Goal: Transaction & Acquisition: Purchase product/service

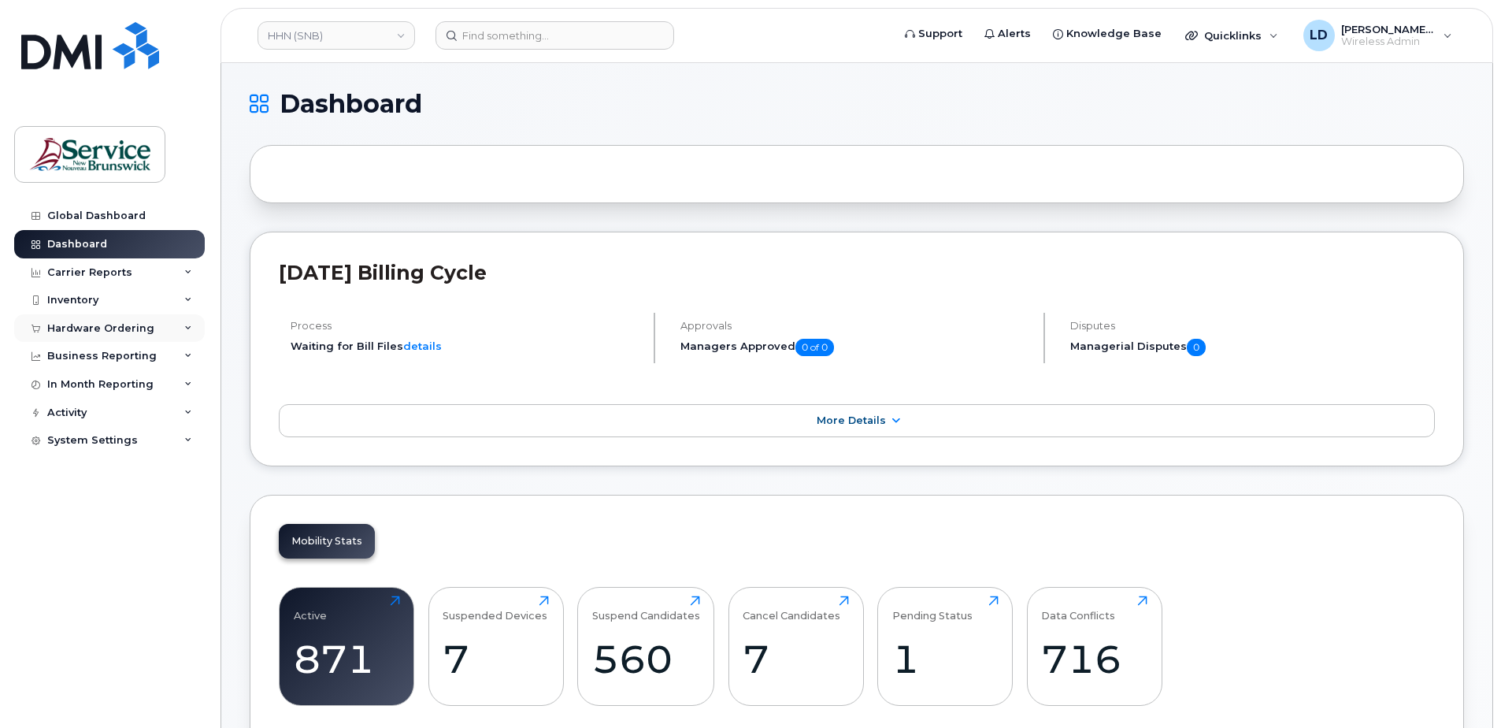
click at [77, 325] on div "Hardware Ordering" at bounding box center [100, 328] width 107 height 13
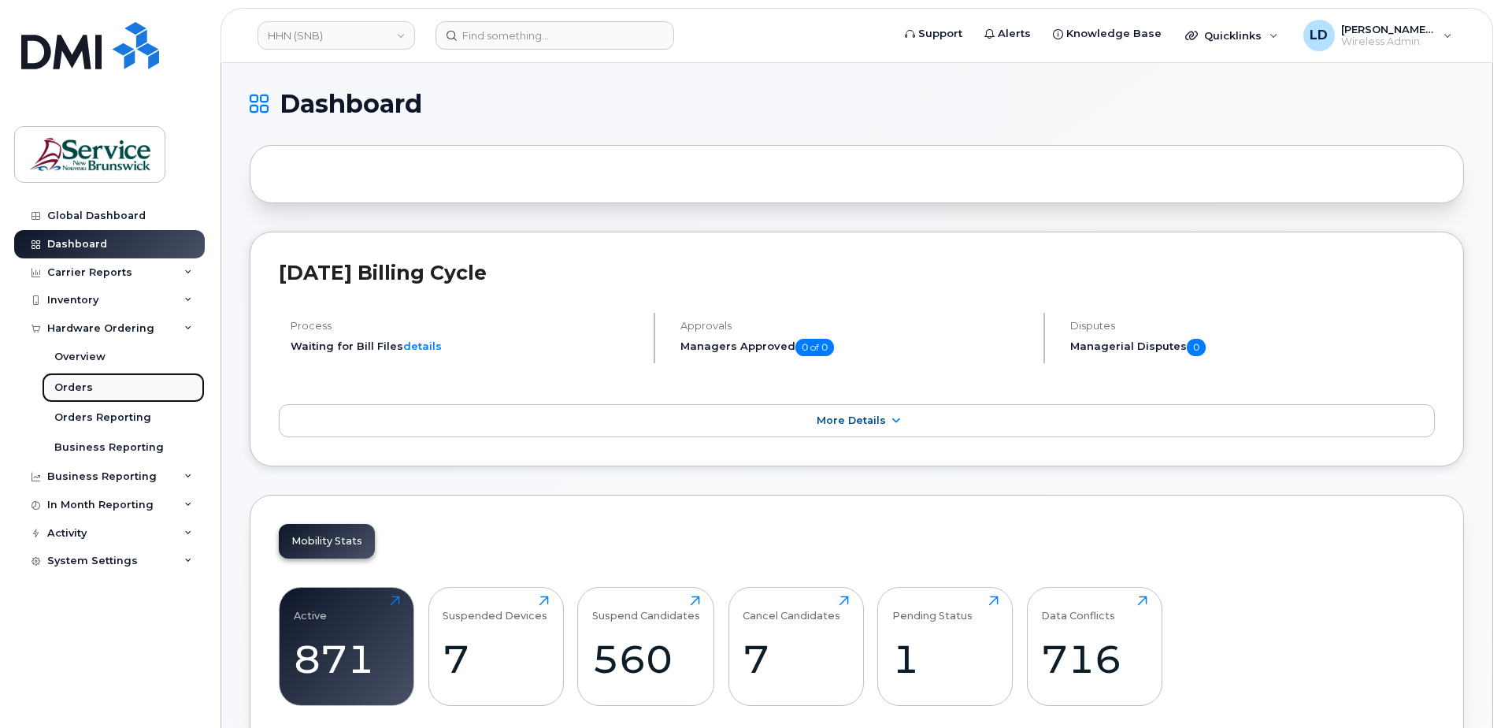
click at [71, 387] on div "Orders" at bounding box center [73, 387] width 39 height 14
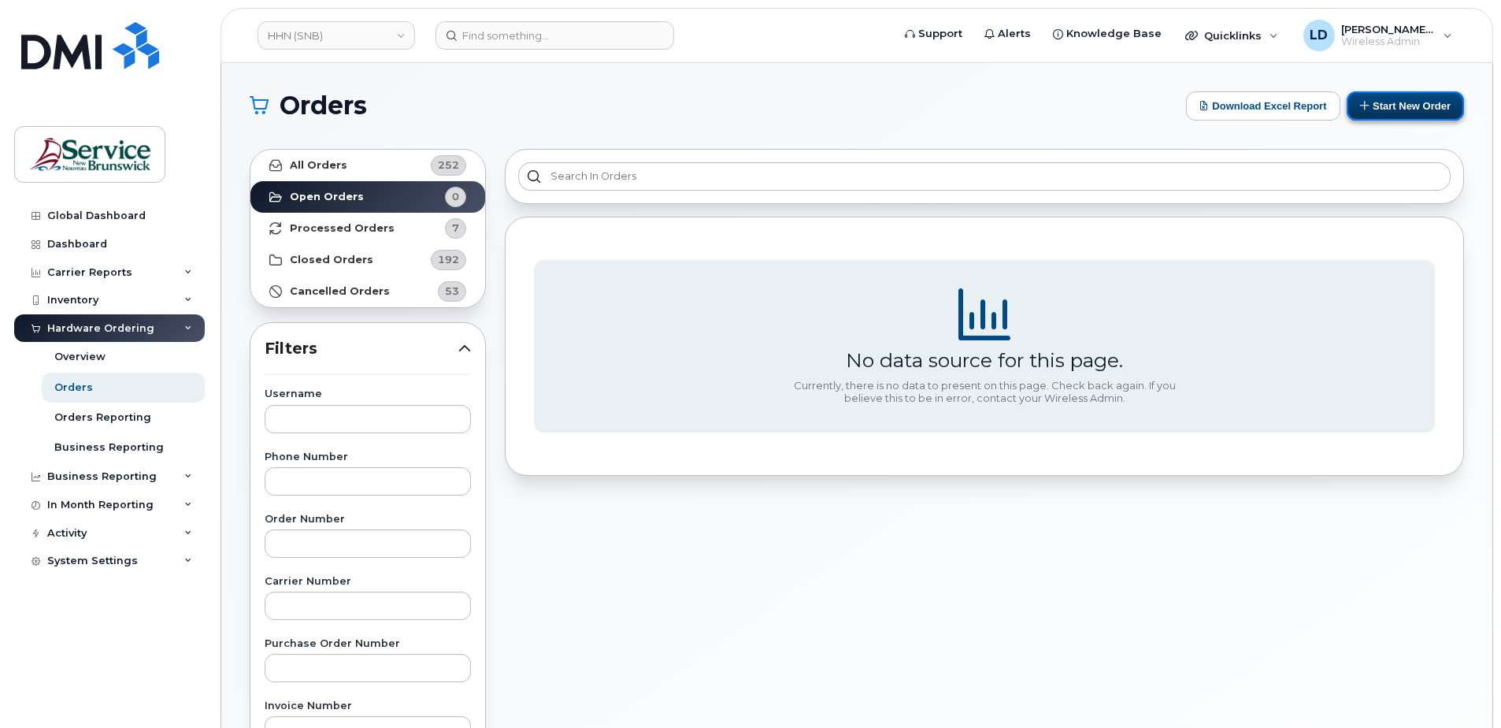
click at [1399, 102] on button "Start New Order" at bounding box center [1405, 105] width 117 height 29
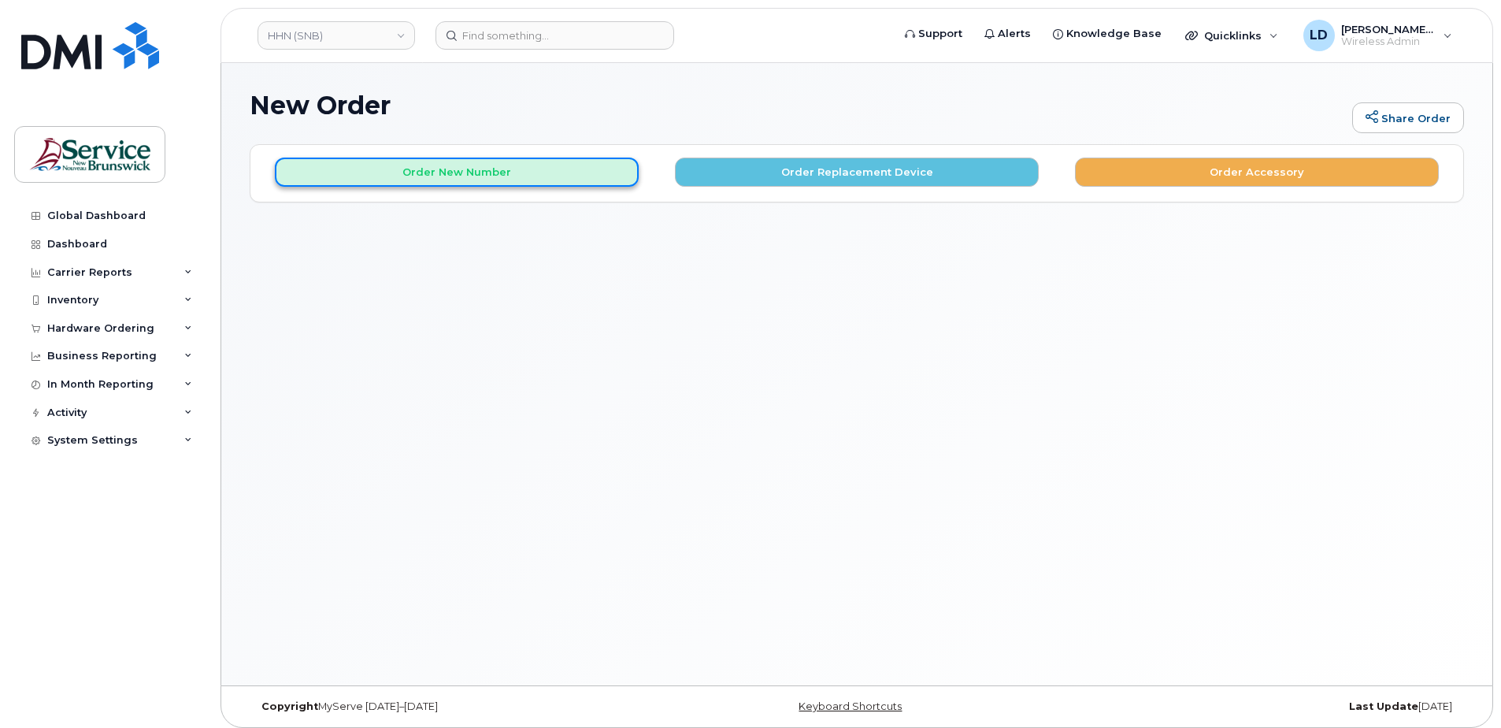
click at [455, 174] on button "Order New Number" at bounding box center [457, 172] width 364 height 29
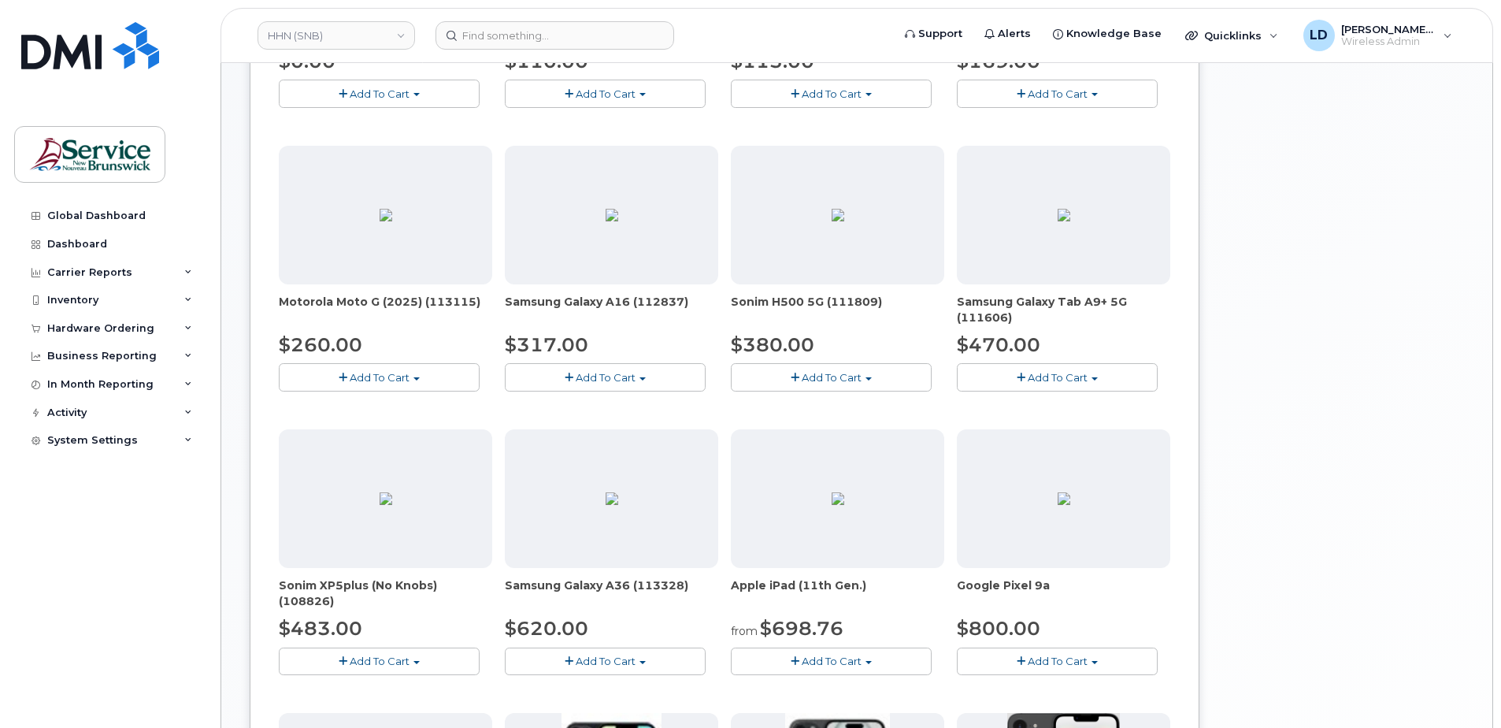
scroll to position [473, 0]
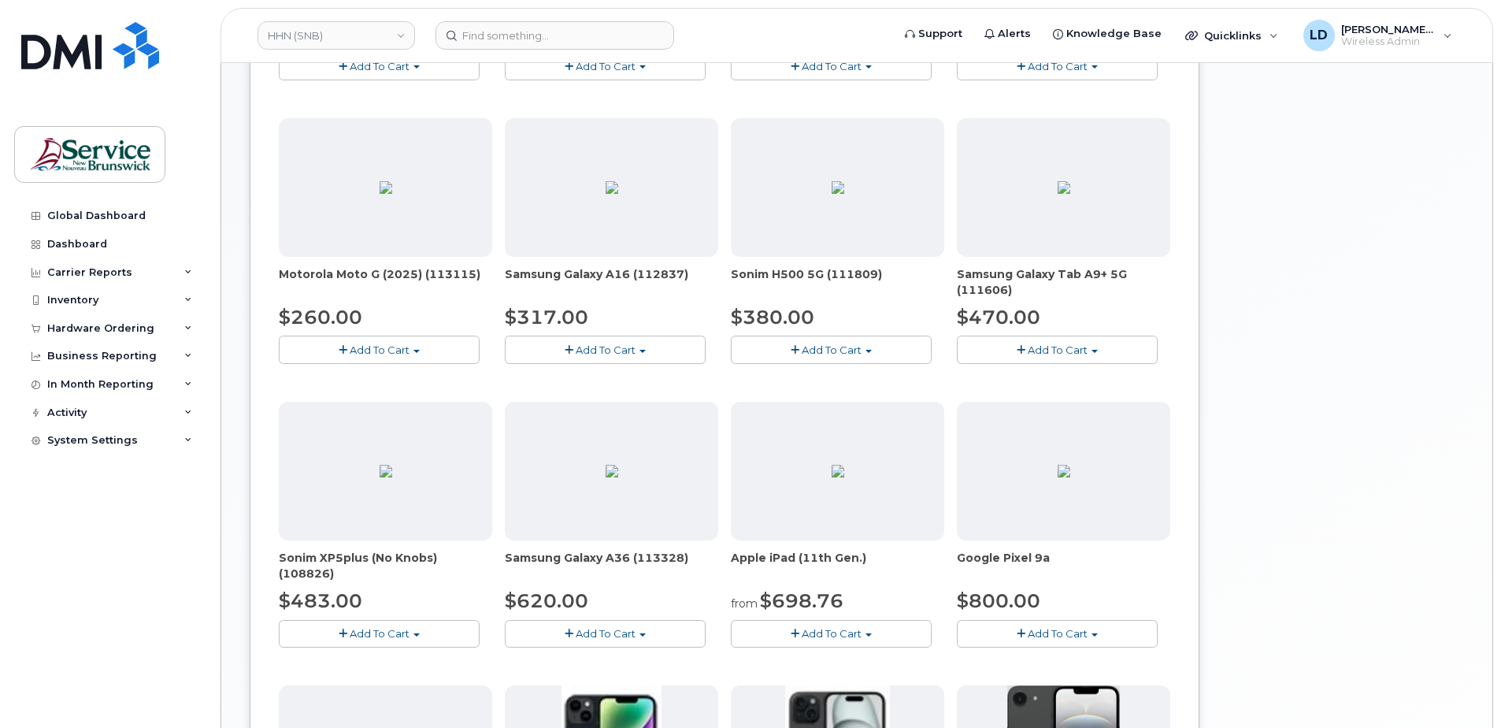
click at [588, 629] on span "Add To Cart" at bounding box center [606, 633] width 60 height 13
click at [585, 676] on link "$620.00 - 30-day activation (128GB model)" at bounding box center [637, 683] width 257 height 20
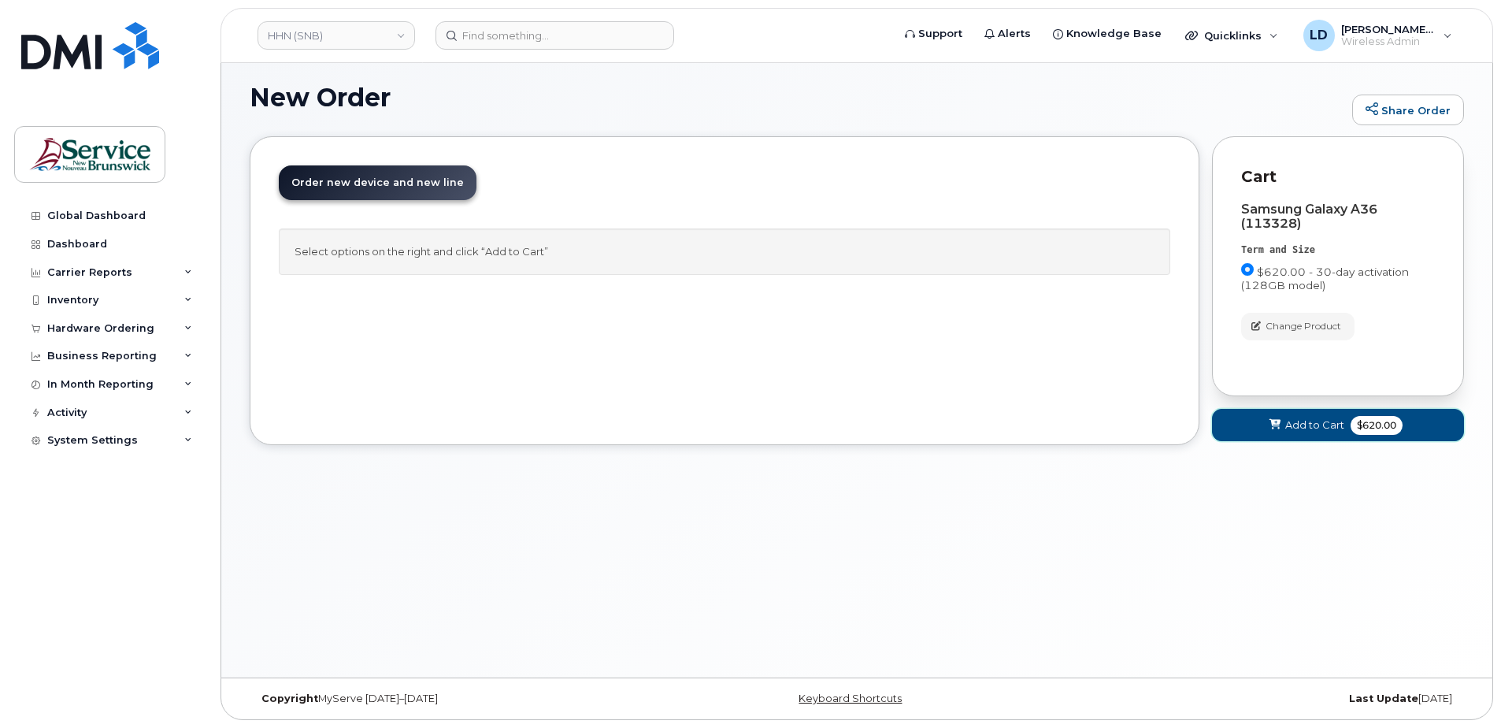
click at [1298, 424] on span "Add to Cart" at bounding box center [1314, 424] width 59 height 15
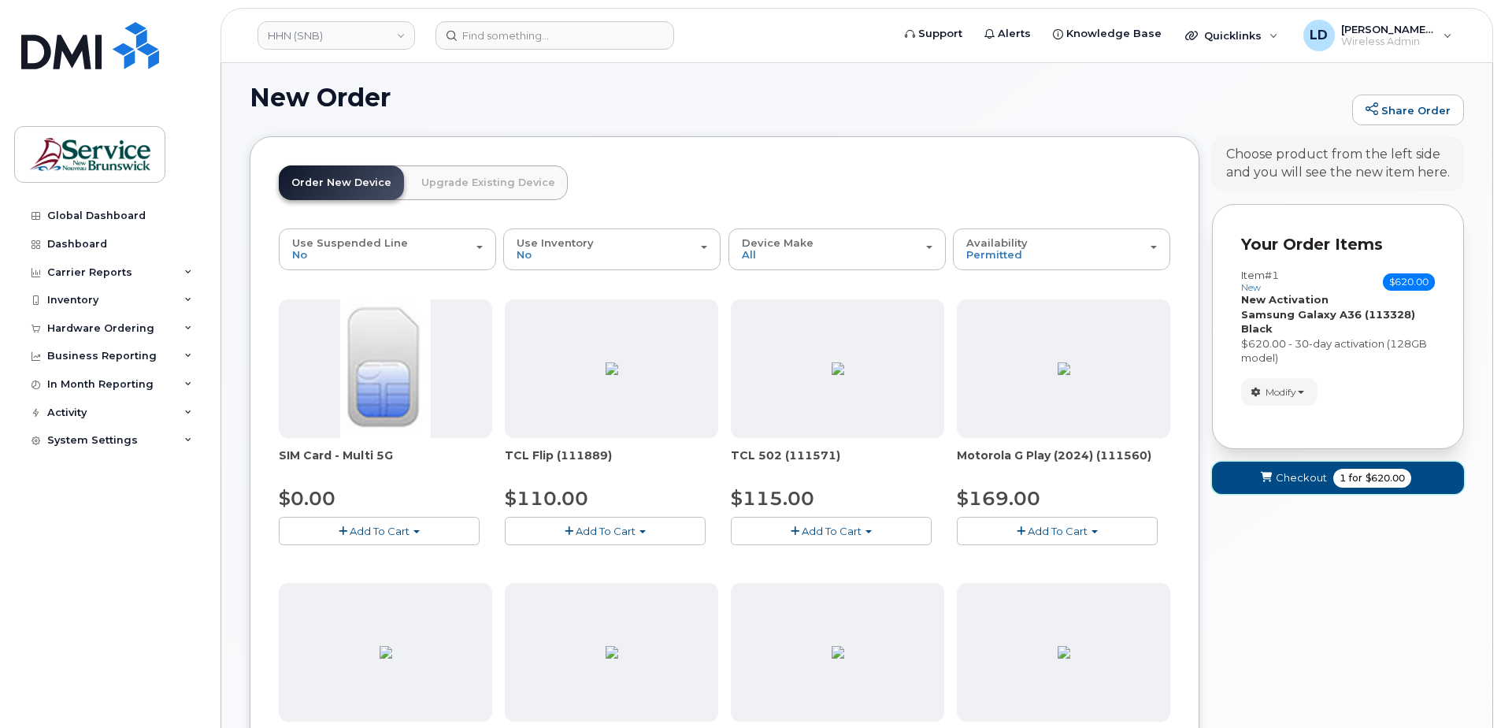
click at [1292, 478] on span "Checkout" at bounding box center [1301, 477] width 51 height 15
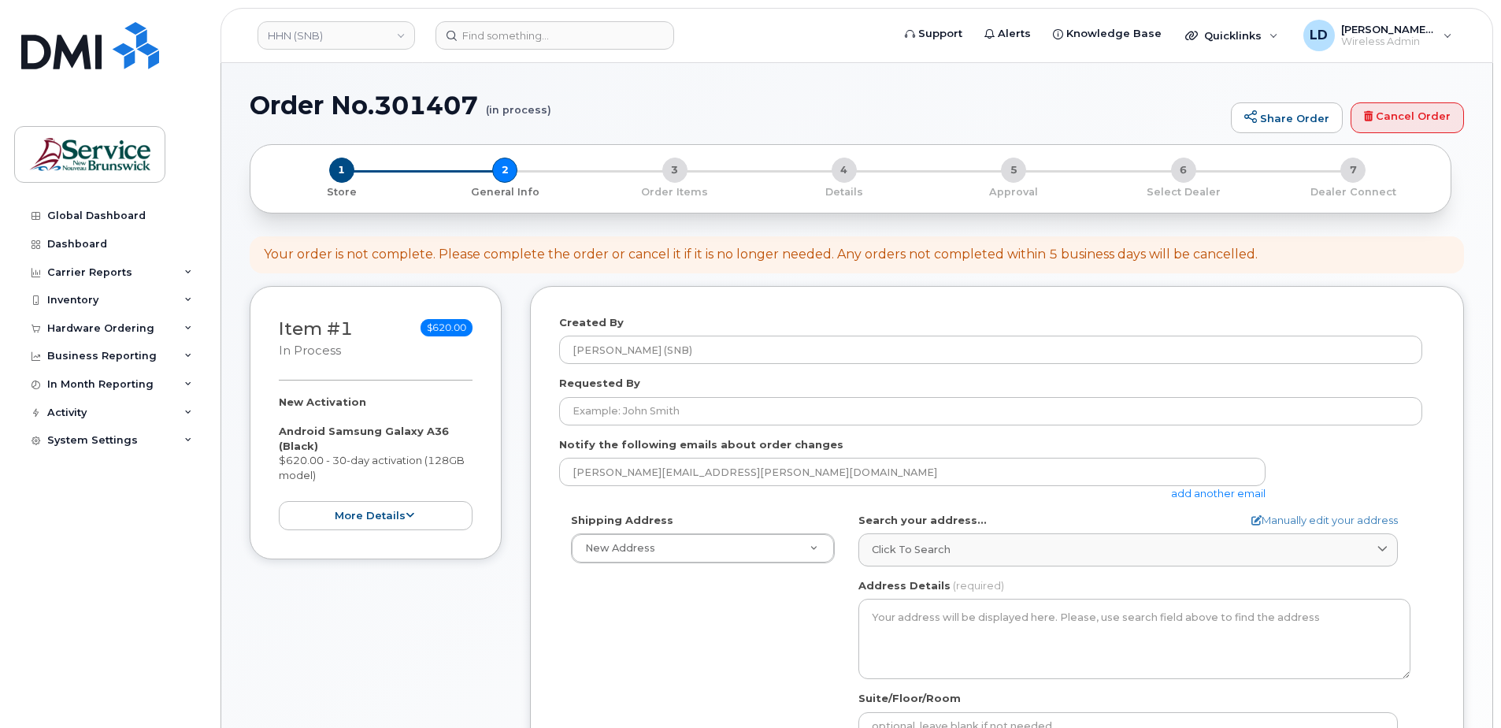
select select
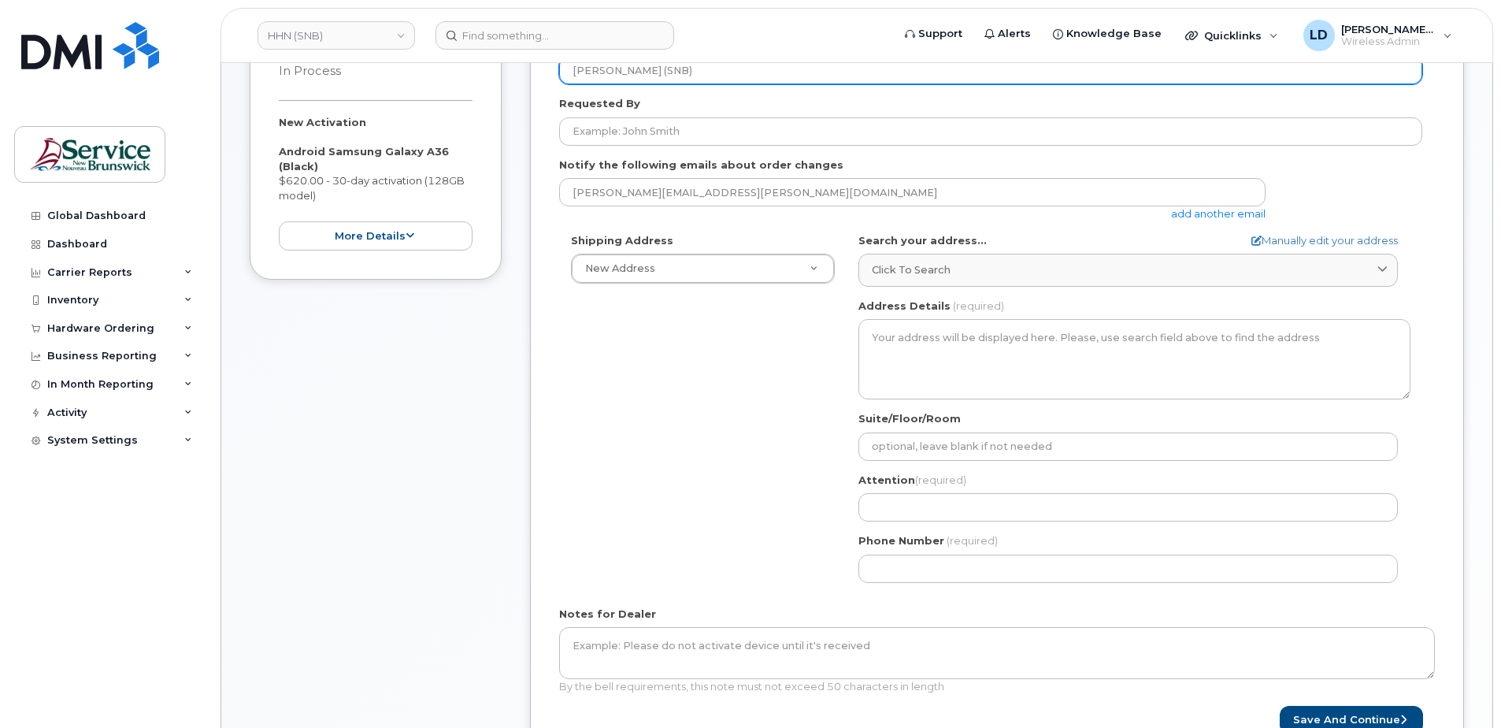
scroll to position [315, 0]
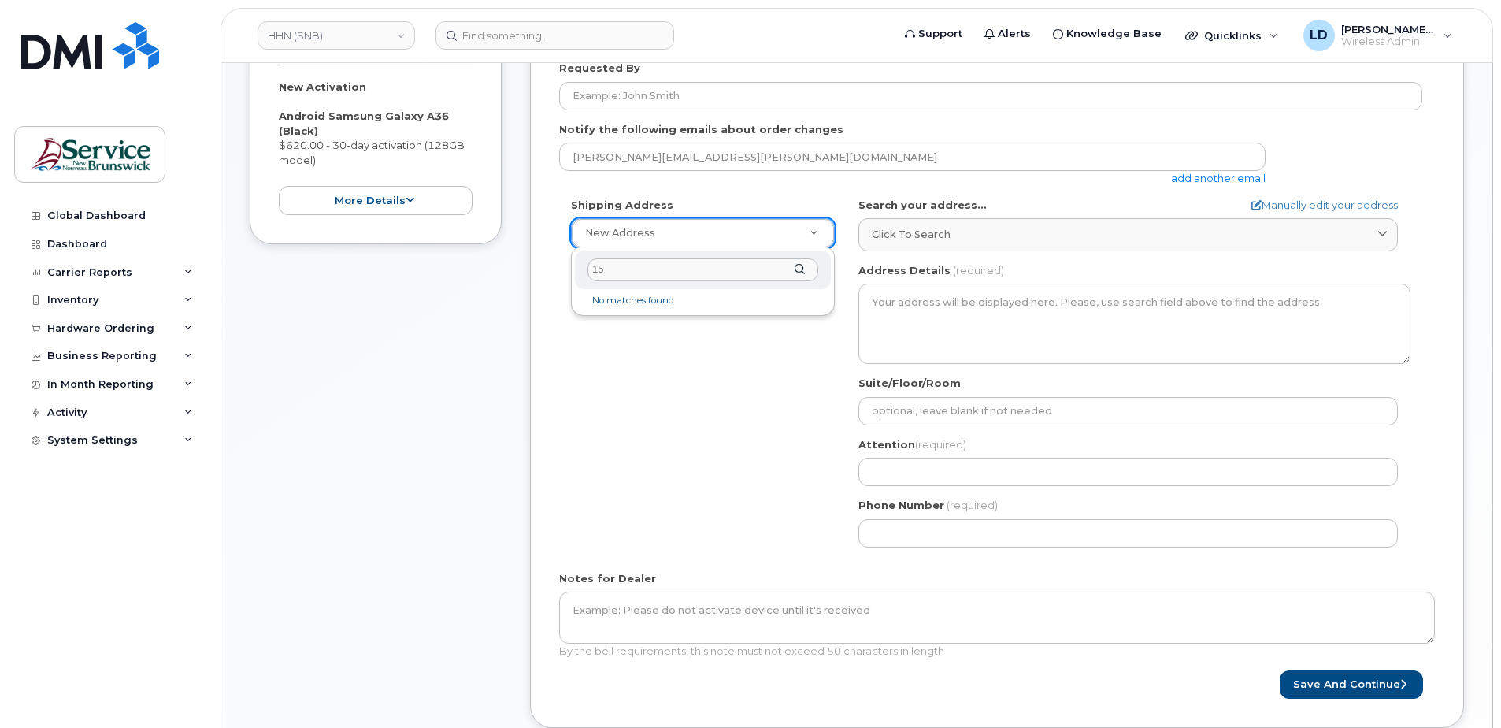
type input "1"
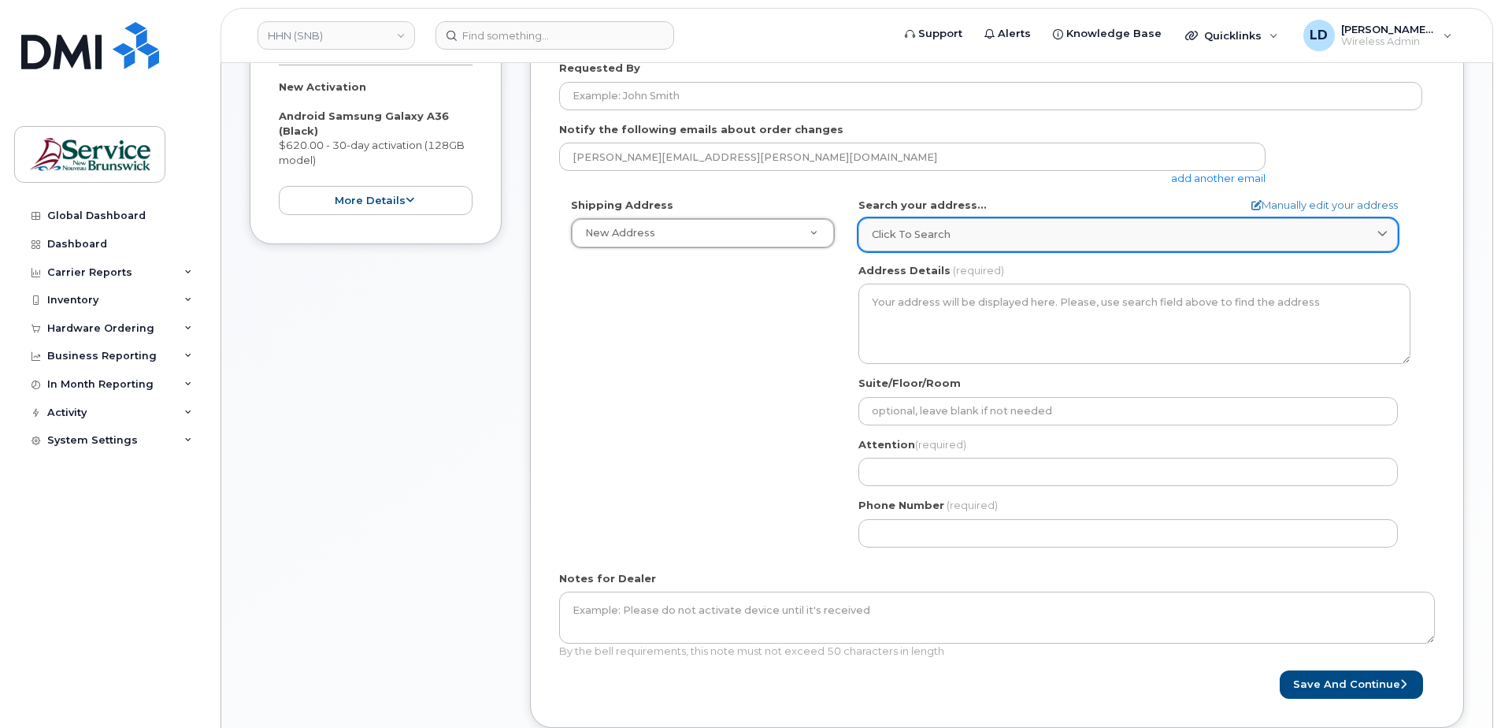
click at [889, 232] on span "Click to search" at bounding box center [911, 234] width 79 height 15
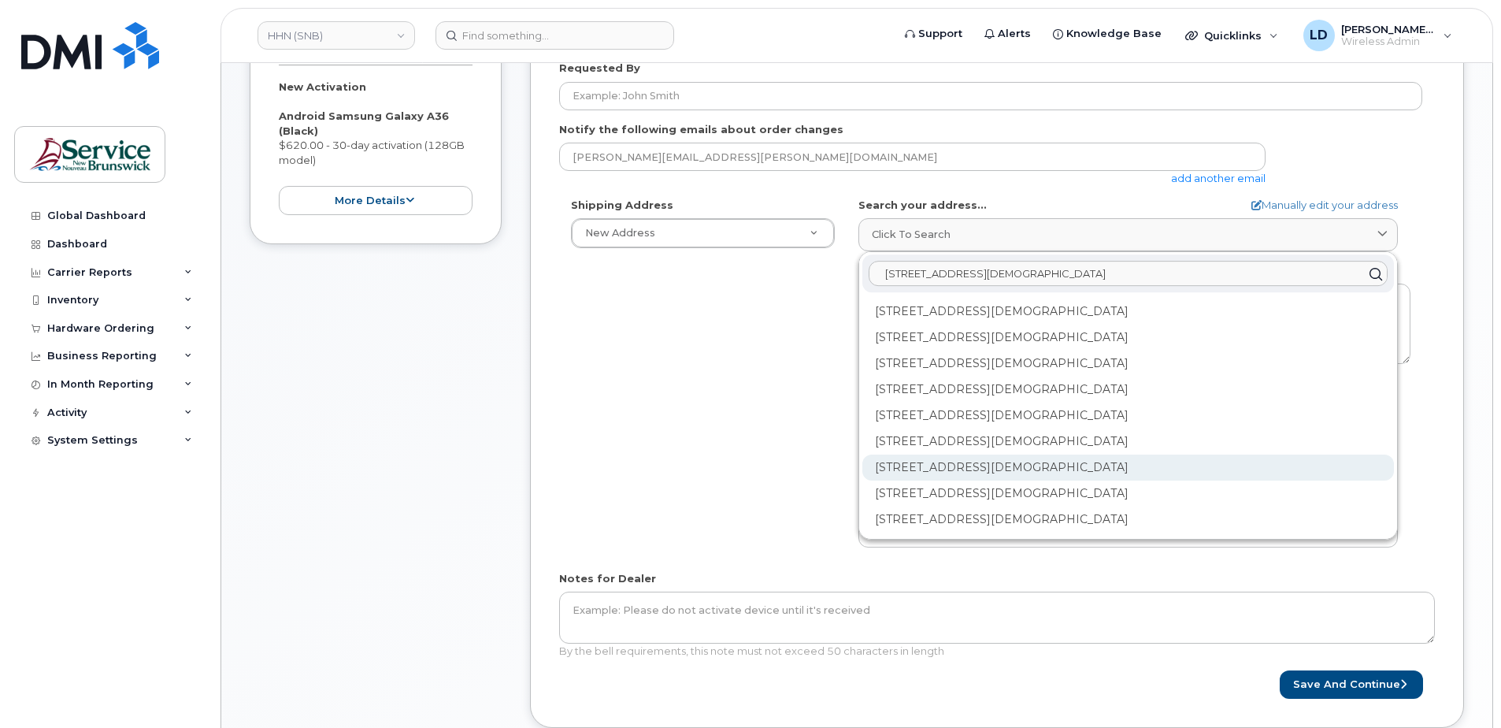
type input "15 rue de l'eglise Edmundston"
click at [934, 465] on div "202-15 Rue De l'Église Edmundston NB E3V 1J3" at bounding box center [1128, 467] width 532 height 26
select select
type textarea "202-15 Rue De l'Église EDMUNDSTON NB E3V 1J3 CANADA"
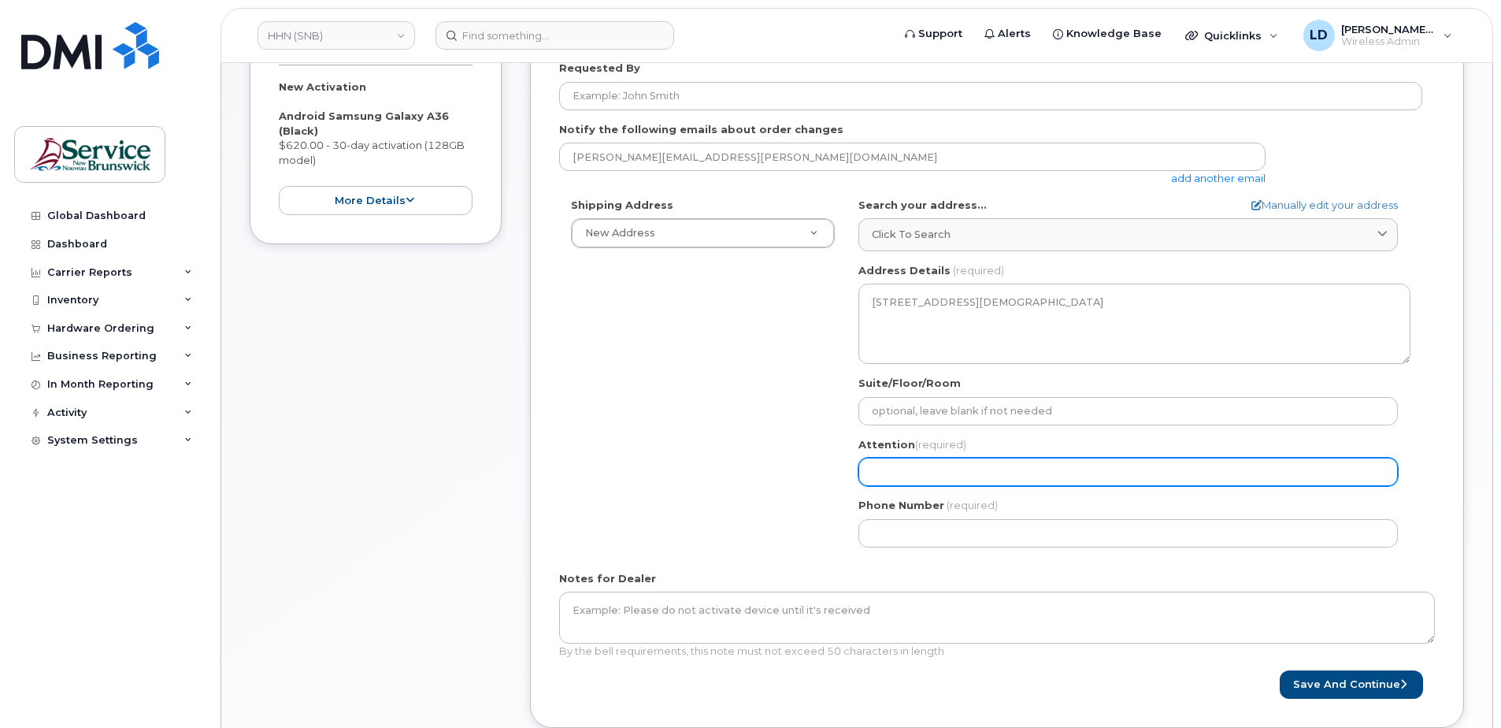
click at [900, 470] on input "Attention (required)" at bounding box center [1127, 472] width 539 height 28
select select
type input "D"
select select
type input "Da"
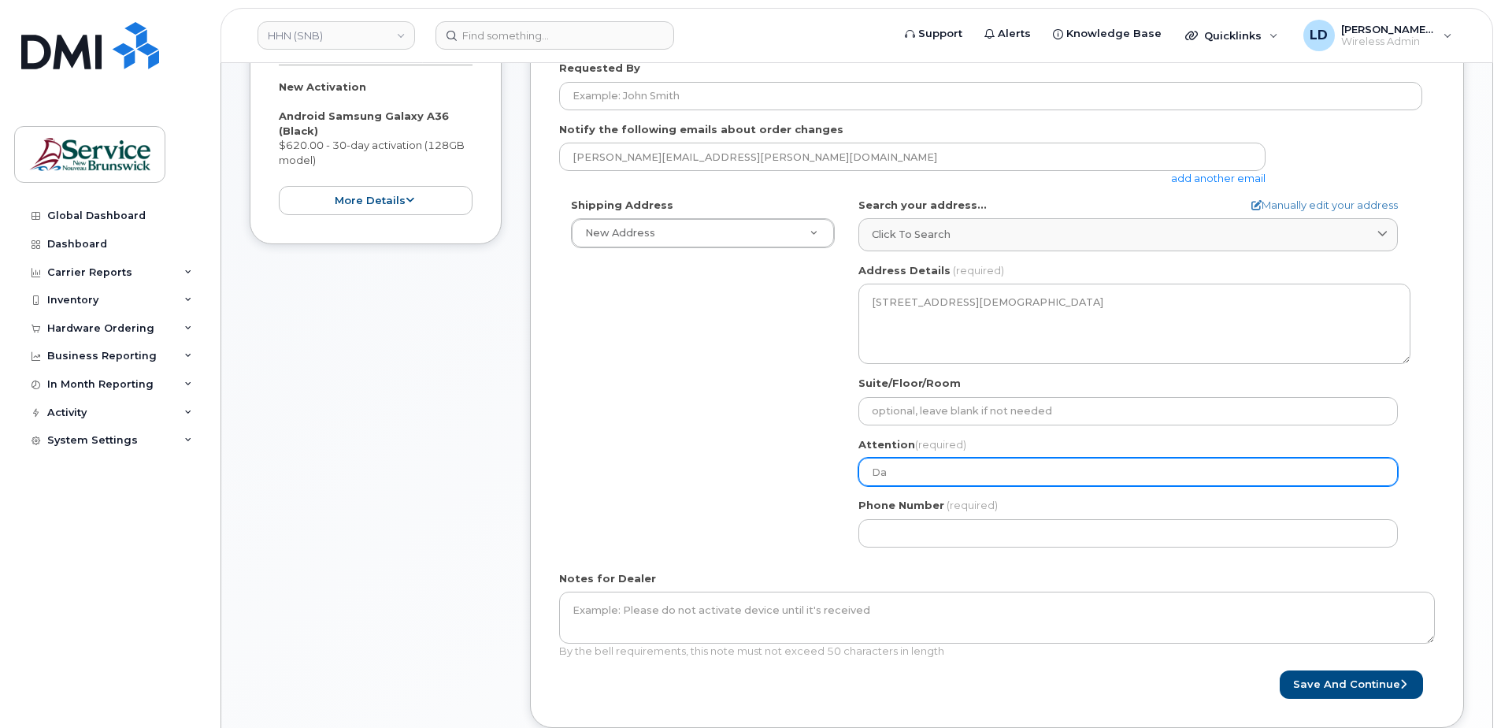
select select
type input "Dan"
select select
type input "Dani"
select select
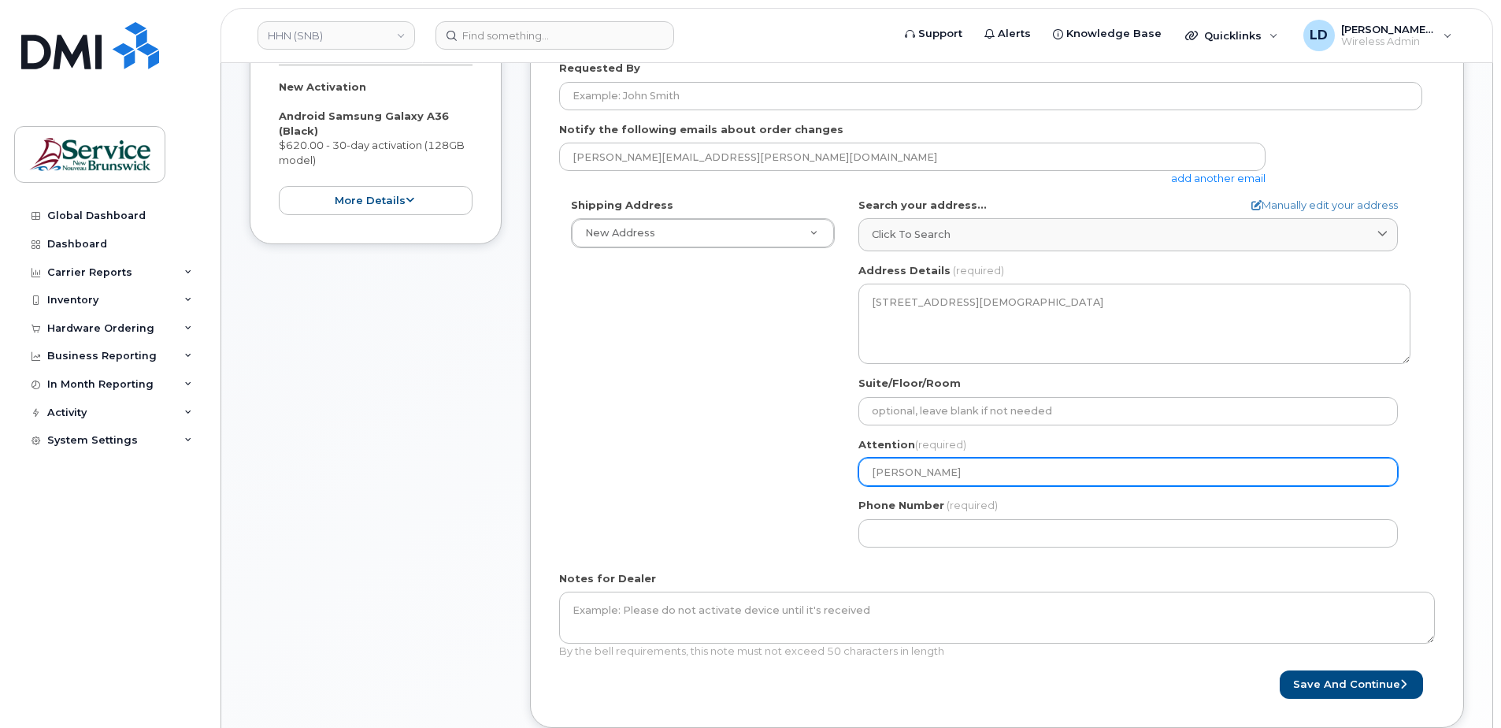
type input "Danie"
select select
type input "Daniel"
select select
type input "Daniel L"
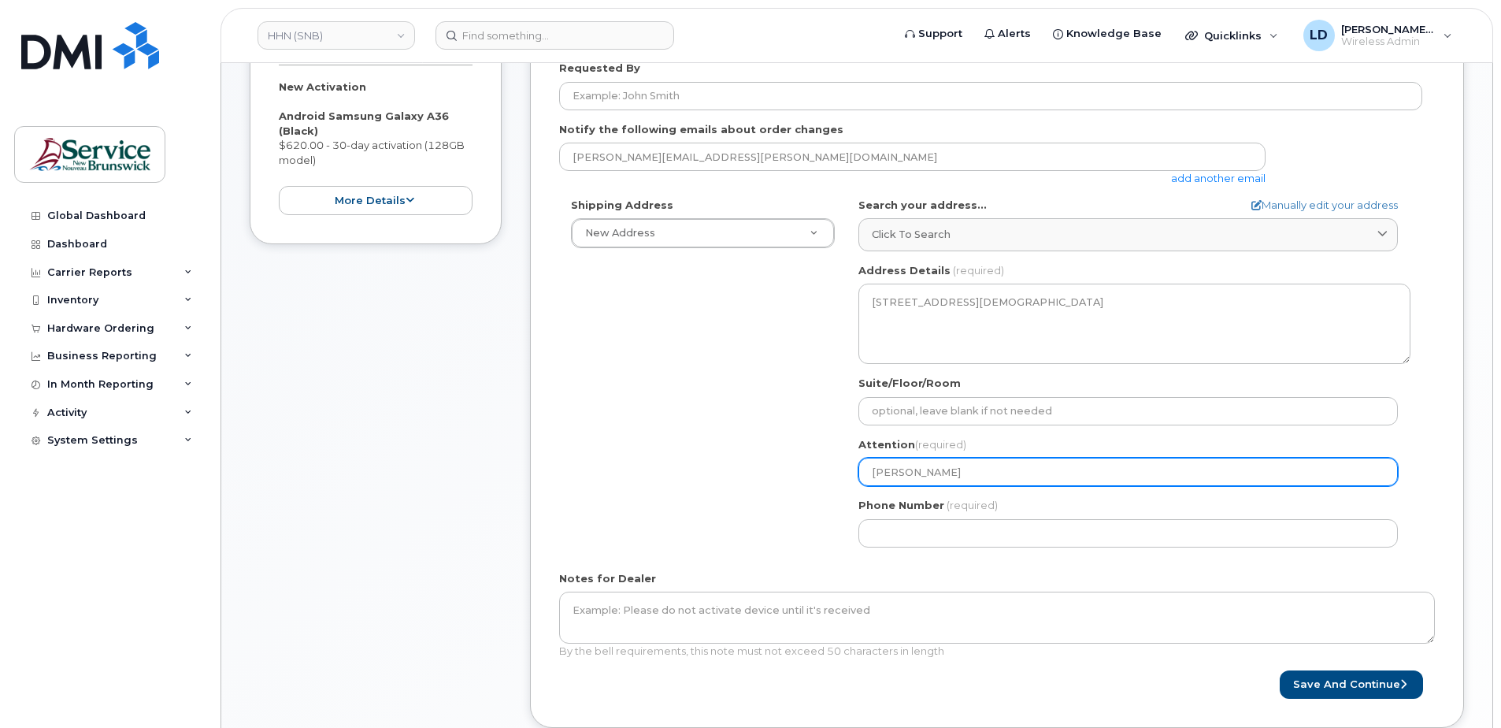
select select
type input "Daniel Le"
select select
type input "Daniel Lev"
select select
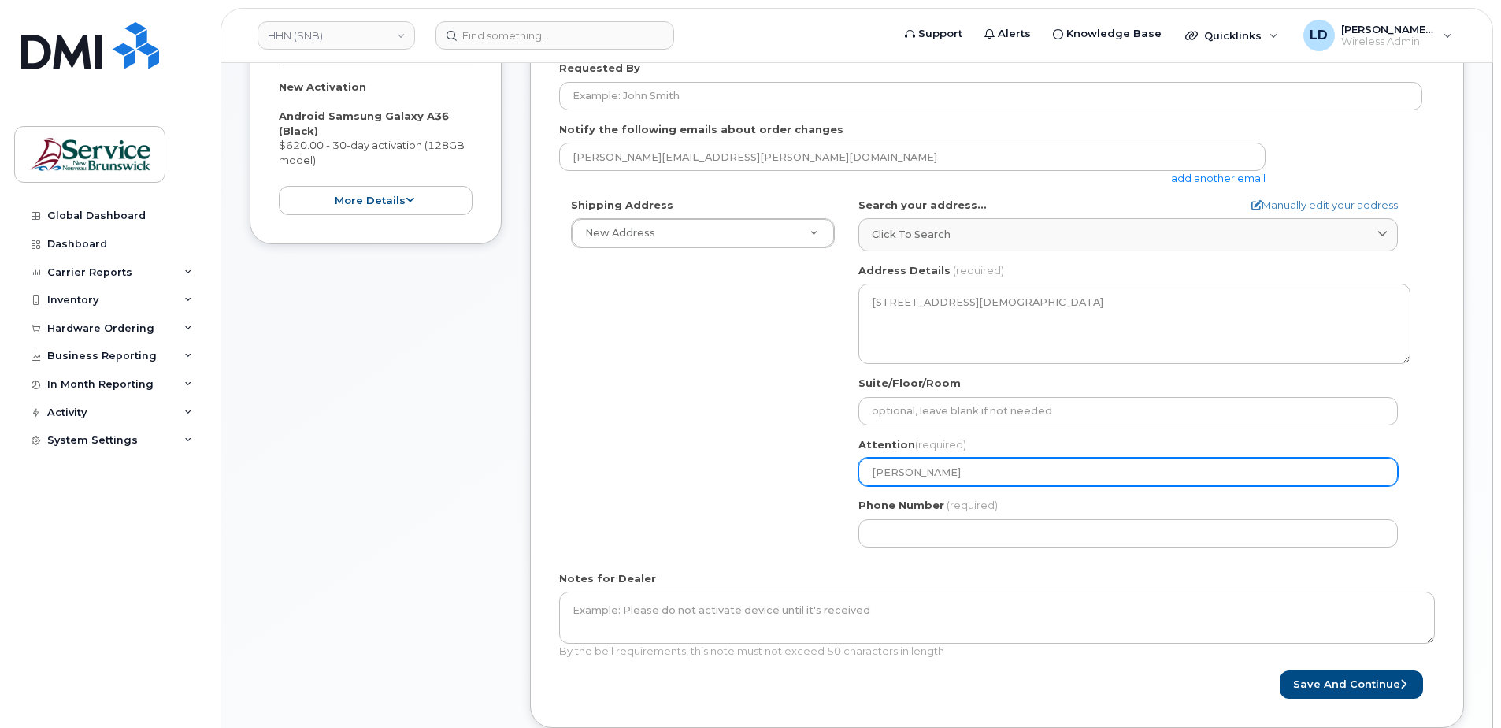
type input "Daniel Leve"
select select
type input "[PERSON_NAME]"
select select
type input "[PERSON_NAME]"
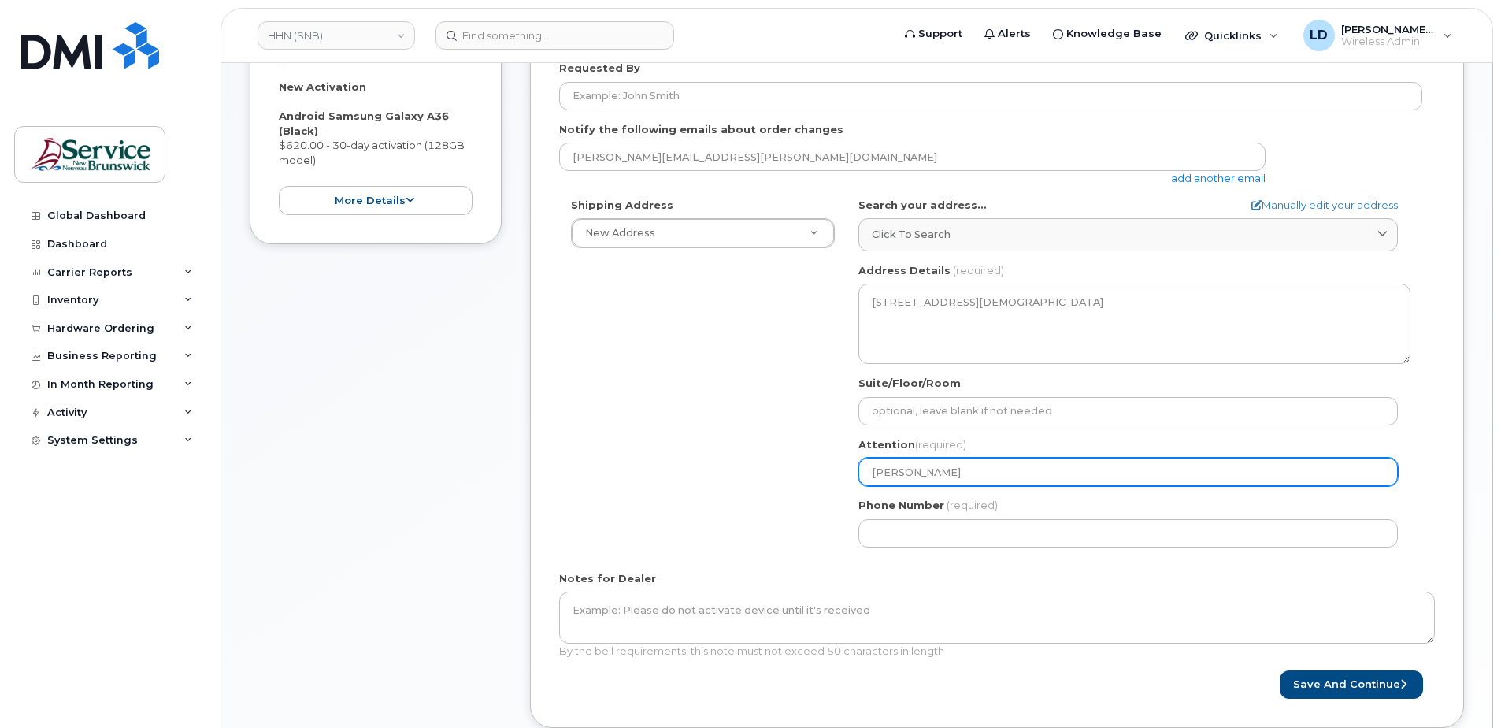
select select
type input "[PERSON_NAME]"
select select
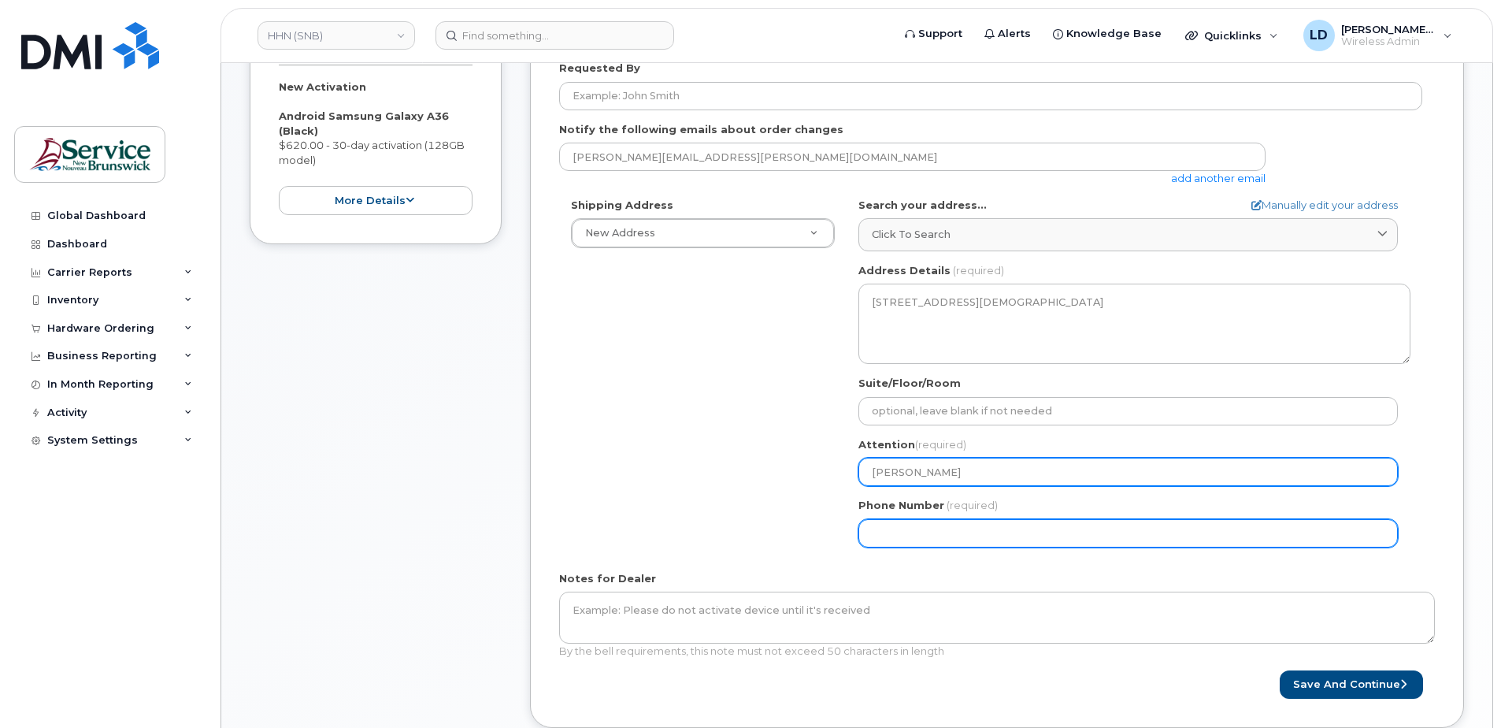
type input "[PERSON_NAME]"
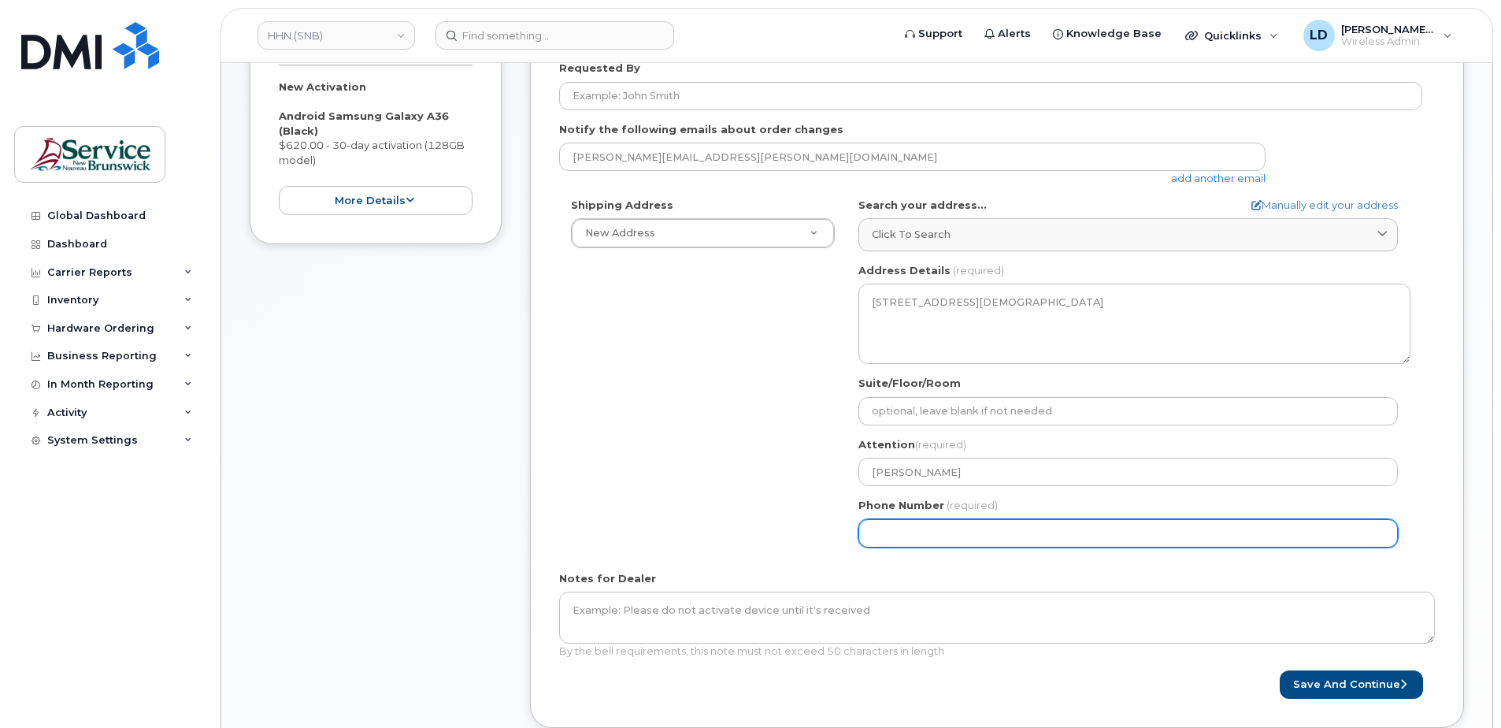
click at [877, 534] on input "Phone Number" at bounding box center [1127, 533] width 539 height 28
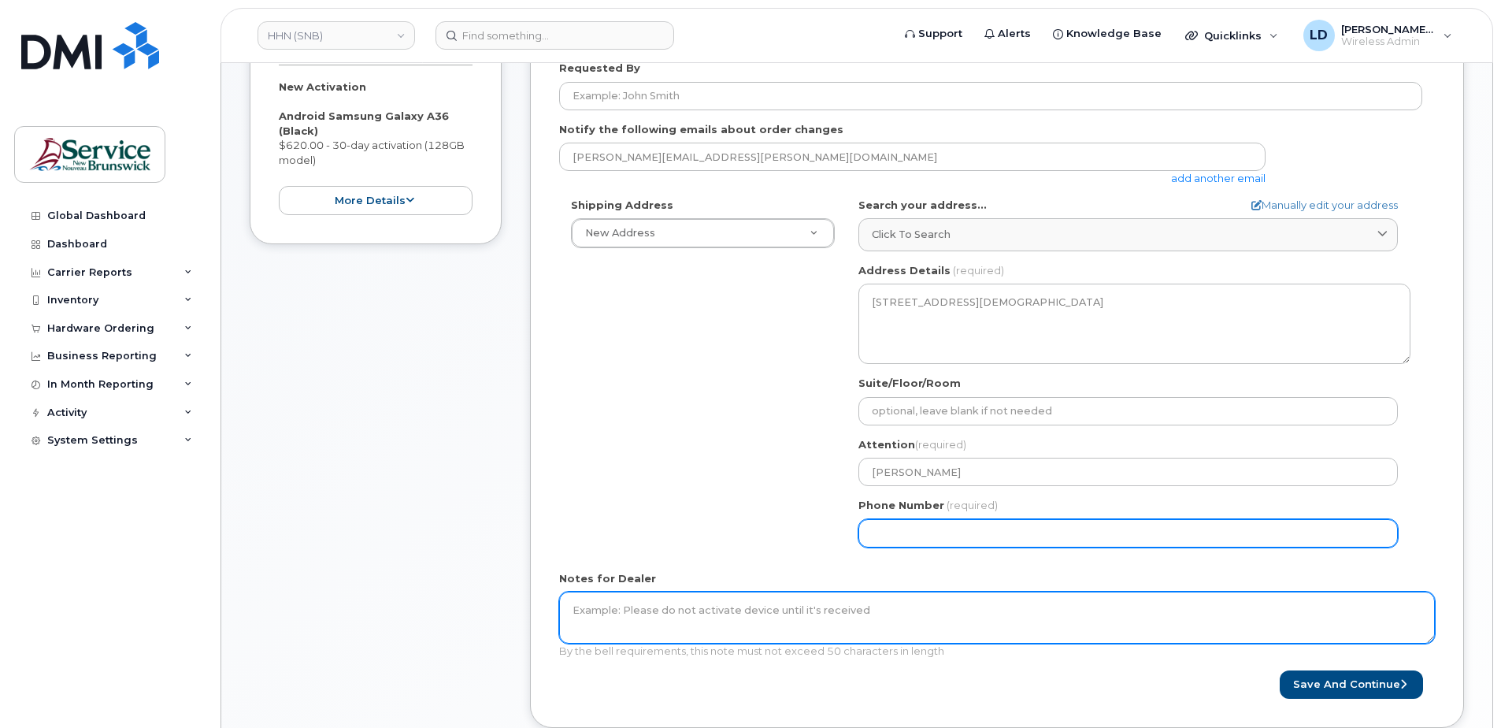
type input "5068383572"
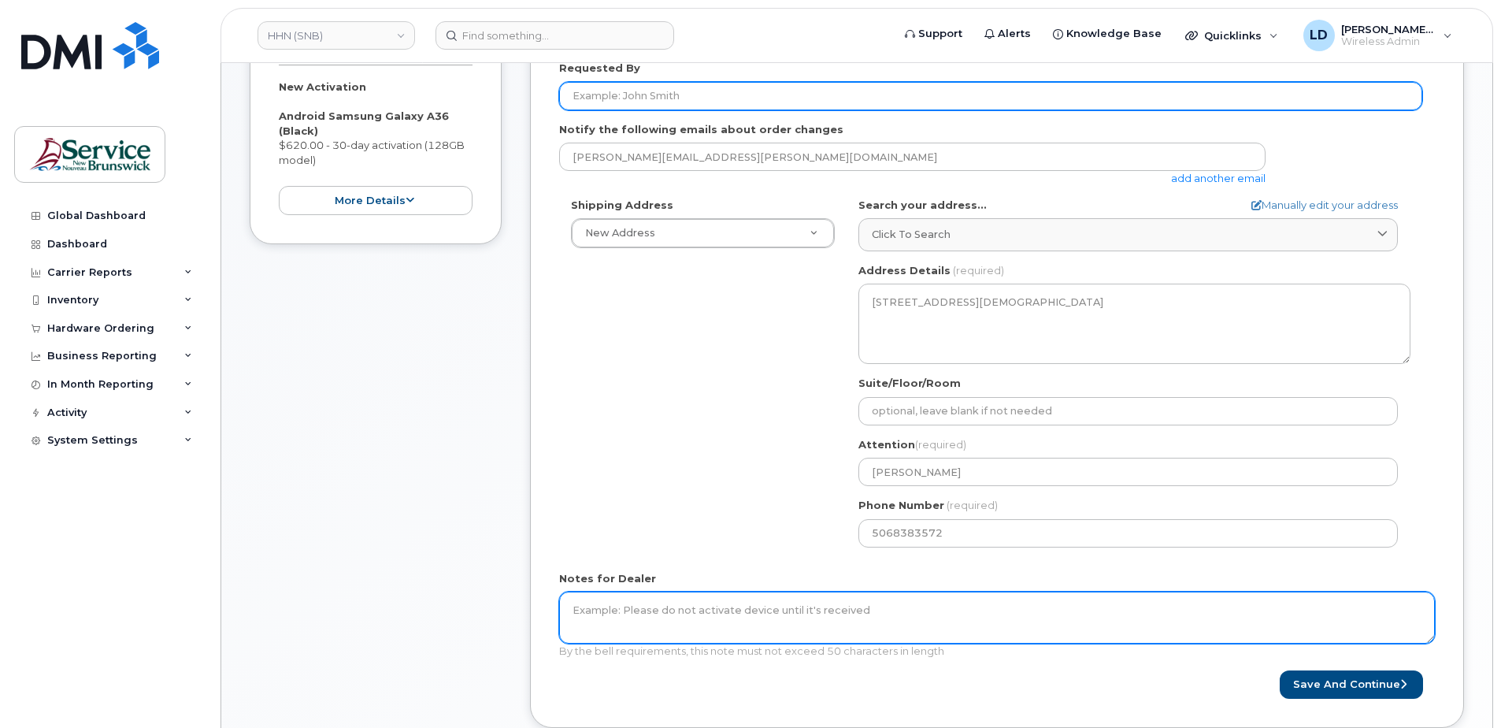
type input "[PERSON_NAME]"
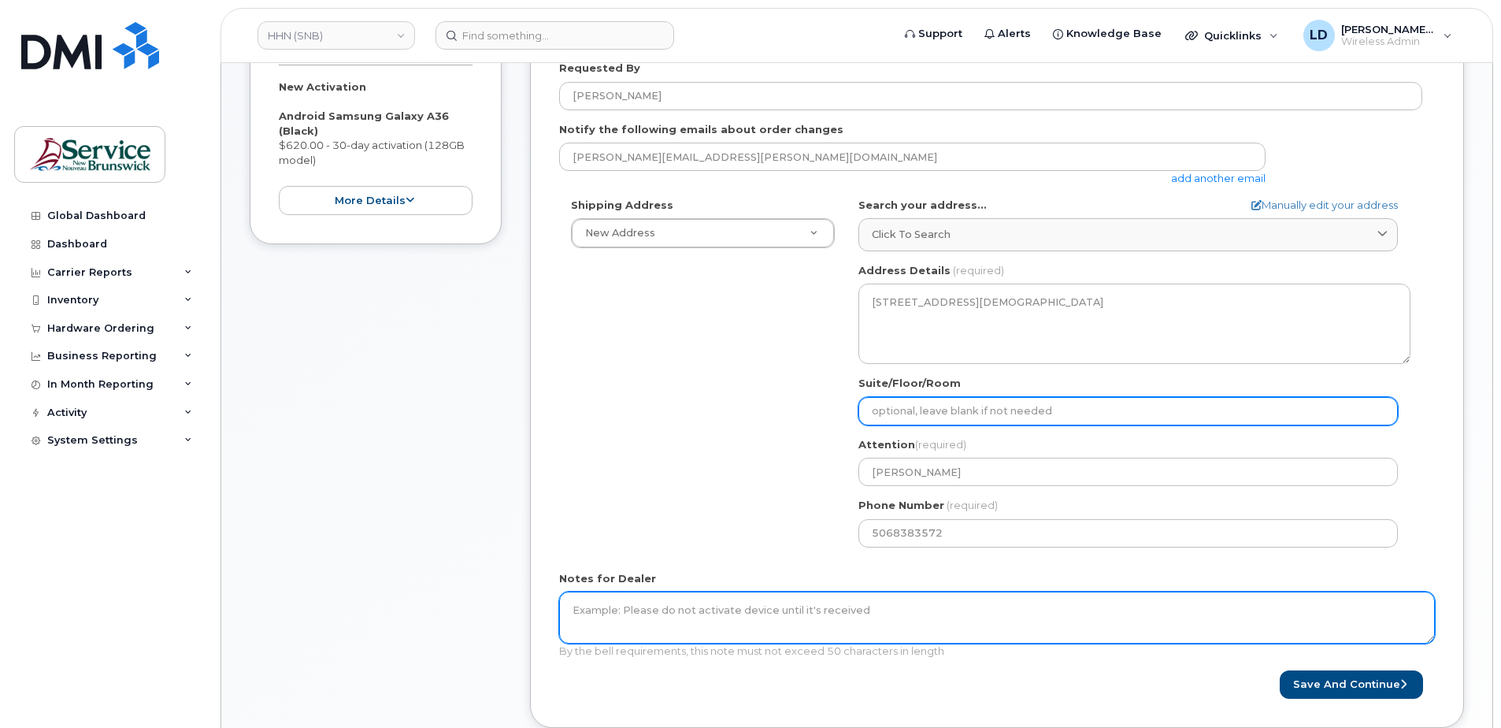
type input "WO0000000480725"
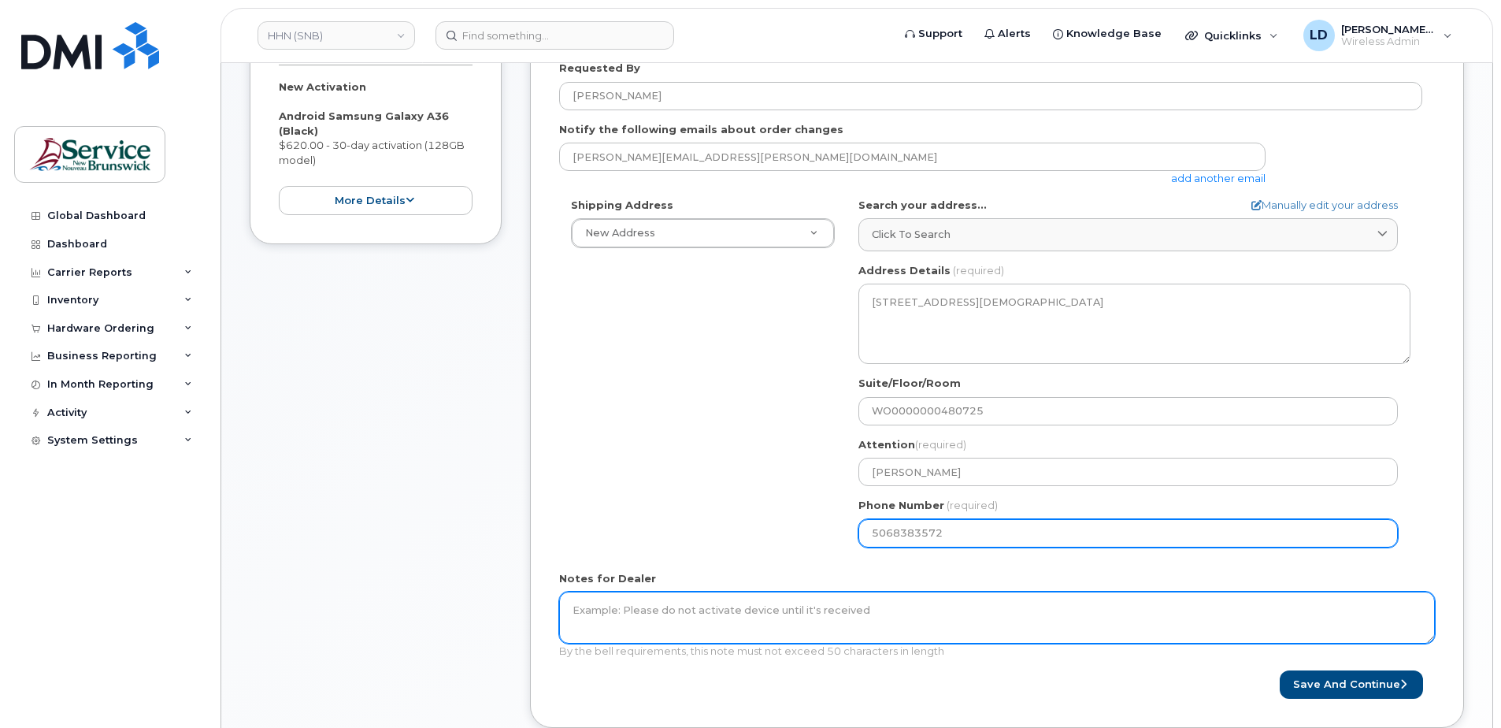
select select
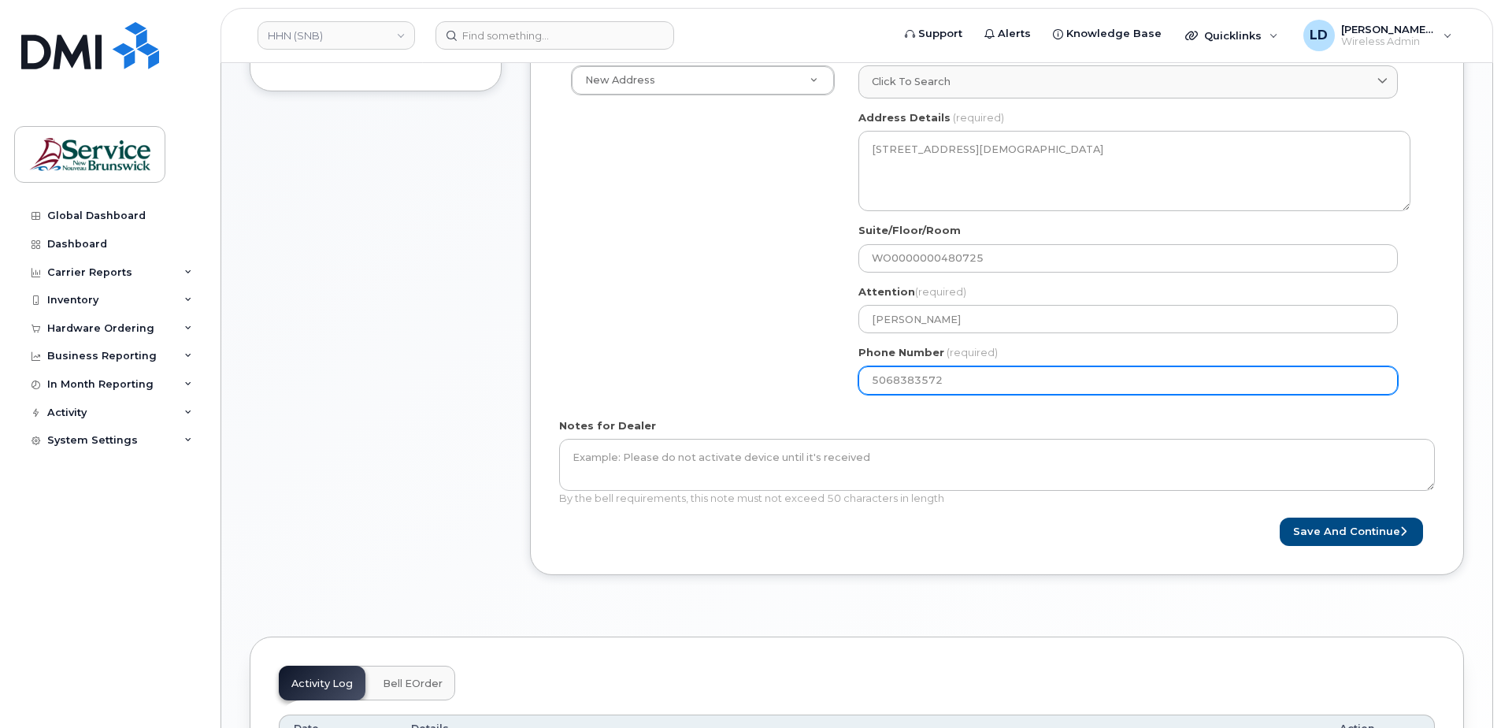
scroll to position [473, 0]
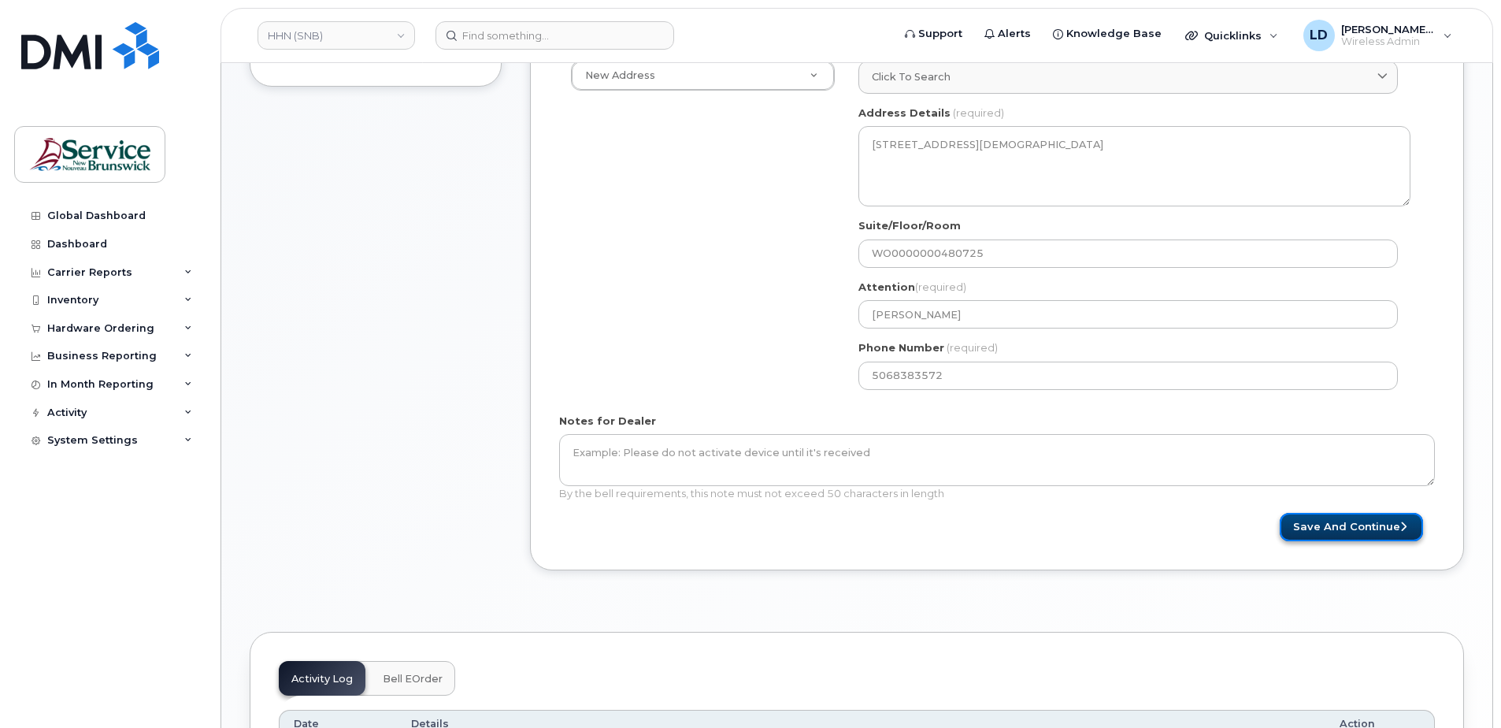
click at [1336, 526] on button "Save and Continue" at bounding box center [1351, 527] width 143 height 29
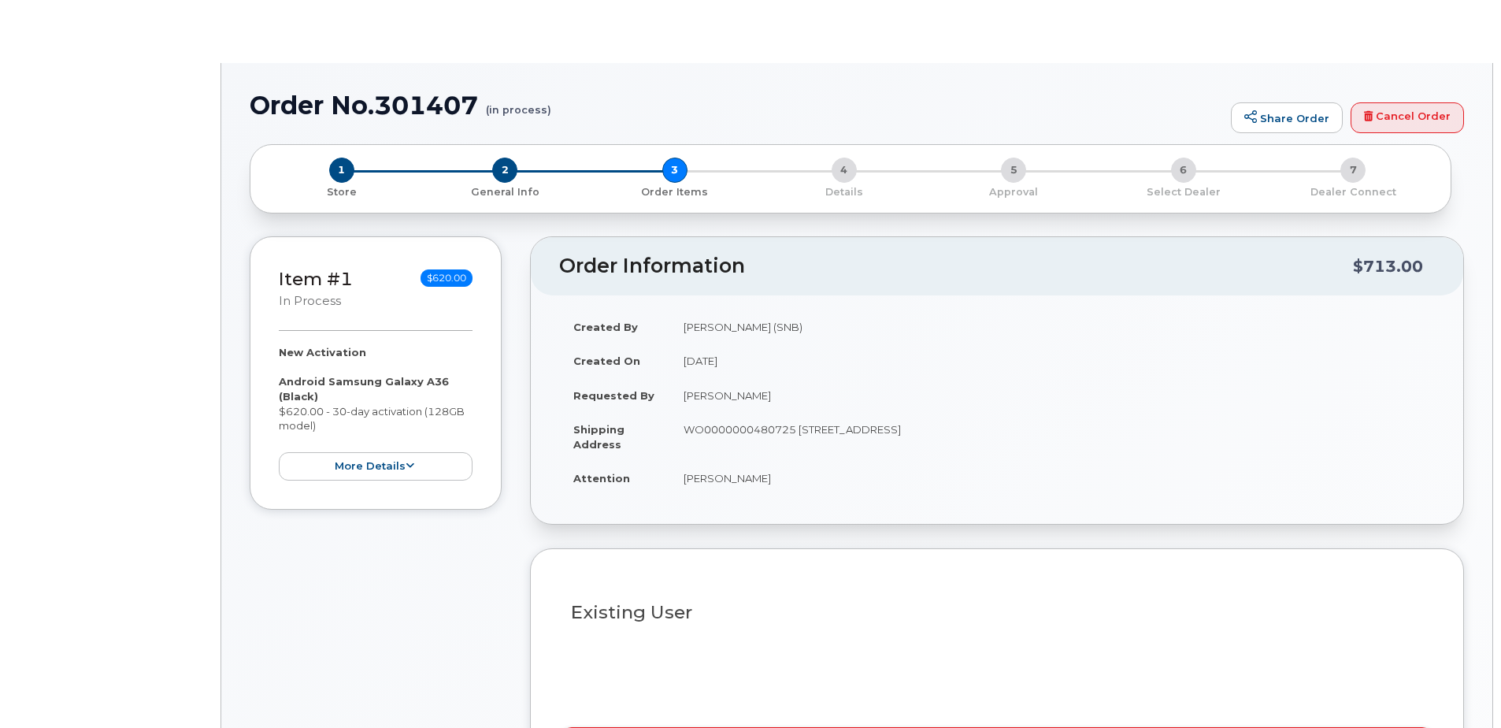
radio input "true"
select select
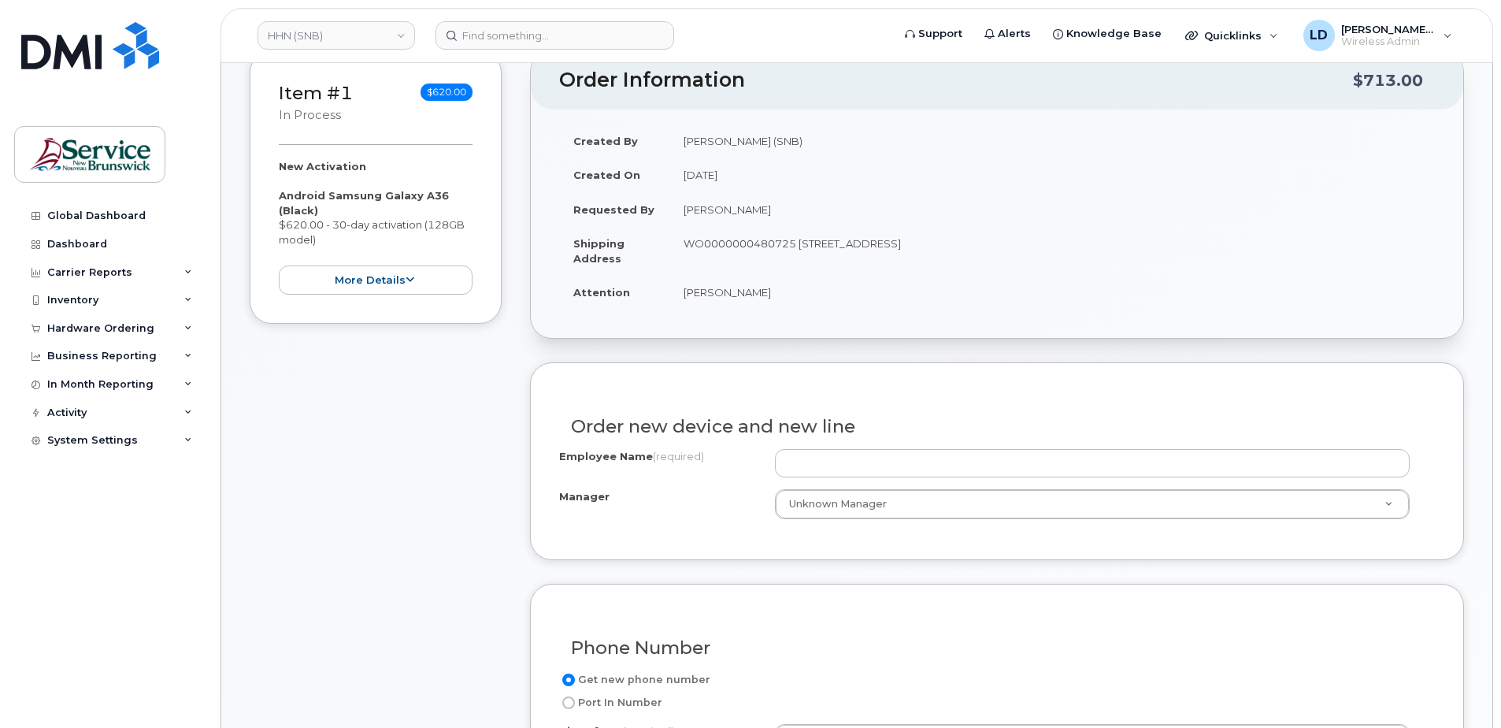
scroll to position [236, 0]
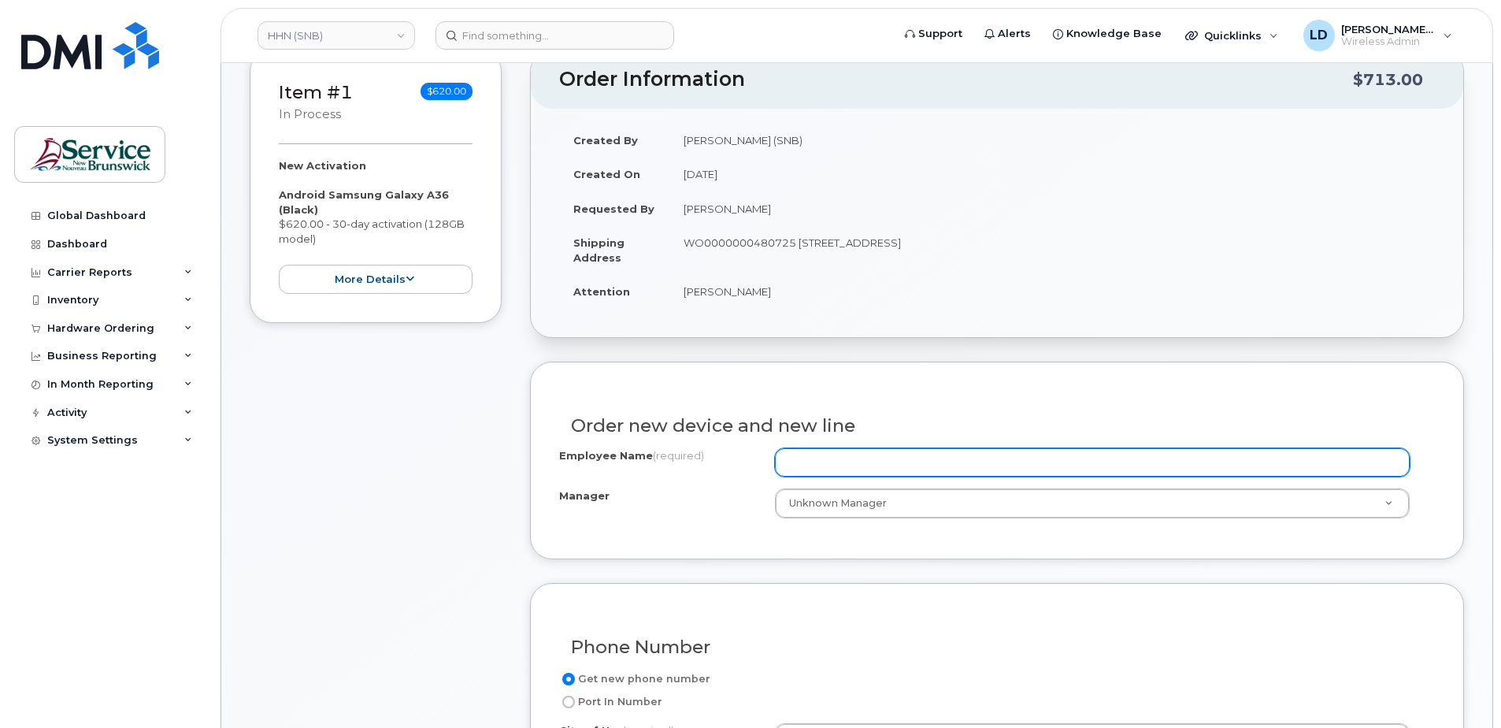
drag, startPoint x: 825, startPoint y: 451, endPoint x: 834, endPoint y: 448, distance: 9.2
click at [827, 450] on input "Employee Name (required)" at bounding box center [1092, 462] width 635 height 28
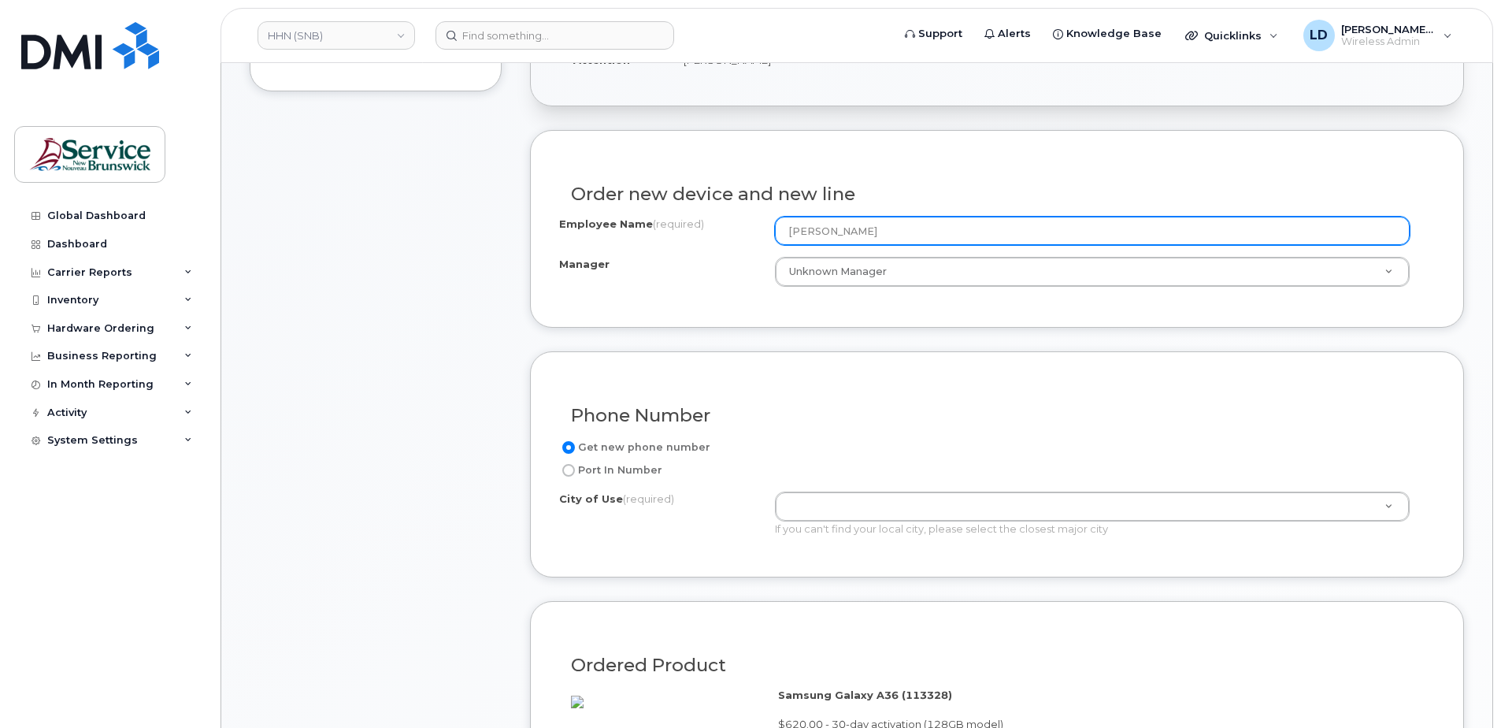
scroll to position [473, 0]
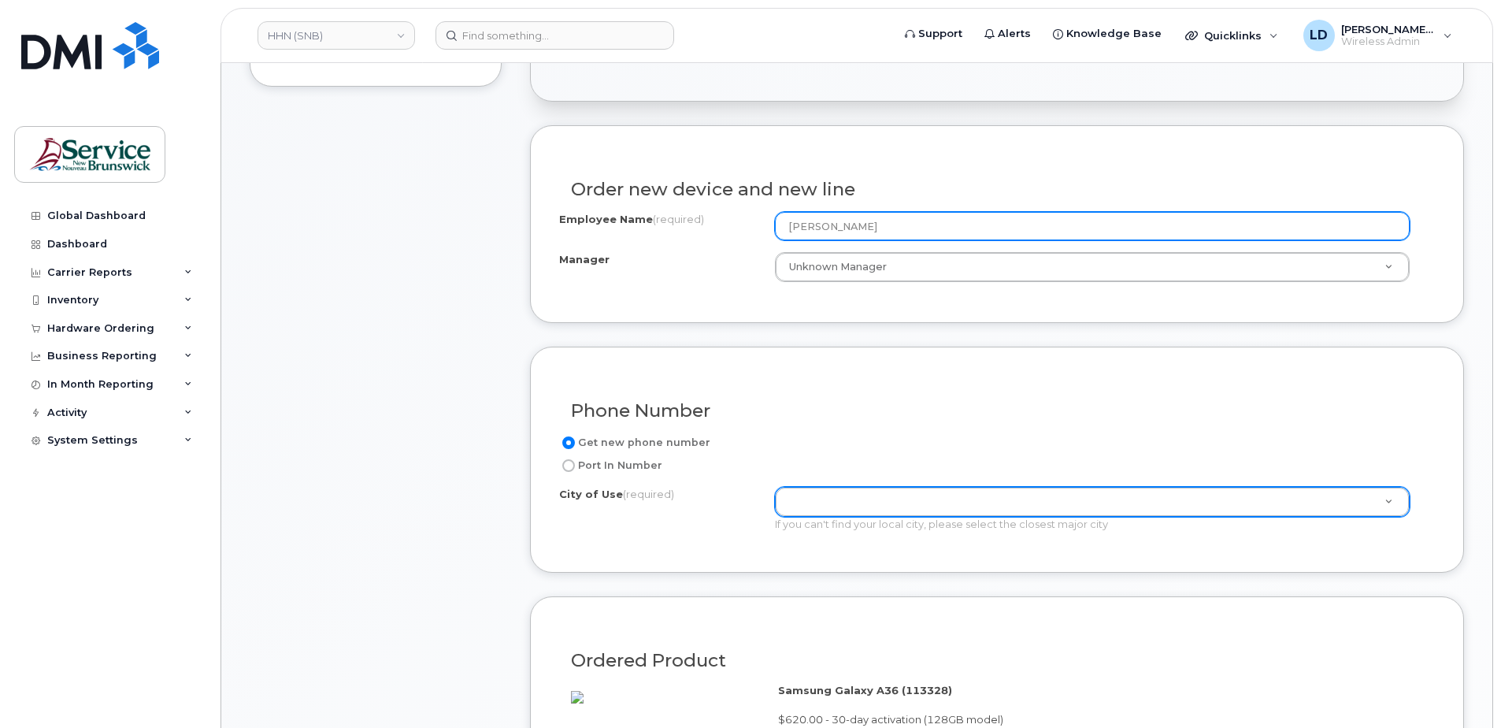
type input "Patricia LynessGauvin"
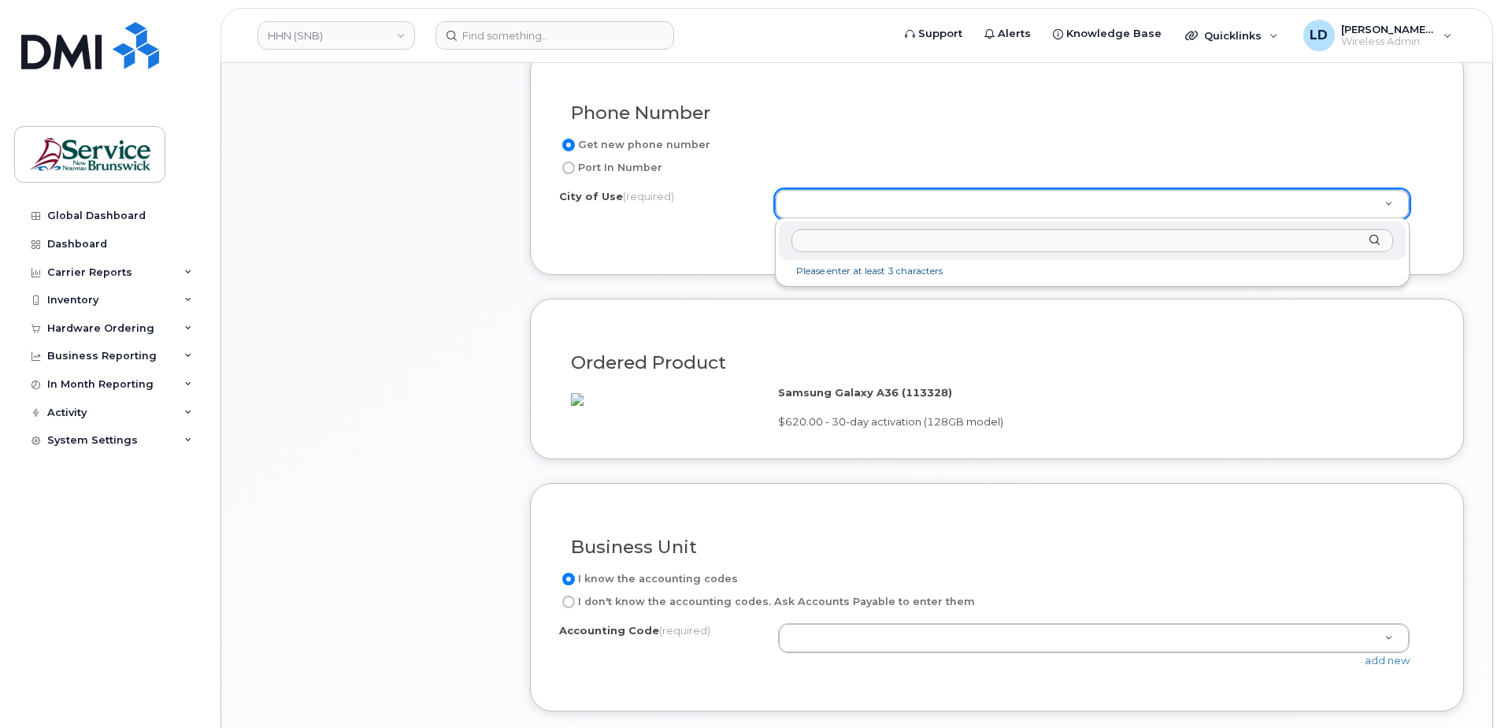
scroll to position [788, 0]
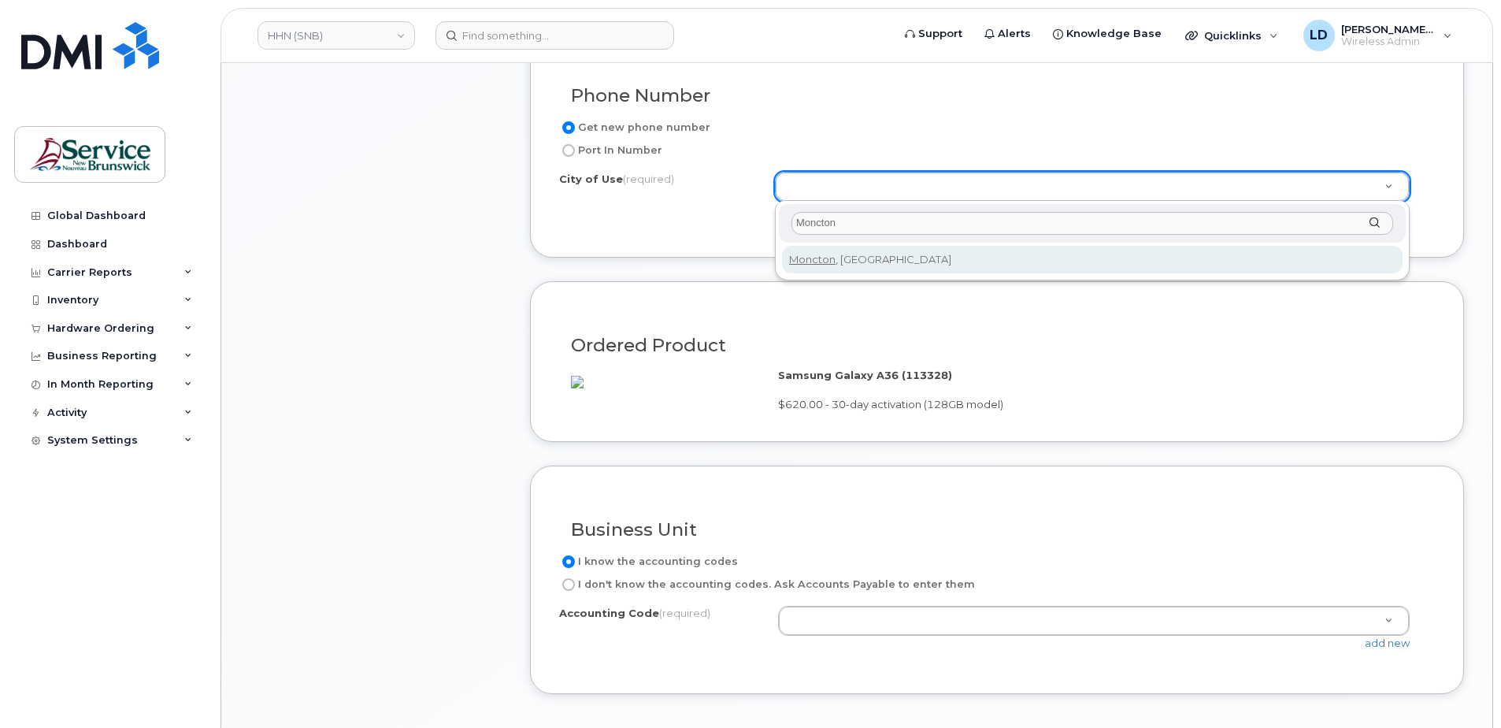
type input "Moncton"
type input "1817"
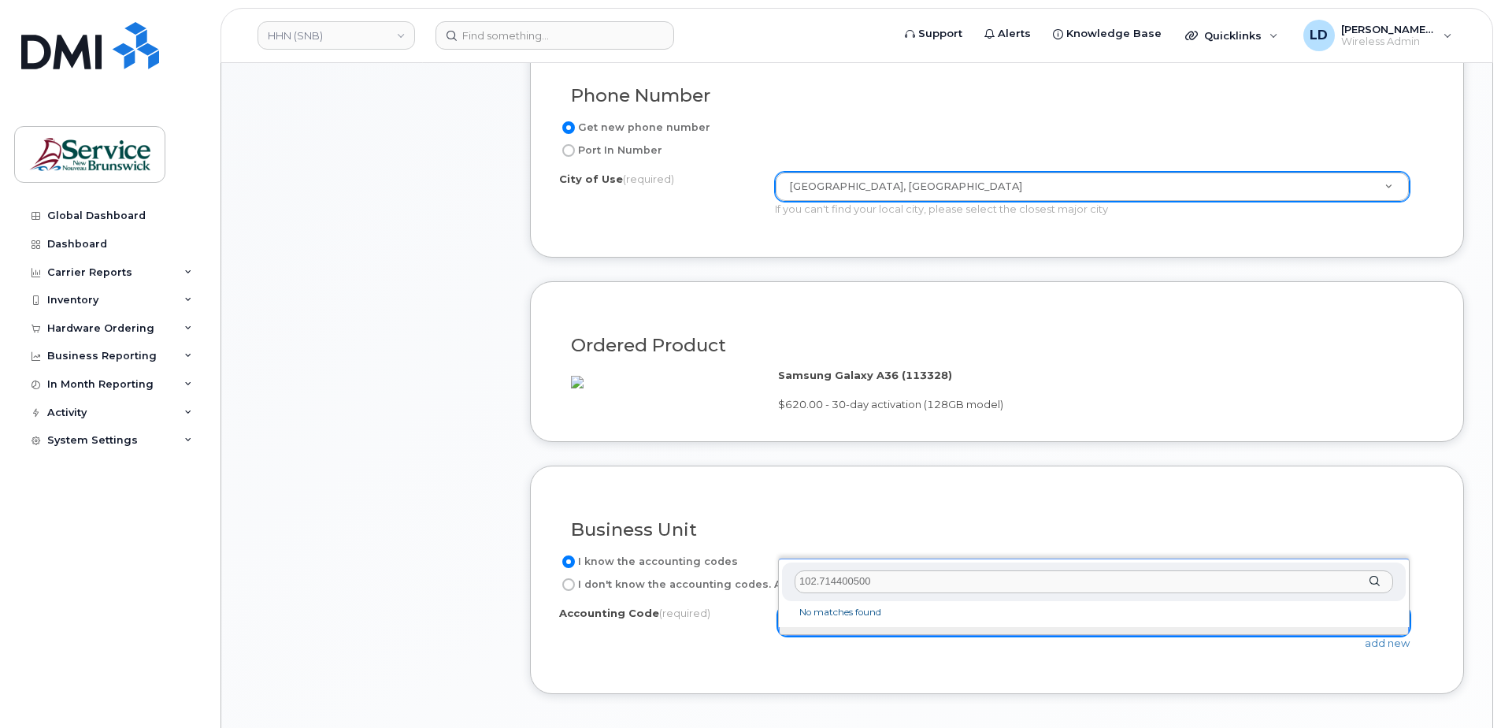
click at [817, 578] on input "102.714400500" at bounding box center [1094, 581] width 599 height 23
type input "1021.714400500"
click at [945, 593] on div "1021.714400500" at bounding box center [1094, 581] width 624 height 39
drag, startPoint x: 899, startPoint y: 579, endPoint x: 773, endPoint y: 577, distance: 126.0
click at [769, 577] on body "HHN (SNB) Support Alerts Knowledge Base Quicklinks Suspend / Cancel Device Chan…" at bounding box center [750, 415] width 1501 height 2406
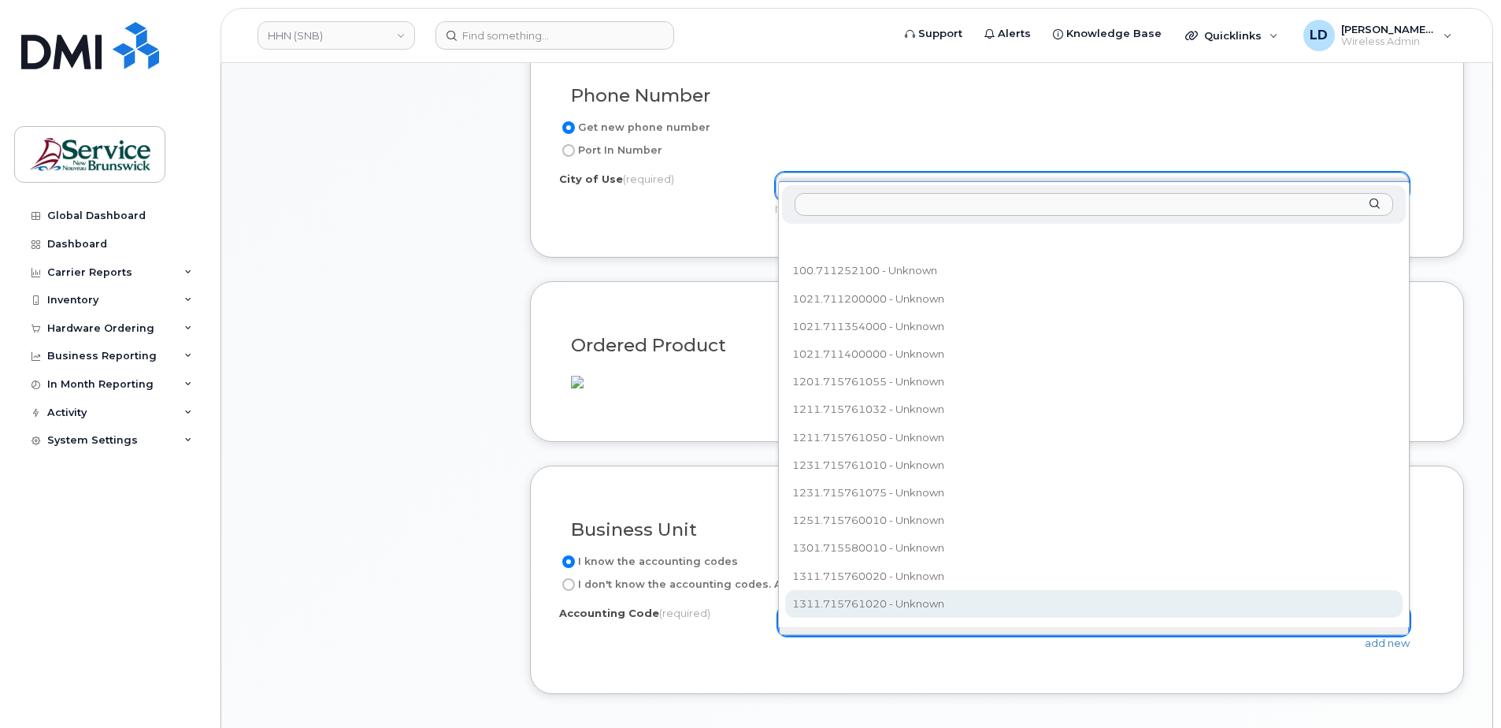
scroll to position [17, 0]
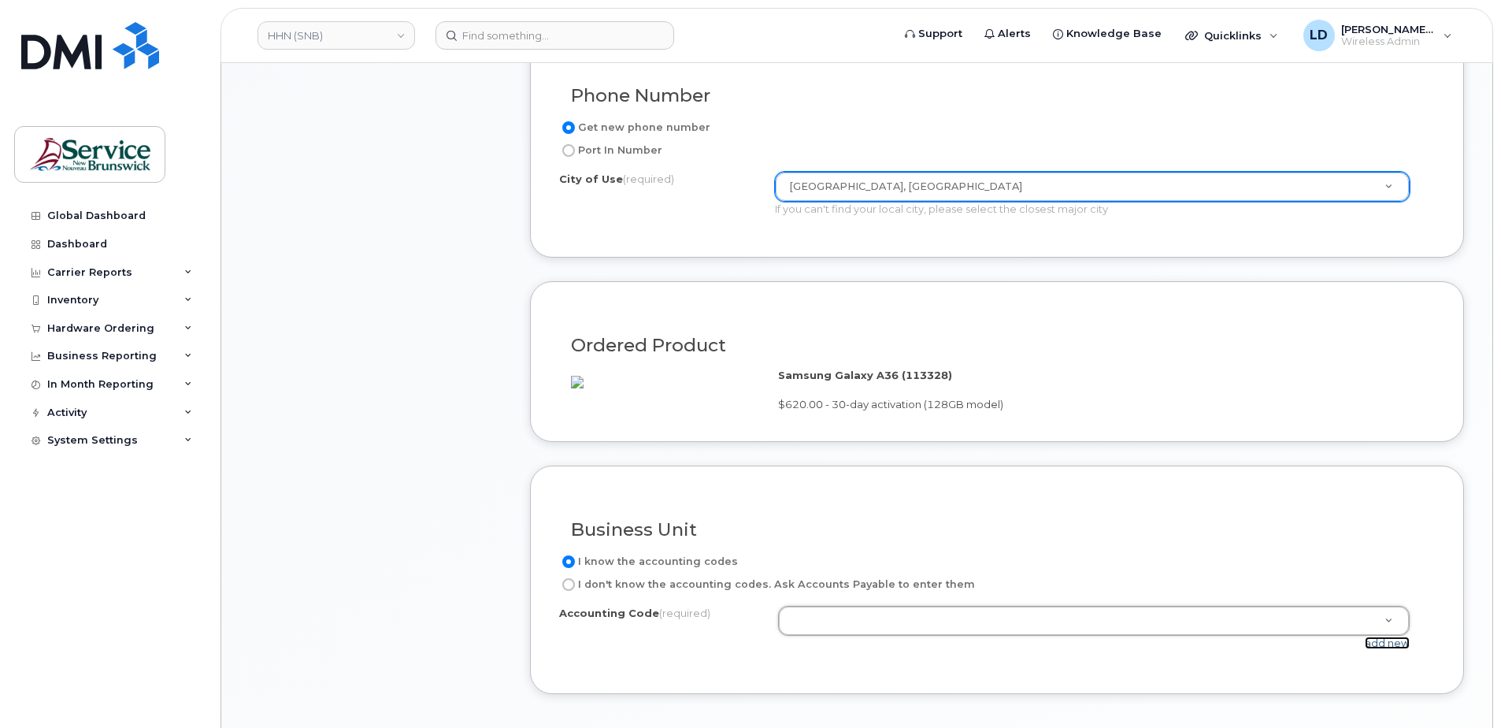
click at [1377, 649] on link "add new" at bounding box center [1387, 642] width 45 height 13
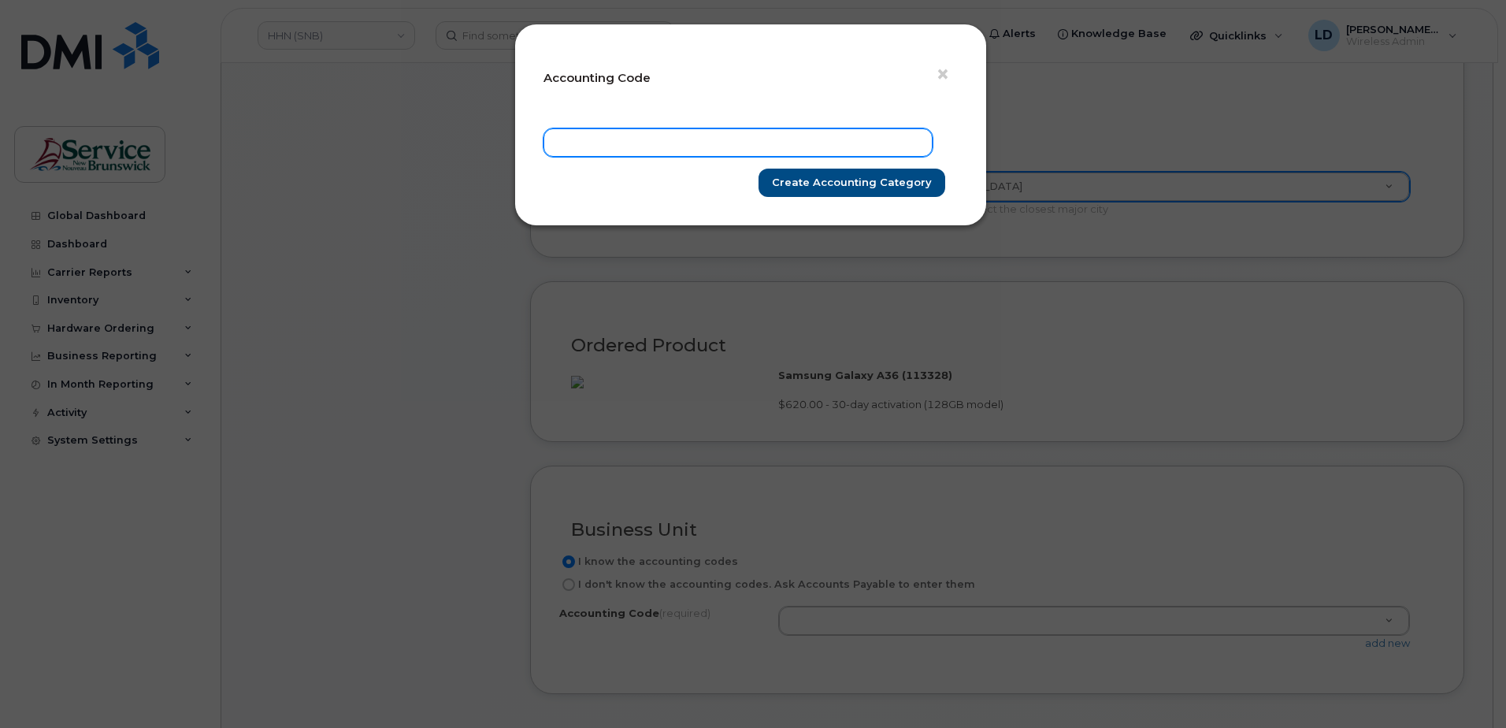
click at [583, 141] on input "text" at bounding box center [737, 142] width 389 height 28
paste input "1021.714400500"
type input "1021.714400500"
click at [828, 181] on input "Create Accounting category" at bounding box center [851, 183] width 187 height 29
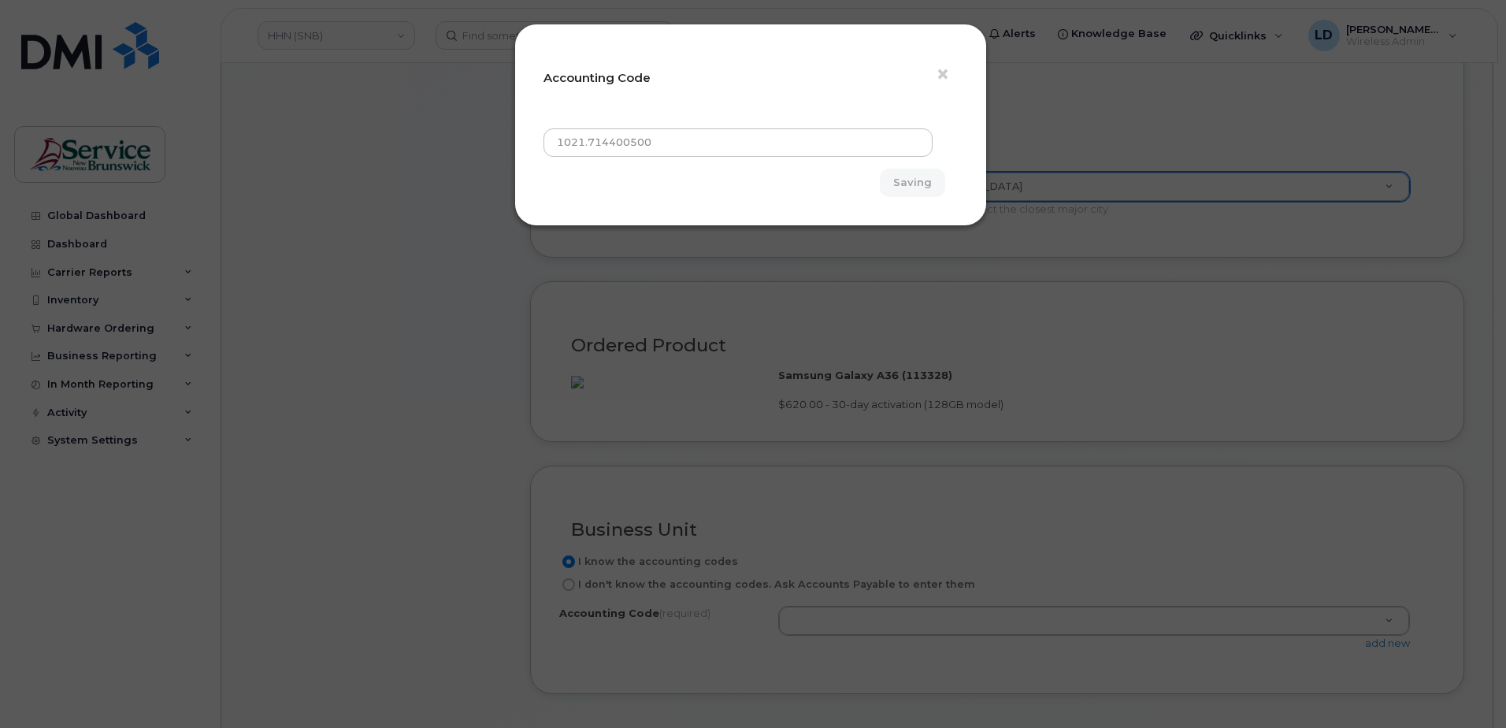
type input "Create Accounting category"
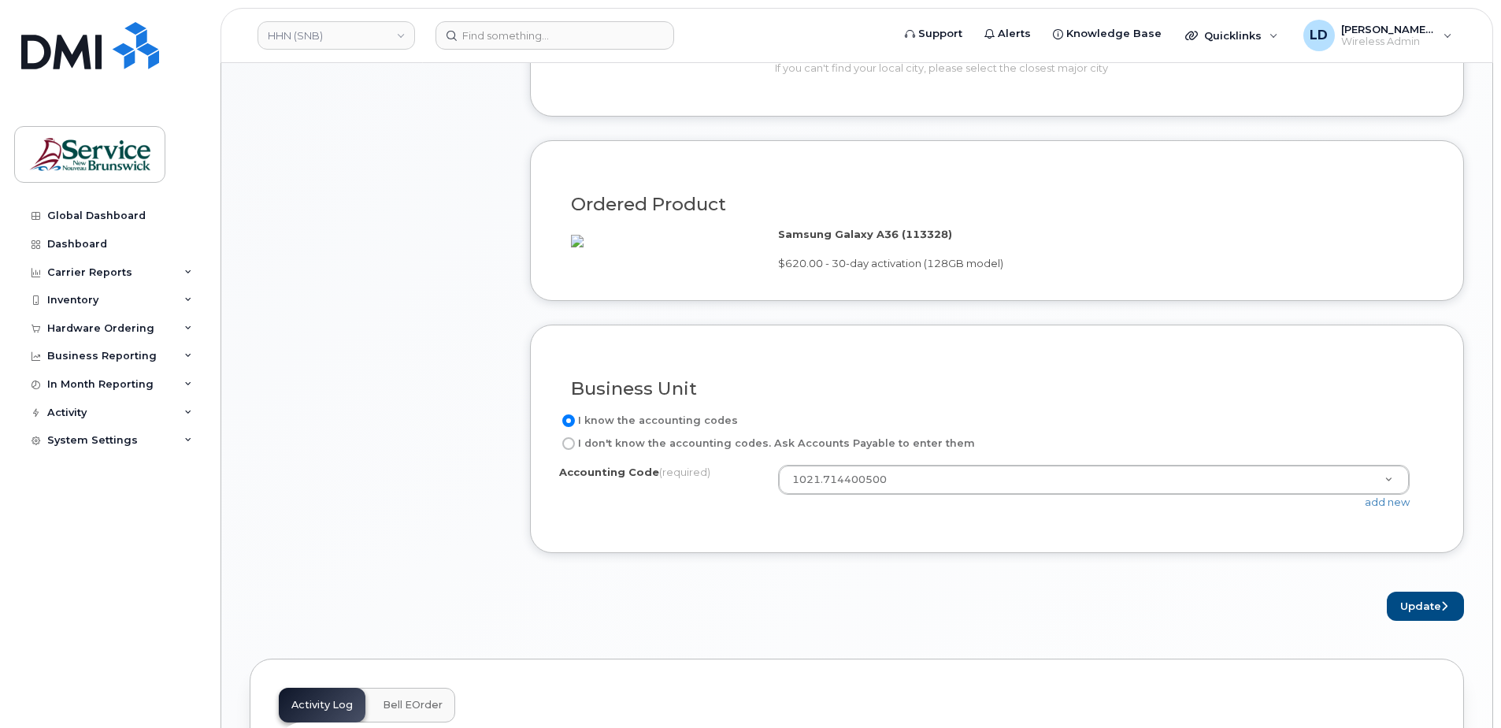
scroll to position [945, 0]
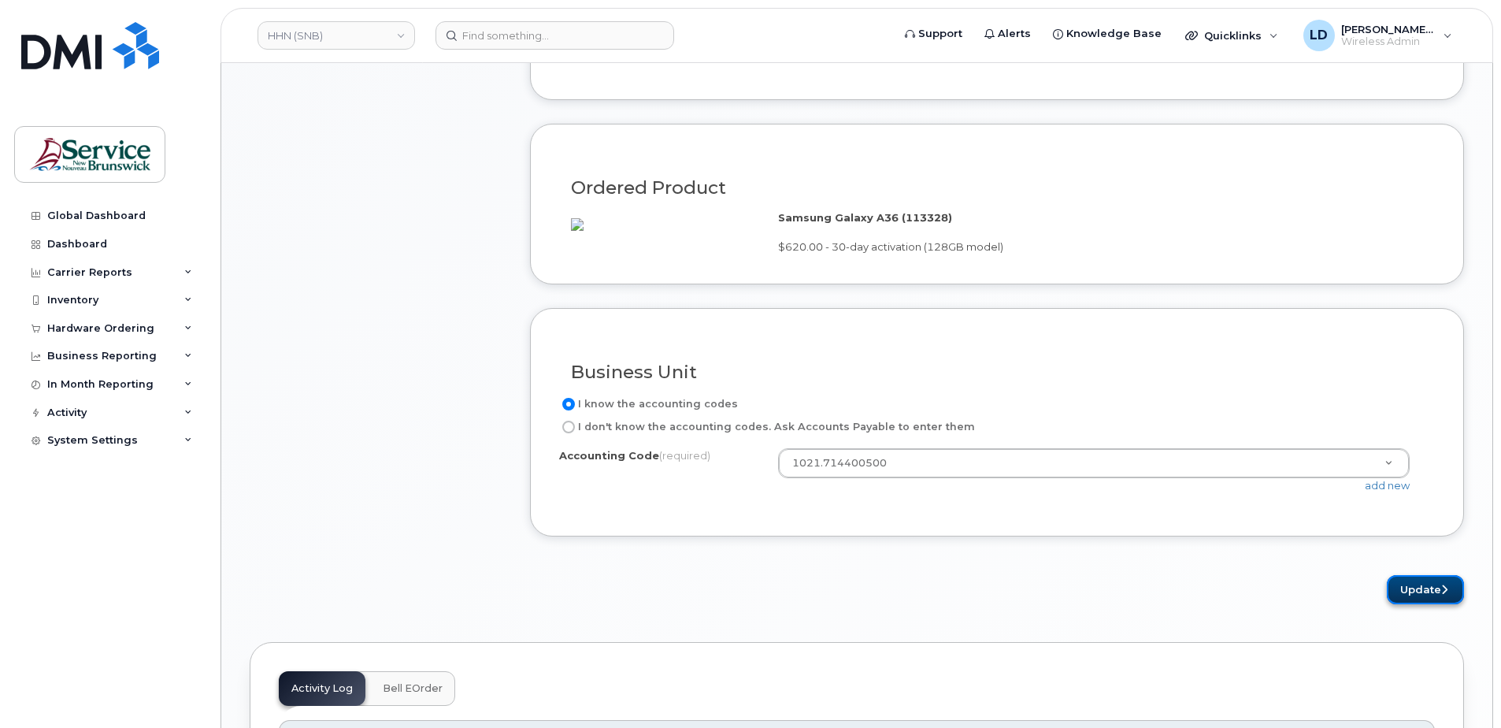
click at [1406, 604] on button "Update" at bounding box center [1425, 589] width 77 height 29
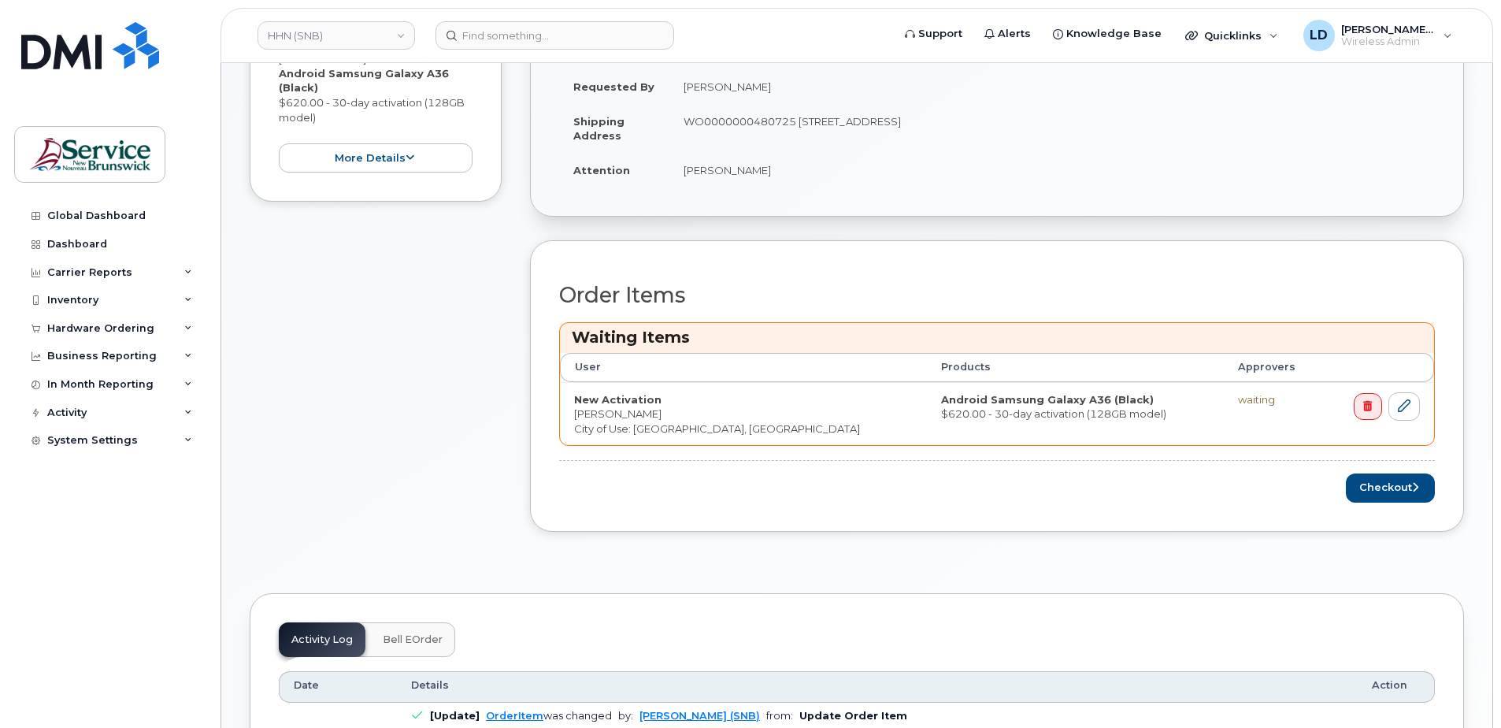
scroll to position [394, 0]
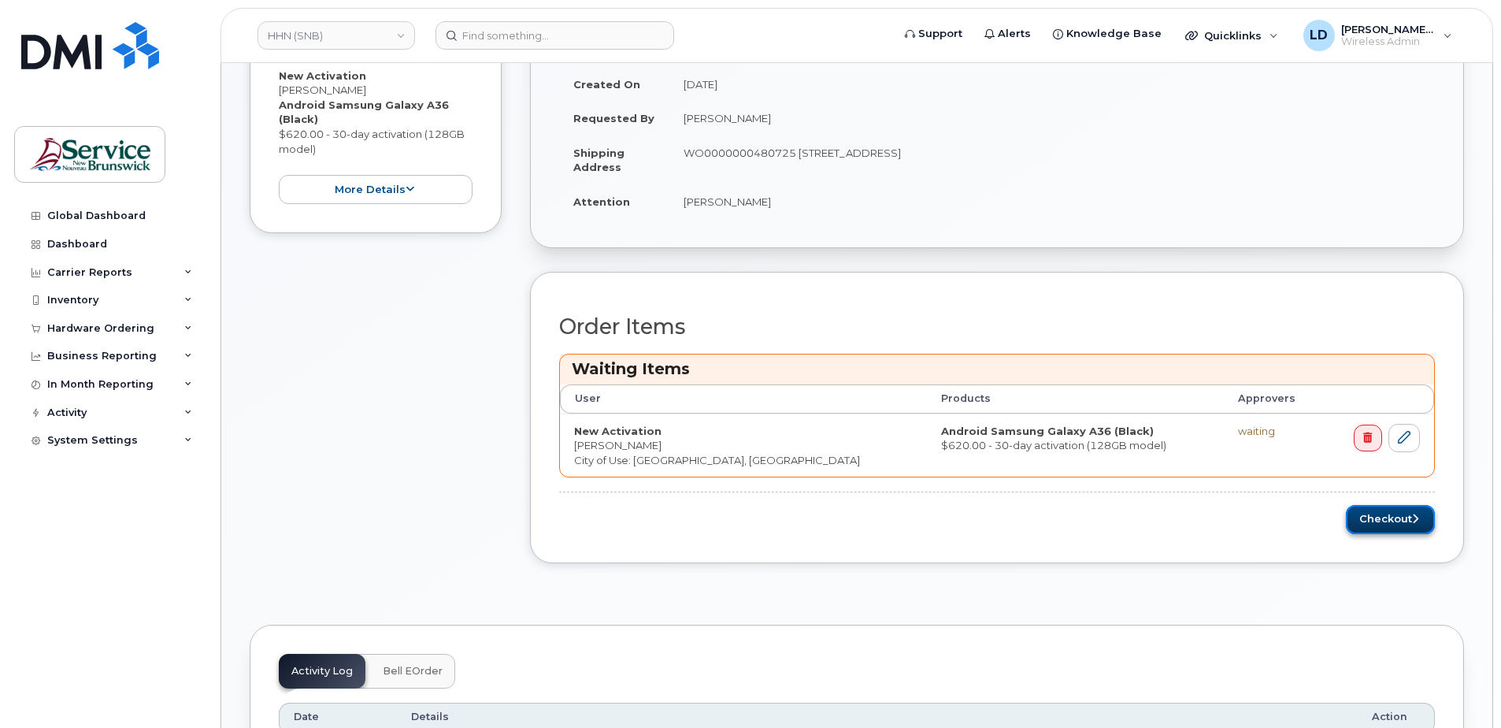
click at [1370, 520] on button "Checkout" at bounding box center [1390, 519] width 89 height 29
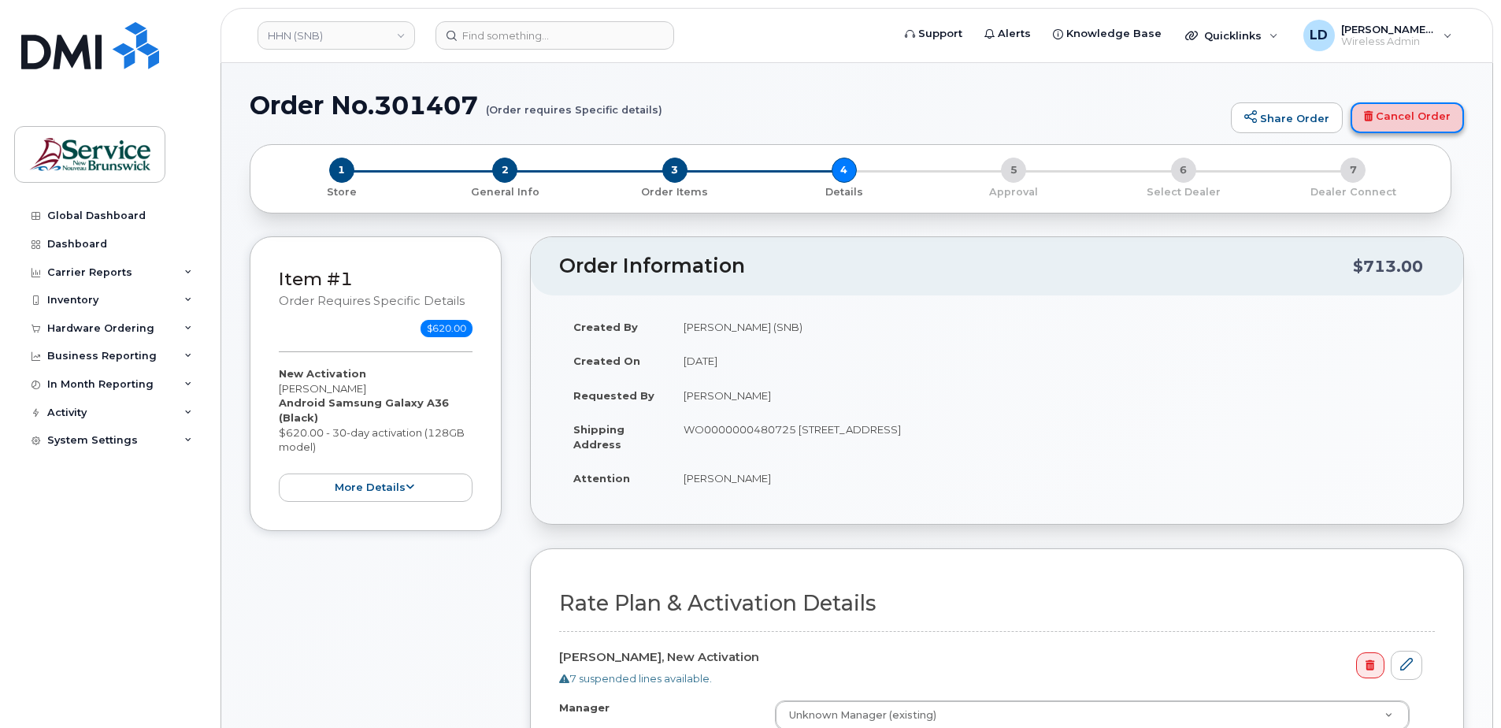
click at [1414, 119] on link "Cancel Order" at bounding box center [1407, 118] width 113 height 32
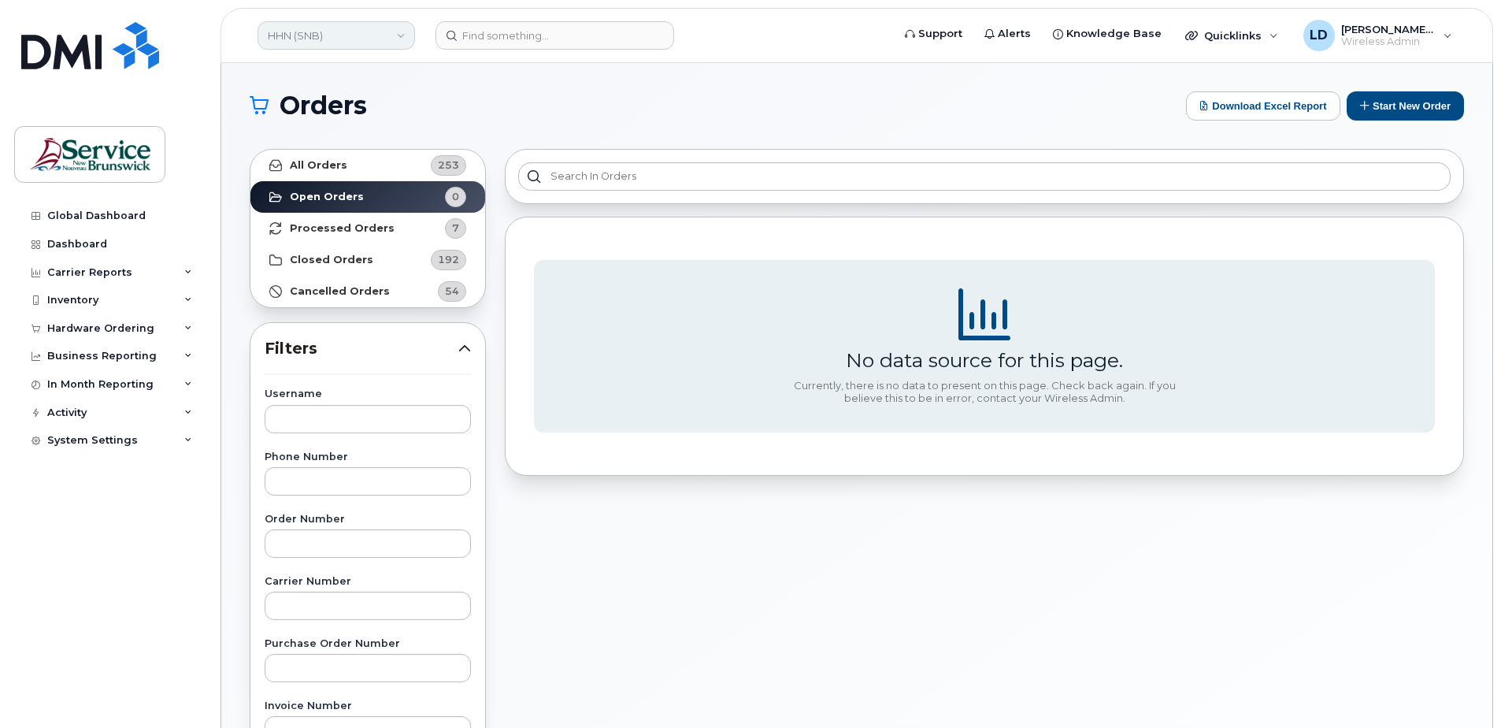
click at [333, 32] on link "HHN (SNB)" at bounding box center [337, 35] width 158 height 28
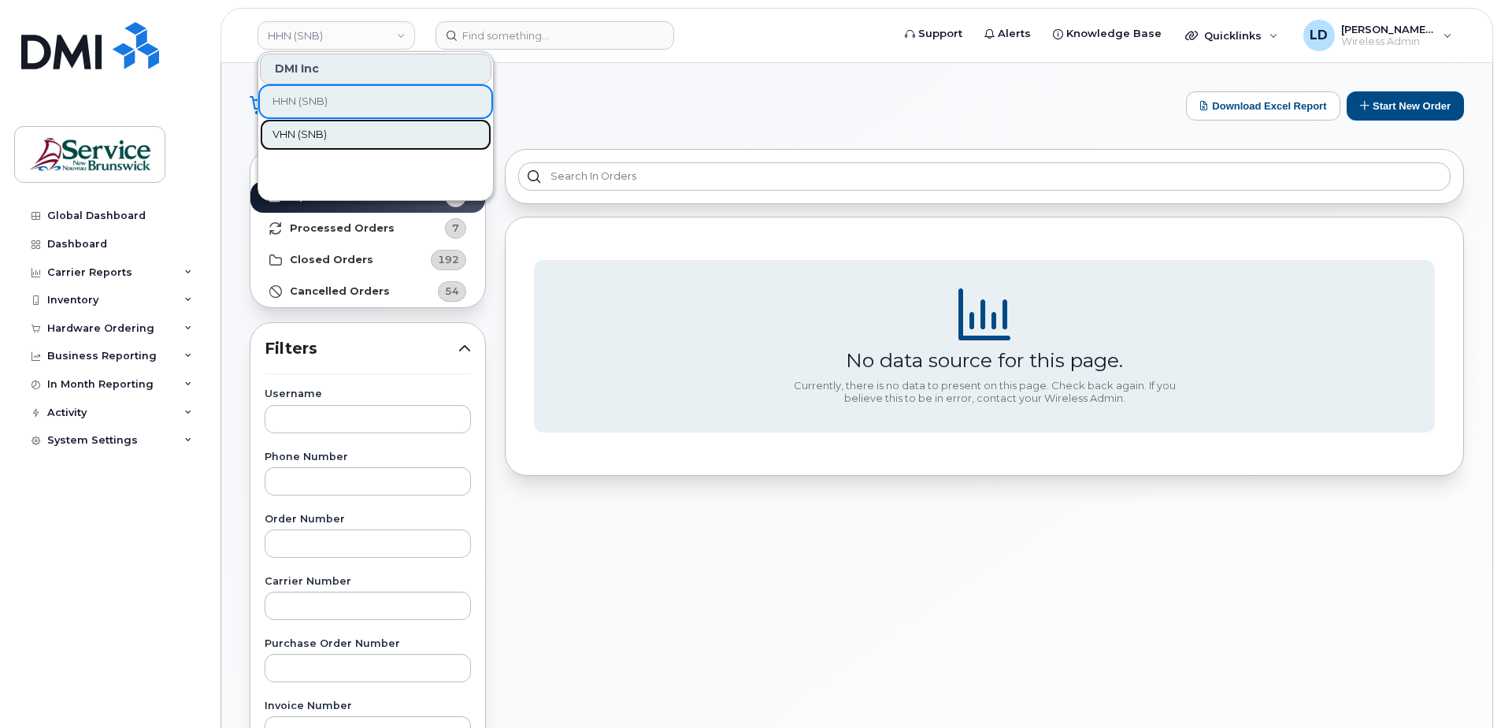
click at [295, 128] on span "VHN (SNB)" at bounding box center [299, 135] width 54 height 16
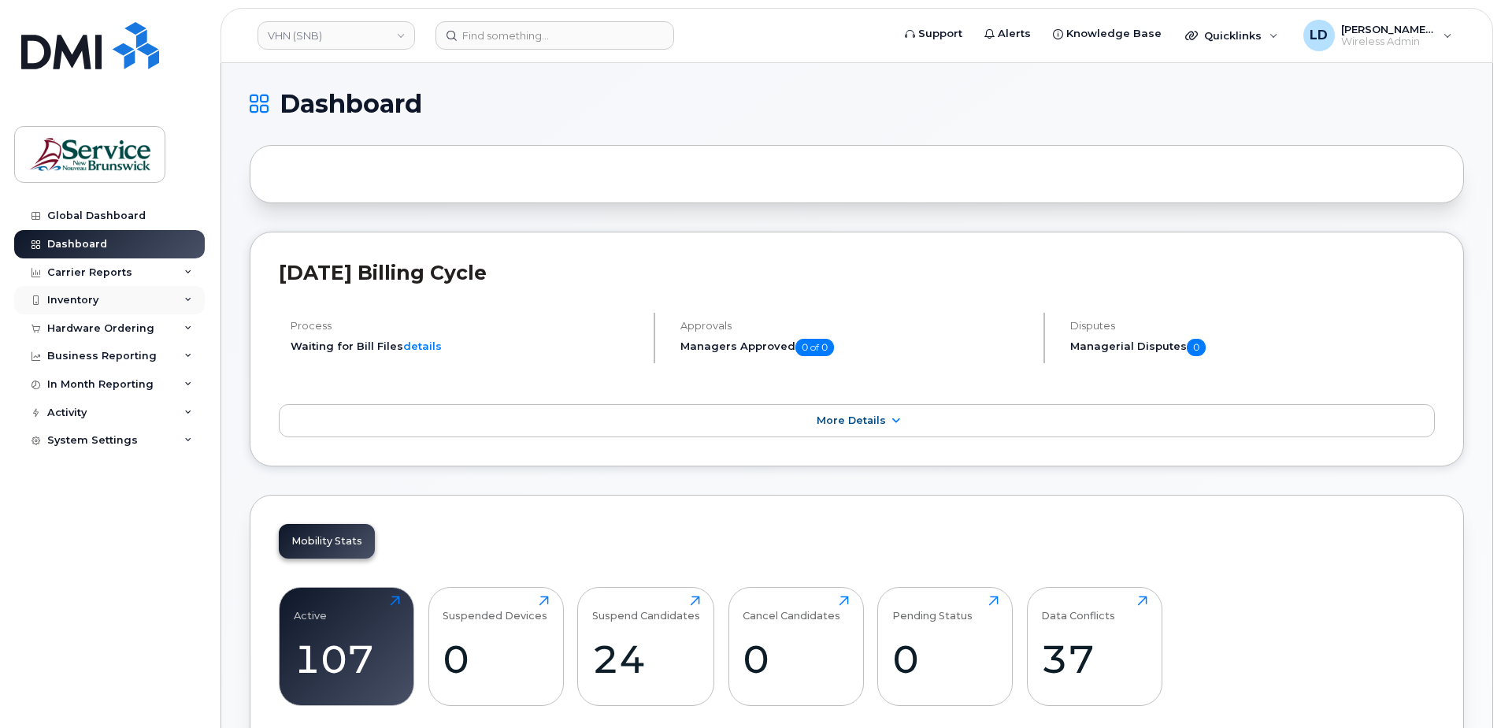
click at [57, 299] on div "Inventory" at bounding box center [72, 300] width 51 height 13
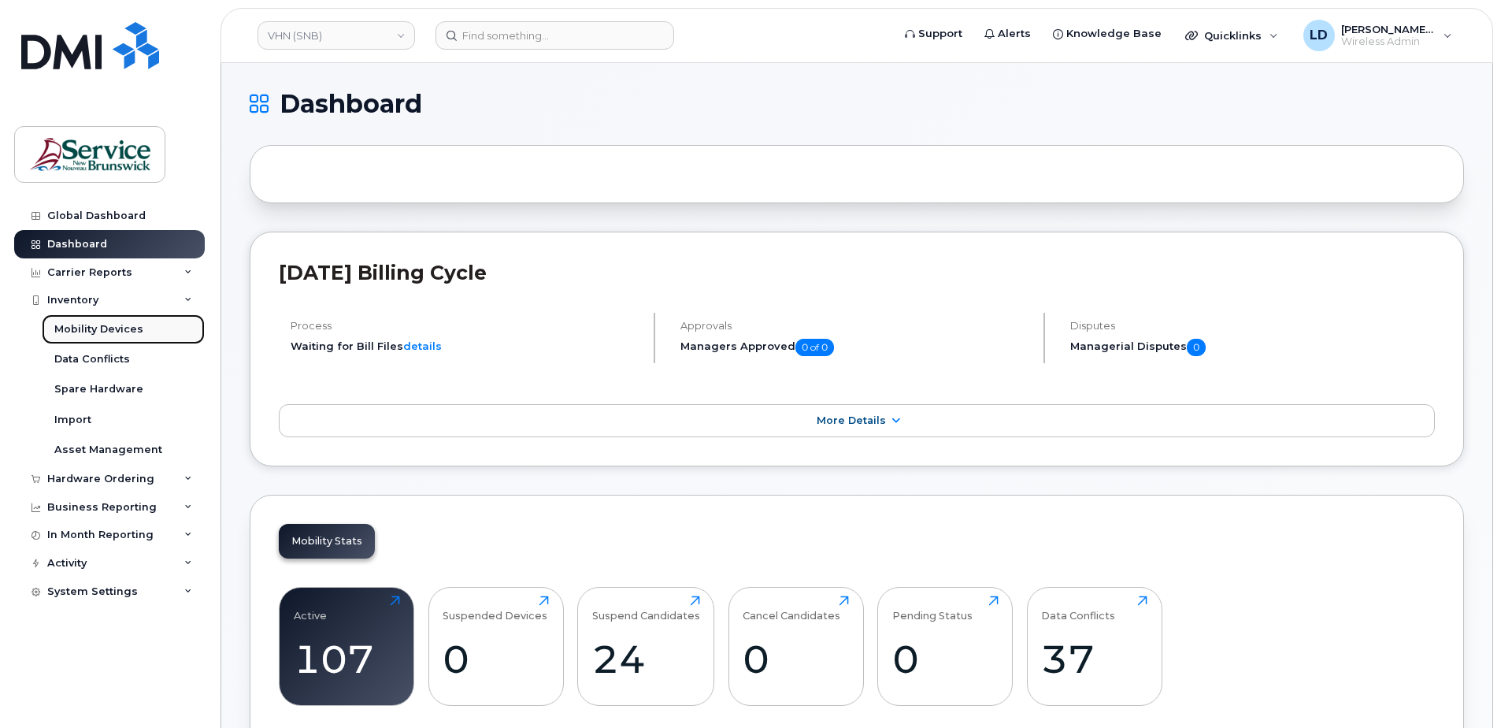
click at [76, 323] on div "Mobility Devices" at bounding box center [98, 329] width 89 height 14
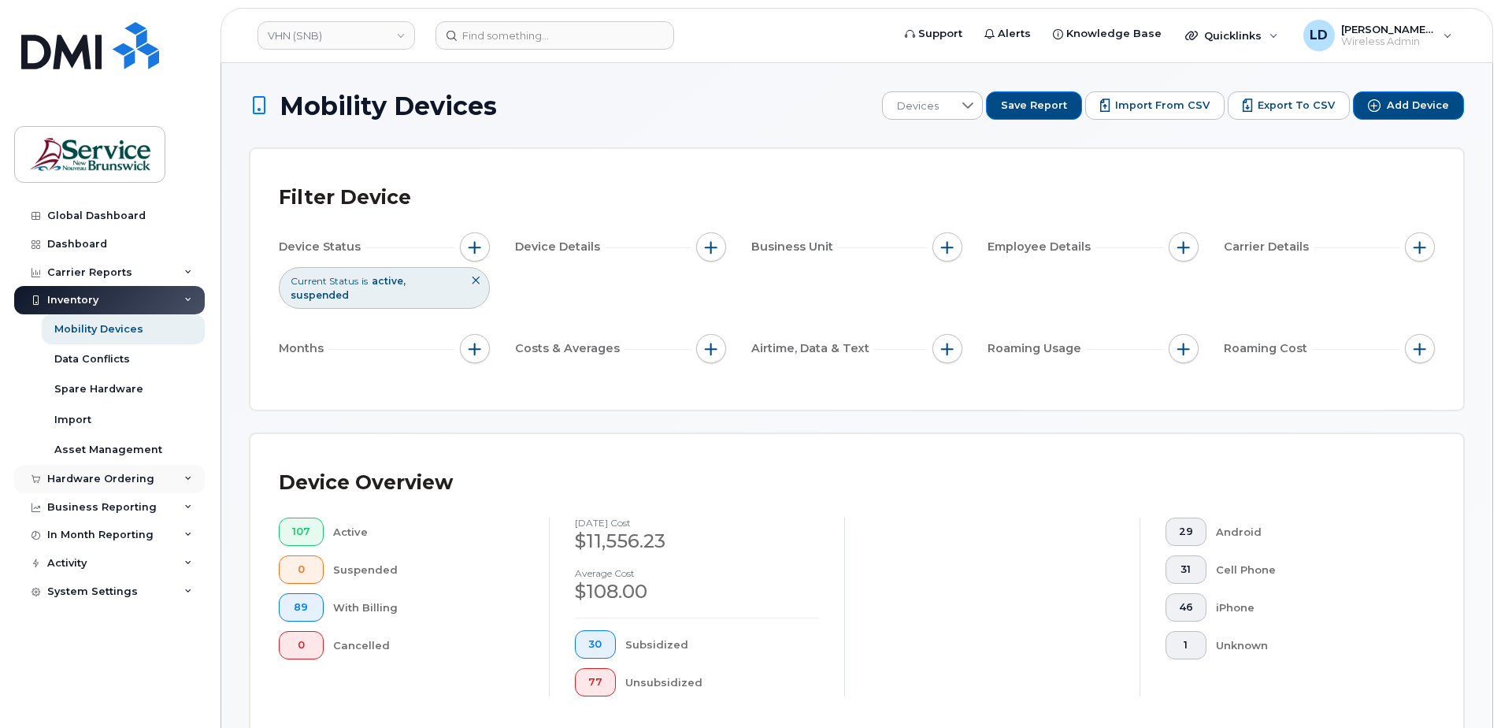
click at [72, 473] on div "Hardware Ordering" at bounding box center [100, 479] width 107 height 13
click at [75, 534] on div "Orders" at bounding box center [73, 538] width 39 height 14
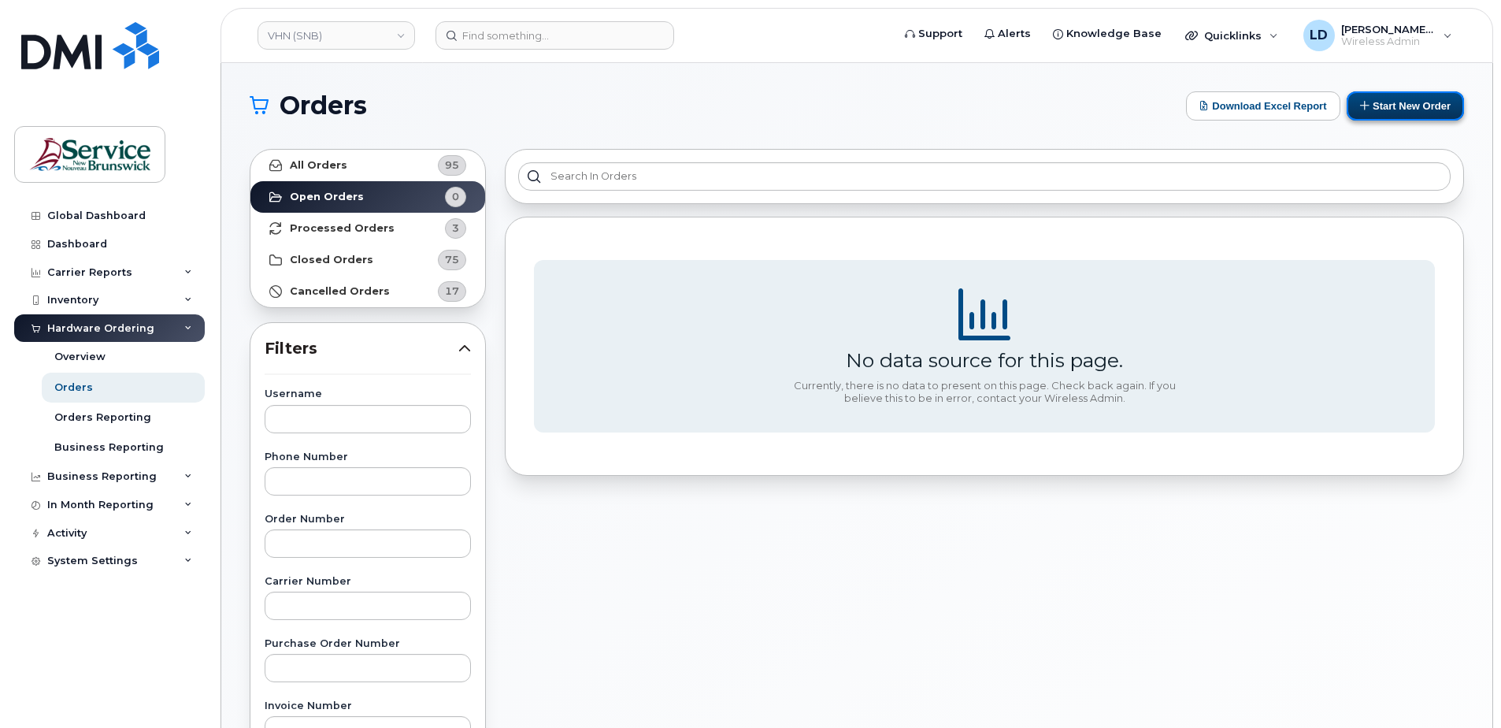
click at [1395, 98] on button "Start New Order" at bounding box center [1405, 105] width 117 height 29
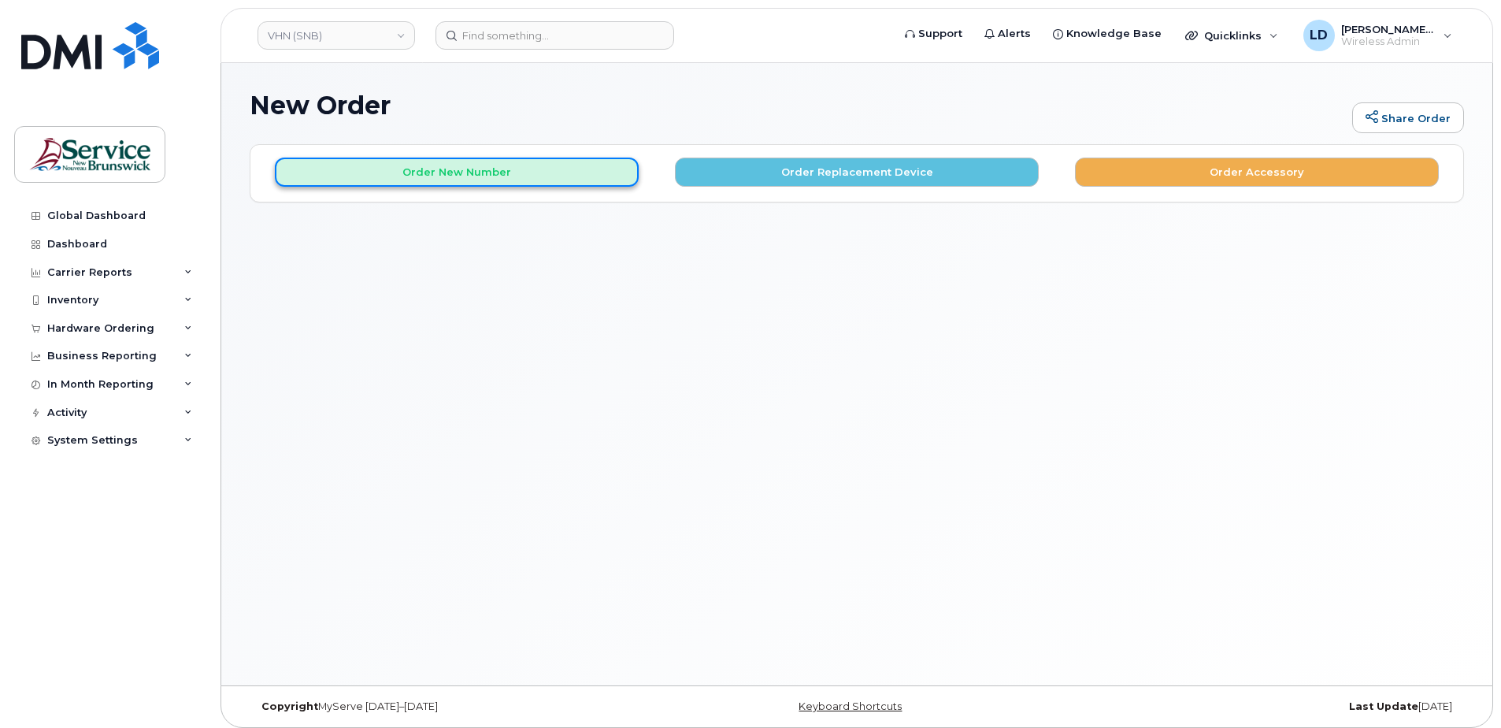
click at [446, 172] on button "Order New Number" at bounding box center [457, 172] width 364 height 29
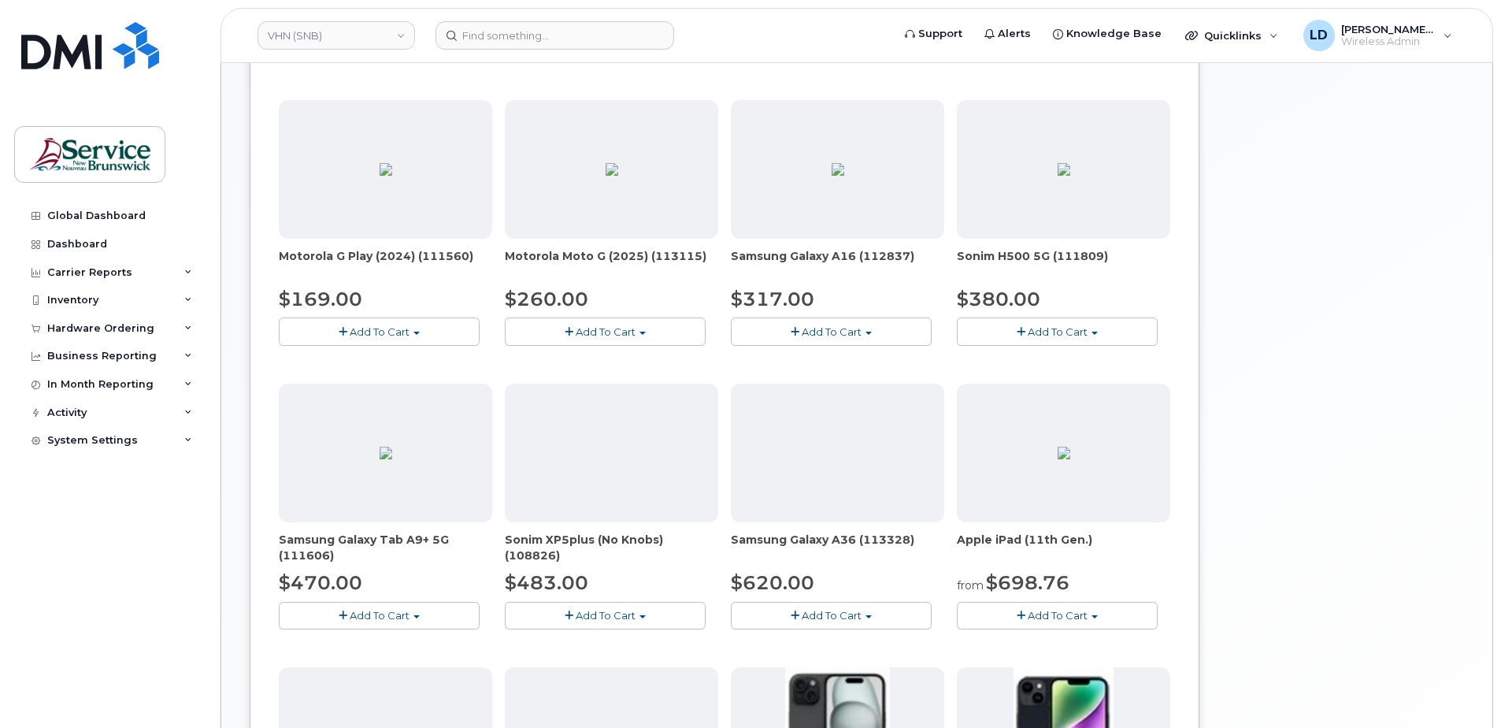
scroll to position [551, 0]
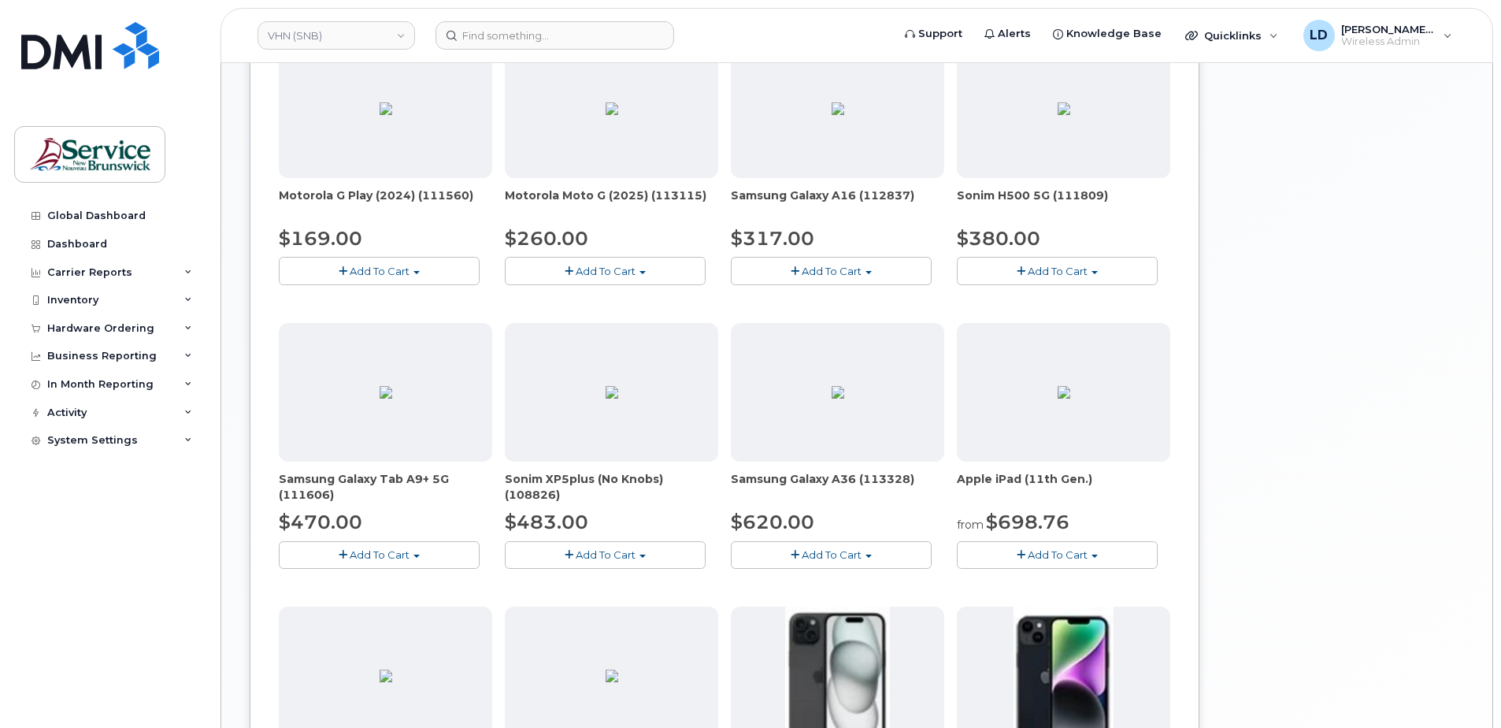
click at [823, 548] on span "Add To Cart" at bounding box center [832, 554] width 60 height 13
click at [825, 605] on link "$620.00 - 30-day activation (128GB model)" at bounding box center [863, 604] width 257 height 20
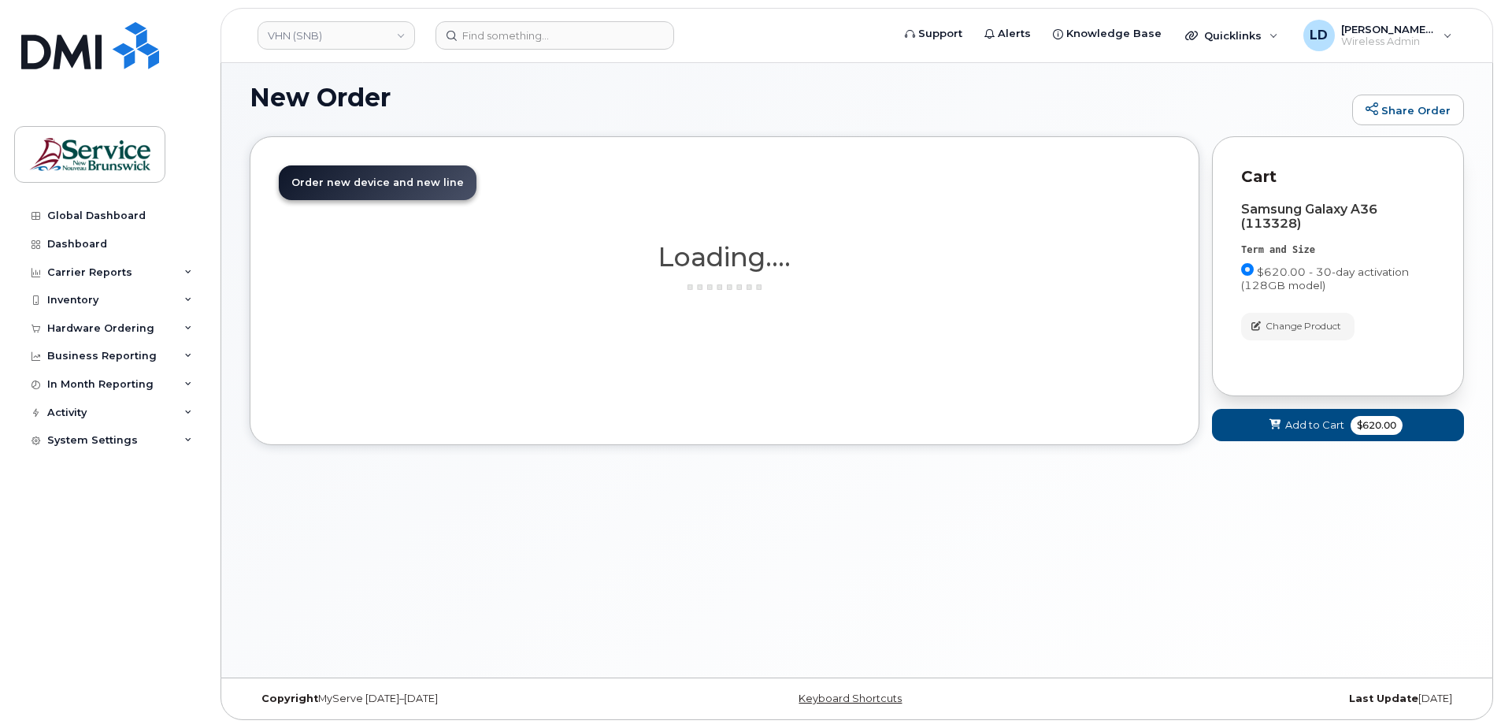
scroll to position [8, 0]
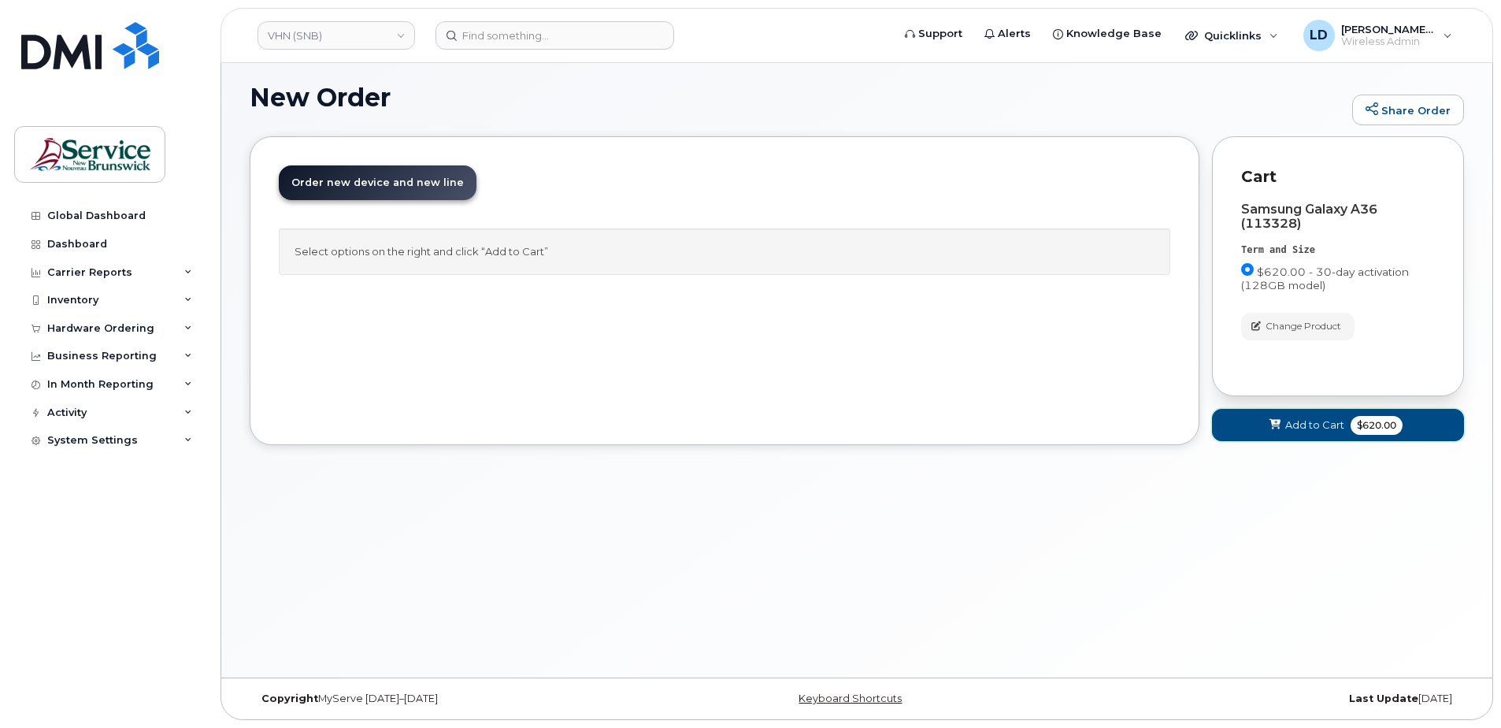
click at [1306, 421] on span "Add to Cart" at bounding box center [1314, 424] width 59 height 15
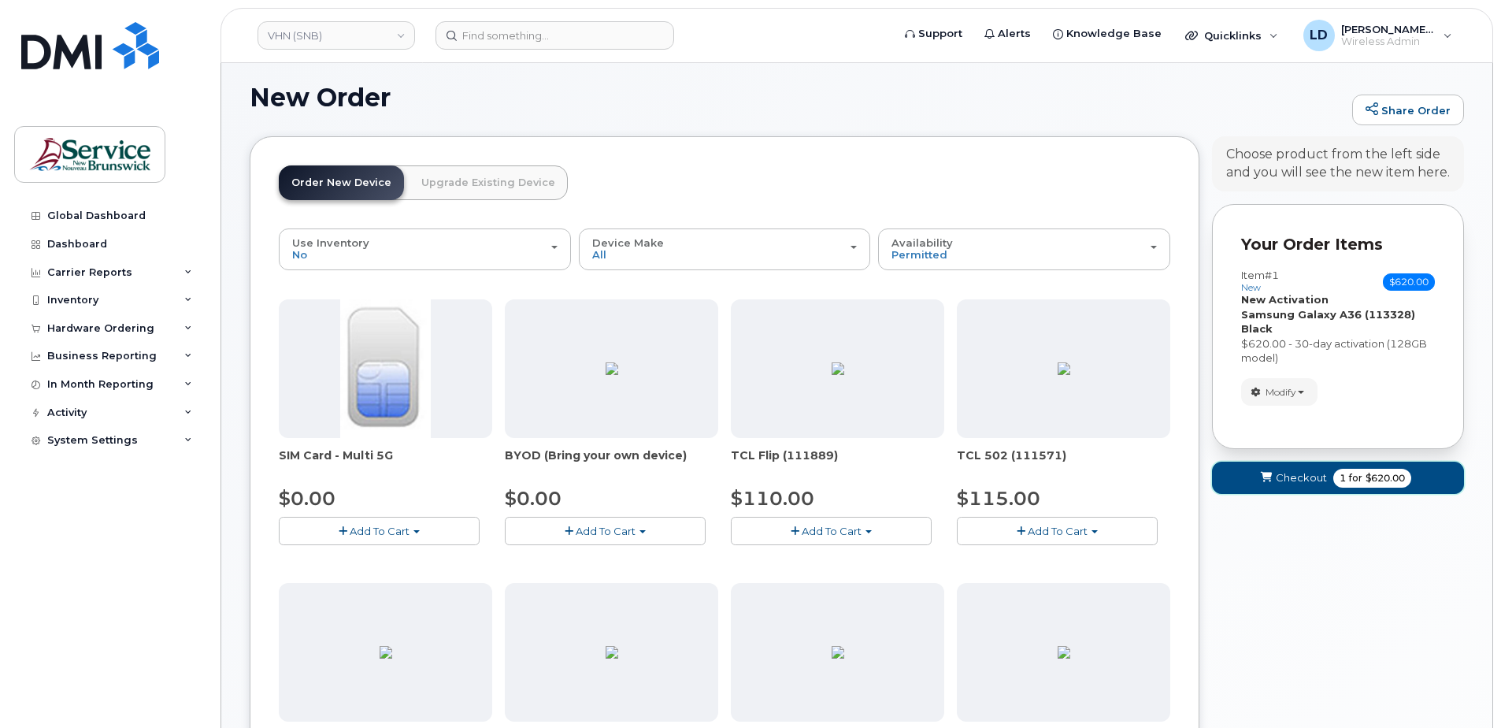
click at [1292, 475] on span "Checkout" at bounding box center [1301, 477] width 51 height 15
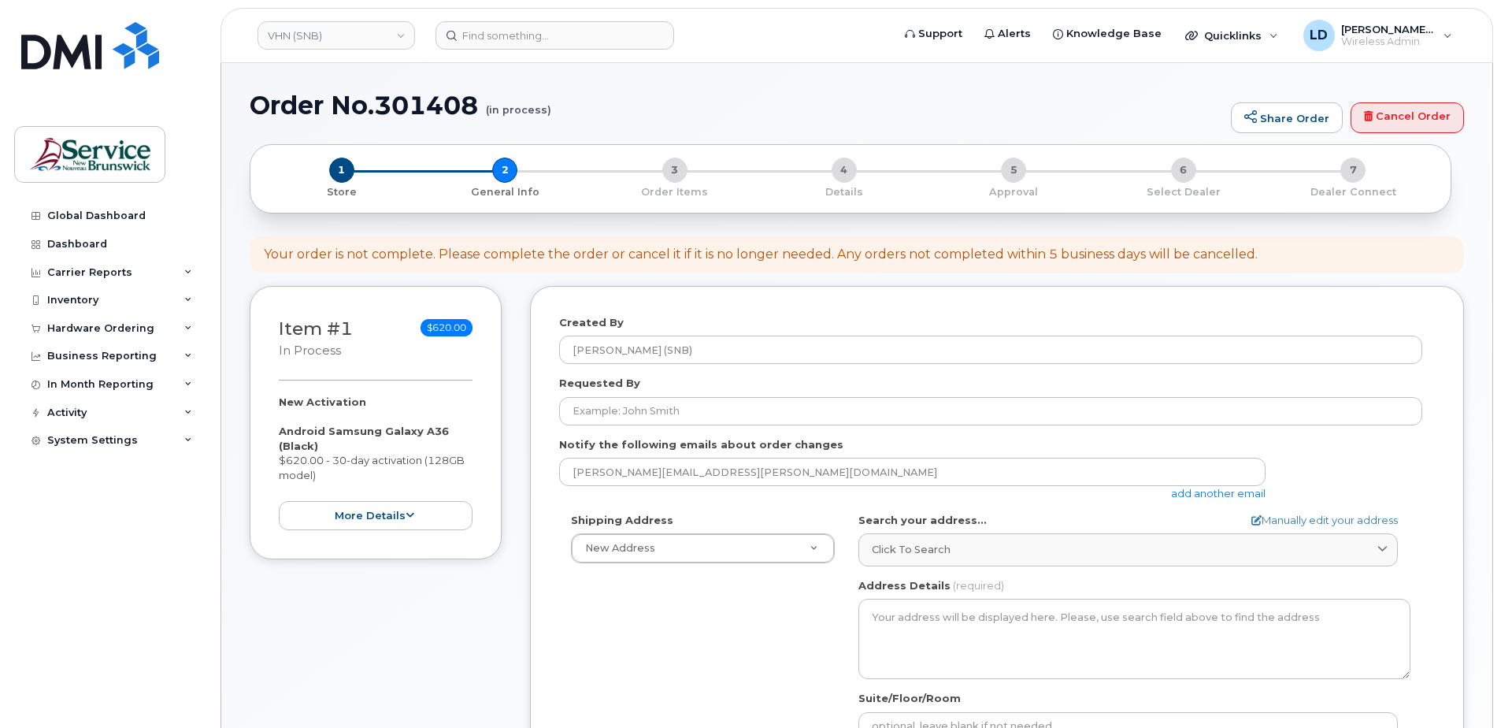
select select
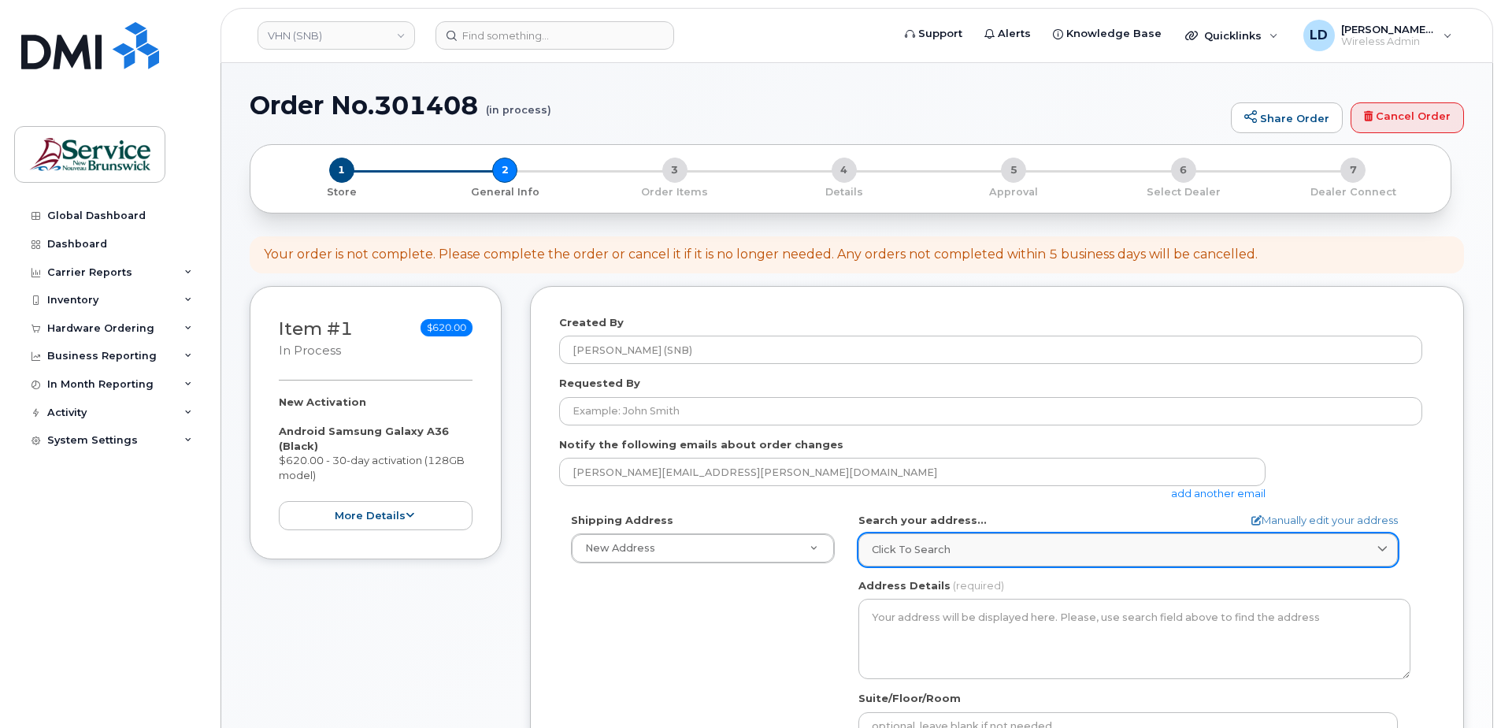
click at [906, 548] on span "Click to search" at bounding box center [911, 549] width 79 height 15
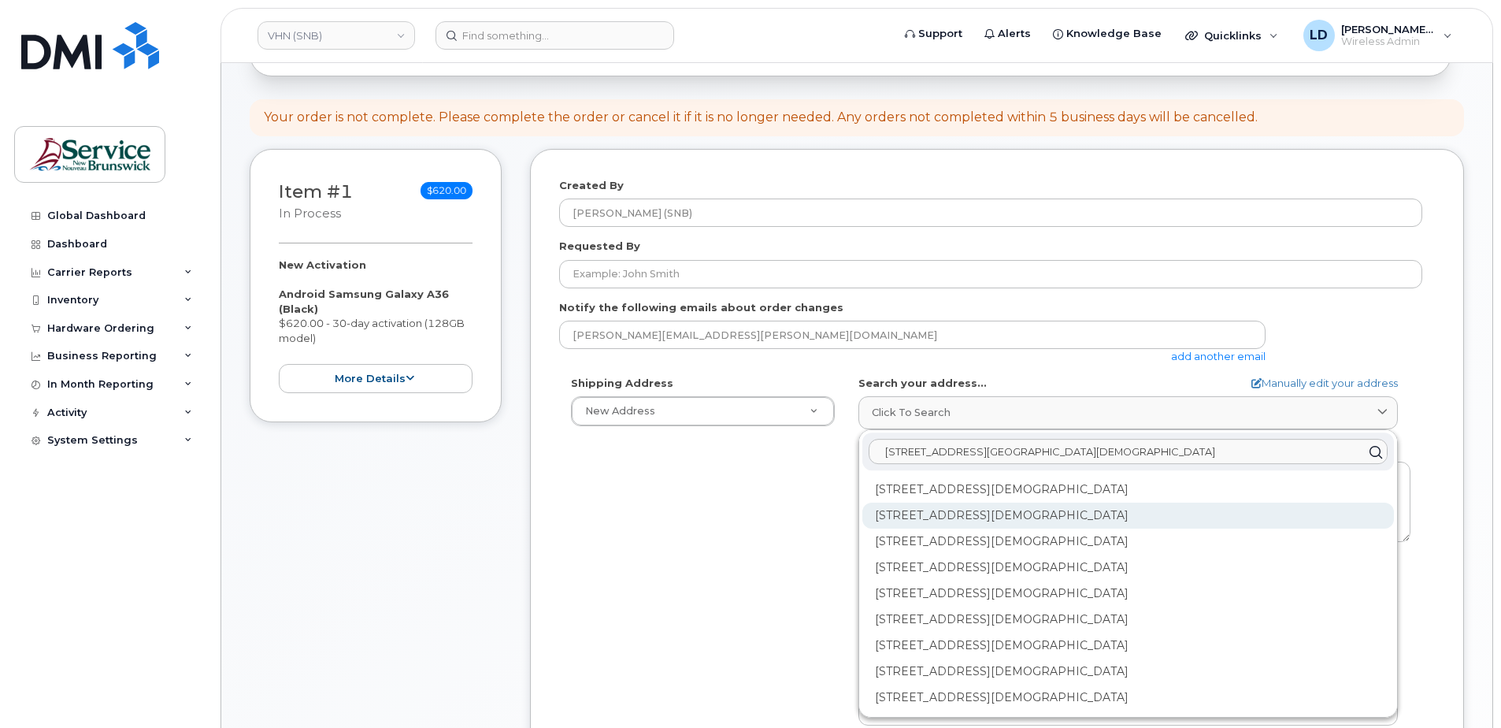
scroll to position [158, 0]
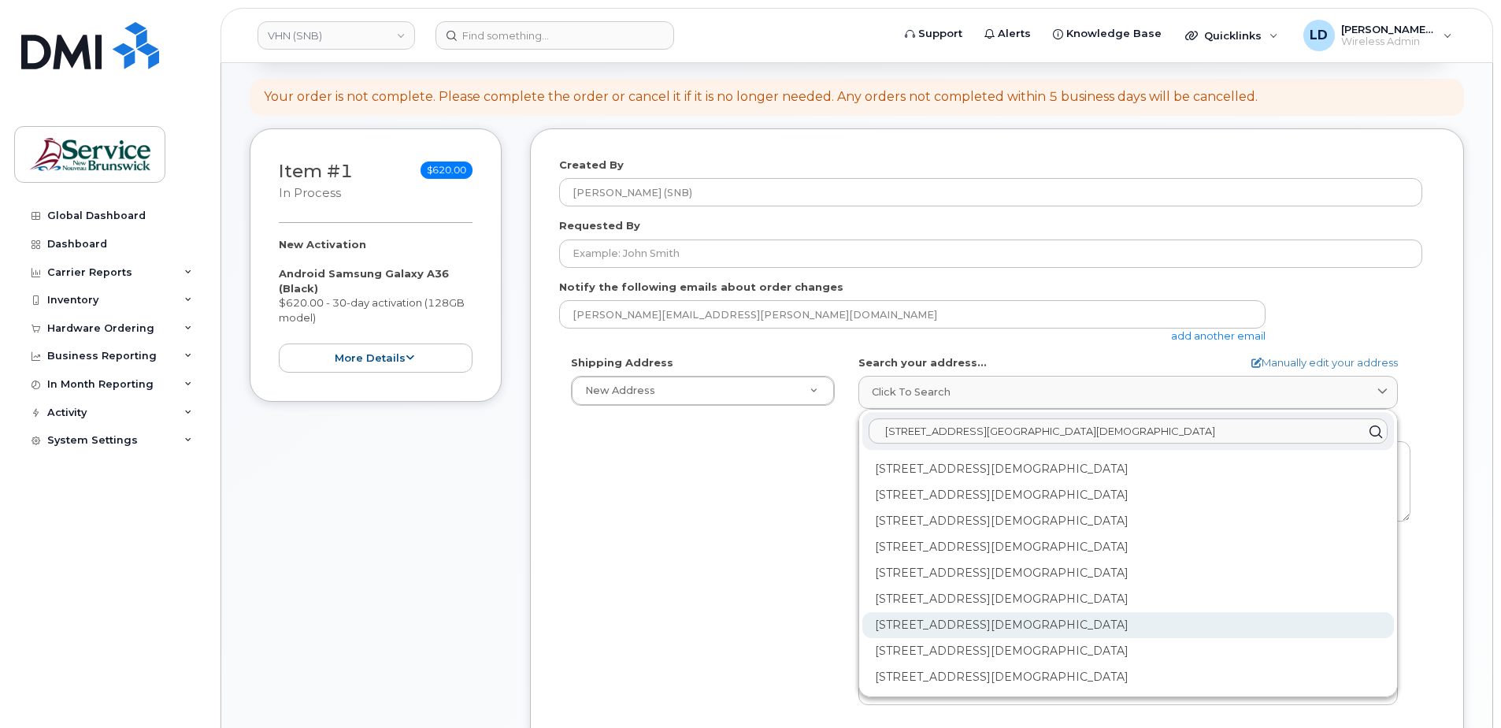
type input "[STREET_ADDRESS][GEOGRAPHIC_DATA][DEMOGRAPHIC_DATA]"
click at [889, 624] on div "[STREET_ADDRESS][DEMOGRAPHIC_DATA]" at bounding box center [1128, 625] width 532 height 26
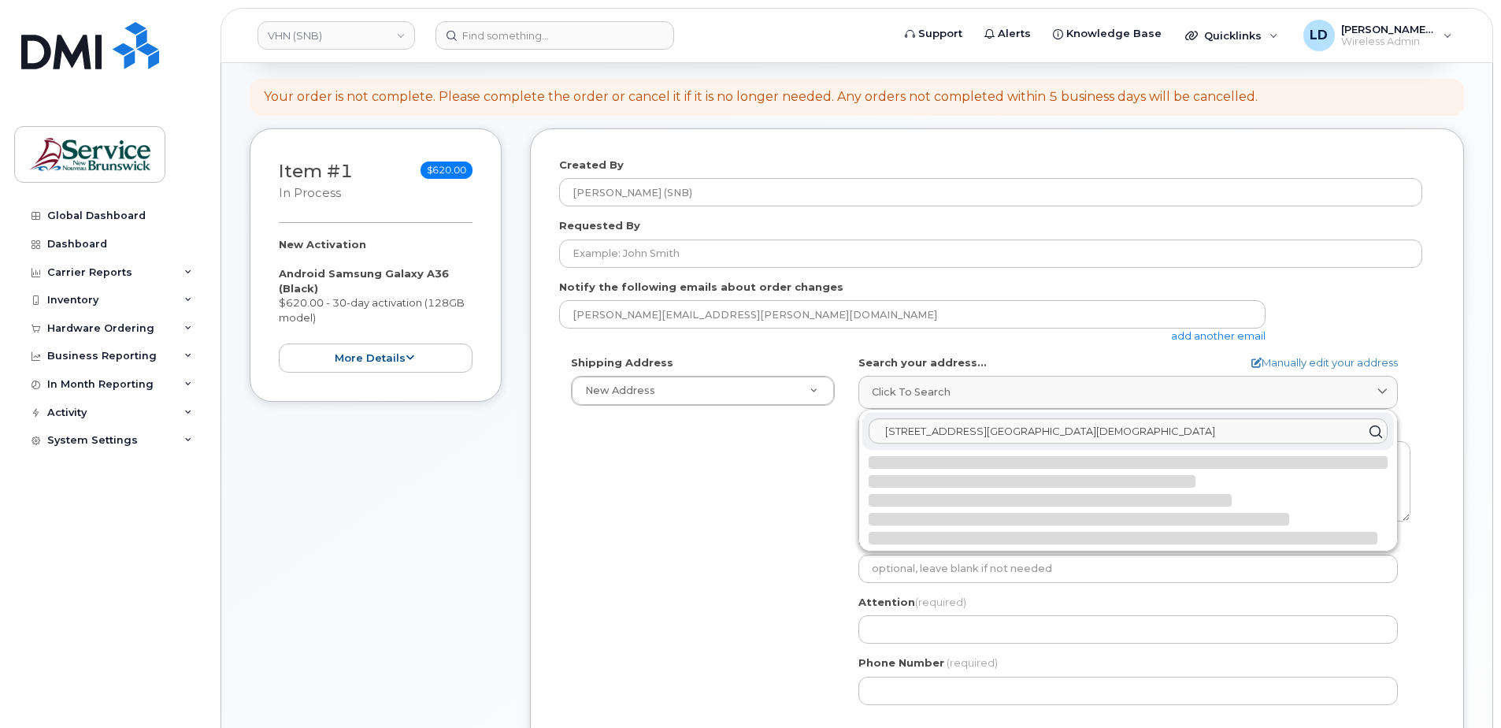
select select
type textarea "[STREET_ADDRESS][DEMOGRAPHIC_DATA]"
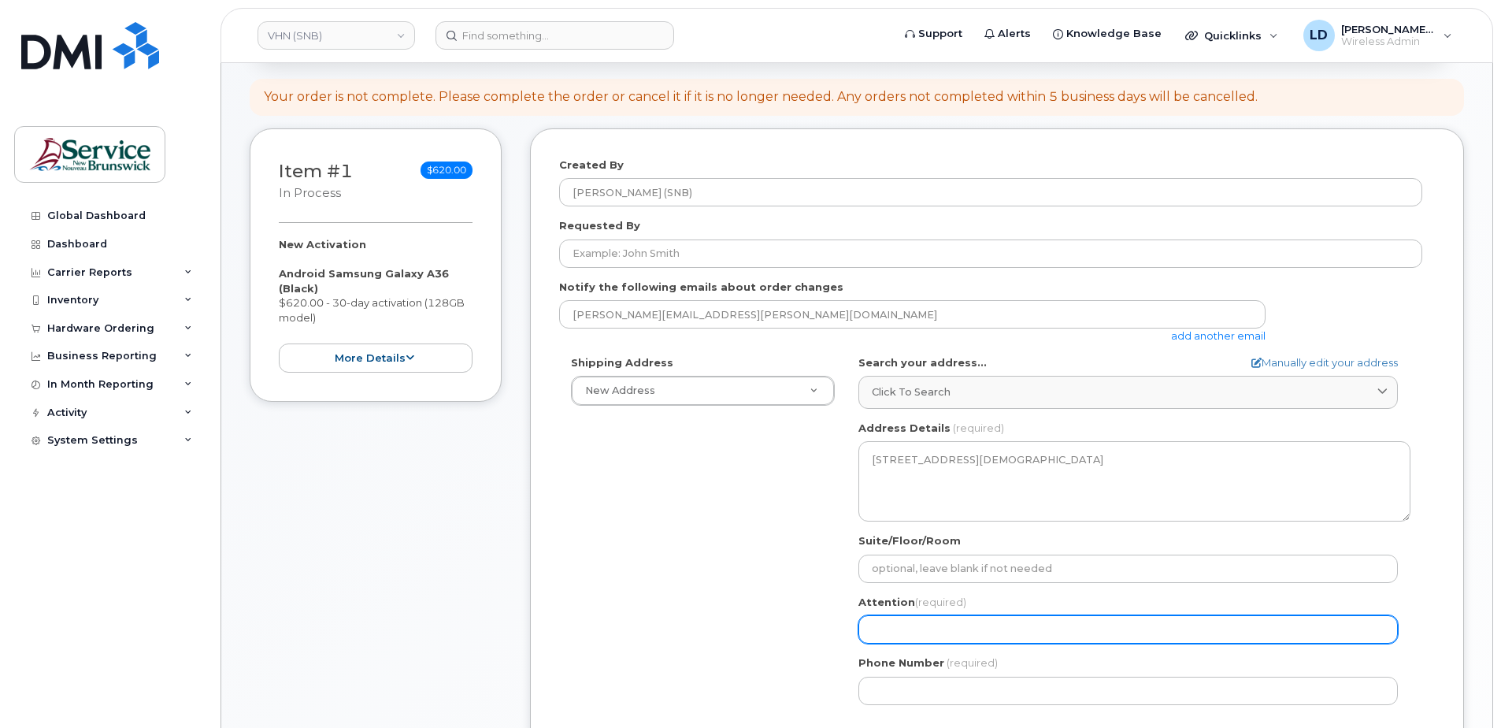
click at [895, 626] on input "Attention (required)" at bounding box center [1127, 629] width 539 height 28
select select
type input "D"
select select
type input "Da"
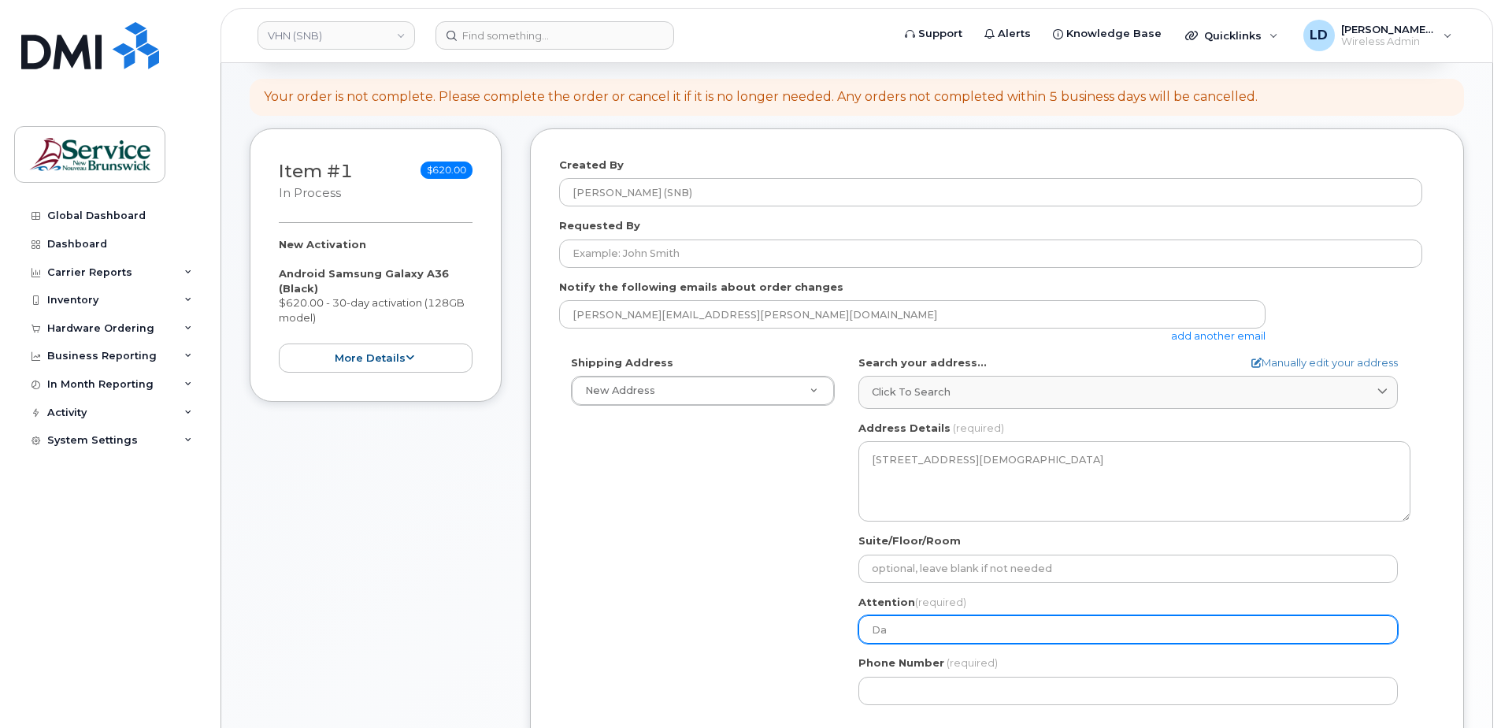
select select
type input "Dan"
select select
type input "Dani"
select select
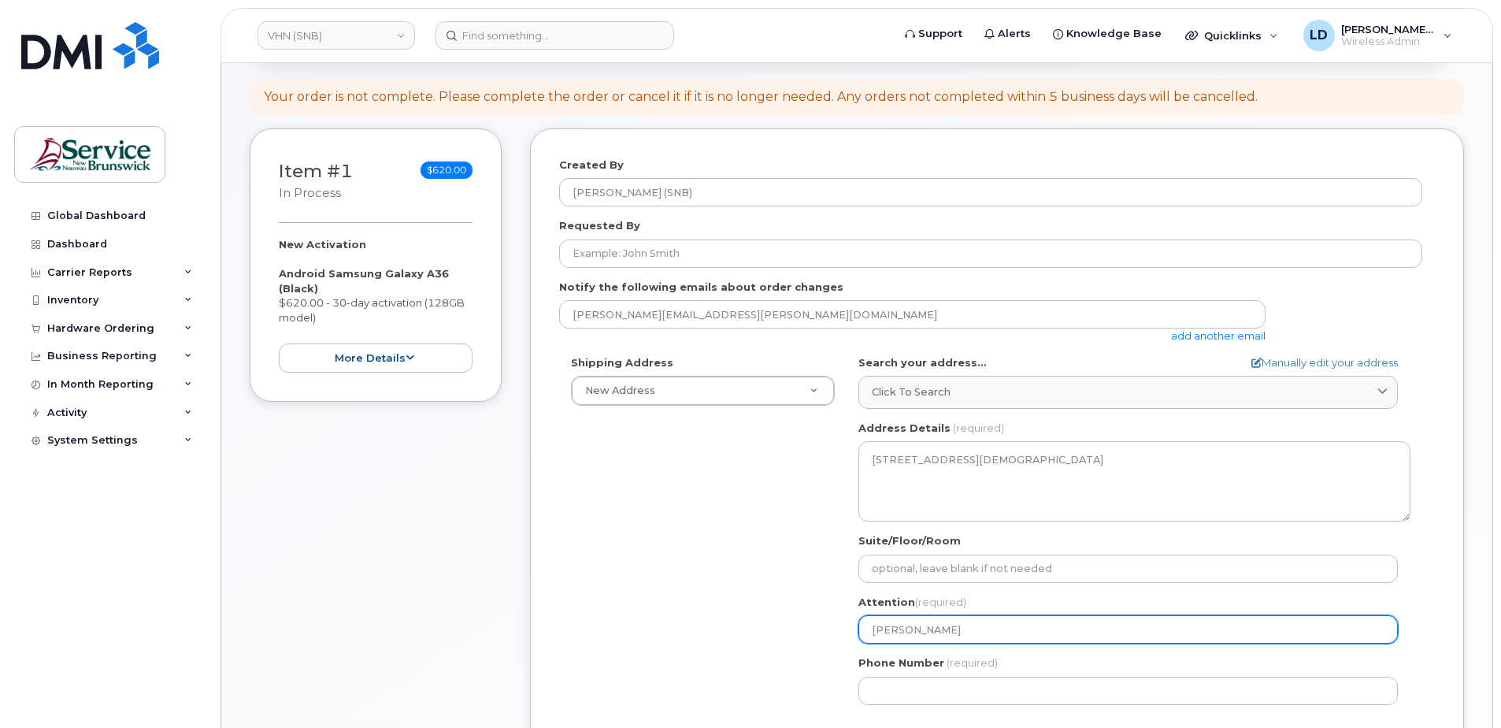
type input "Danie"
select select
type input "Daniel"
select select
type input "Daniel L"
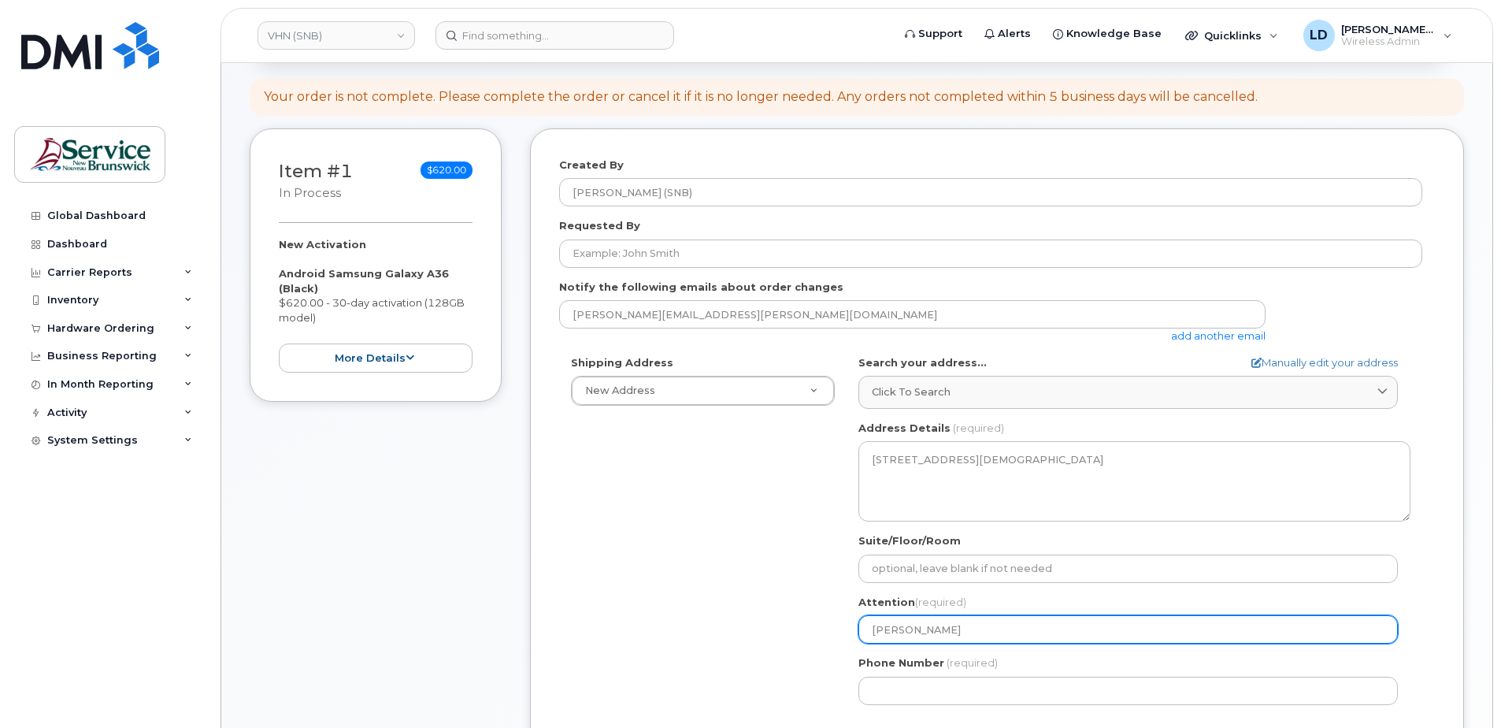
select select
type input "Daniel Le"
select select
type input "Daniel Lev"
select select
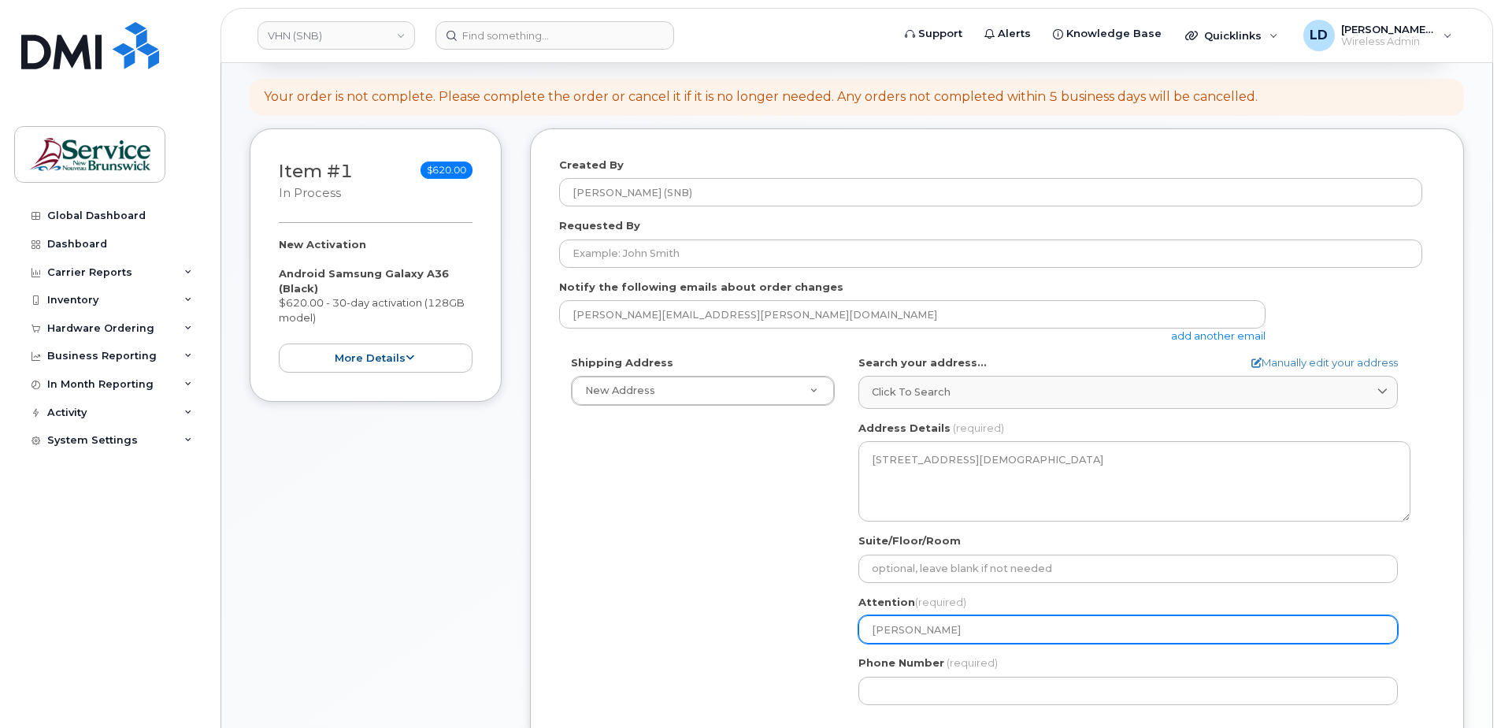
type input "Daniel Leve"
select select
type input "Daniel Levew"
select select
type input "Daniel Levewu"
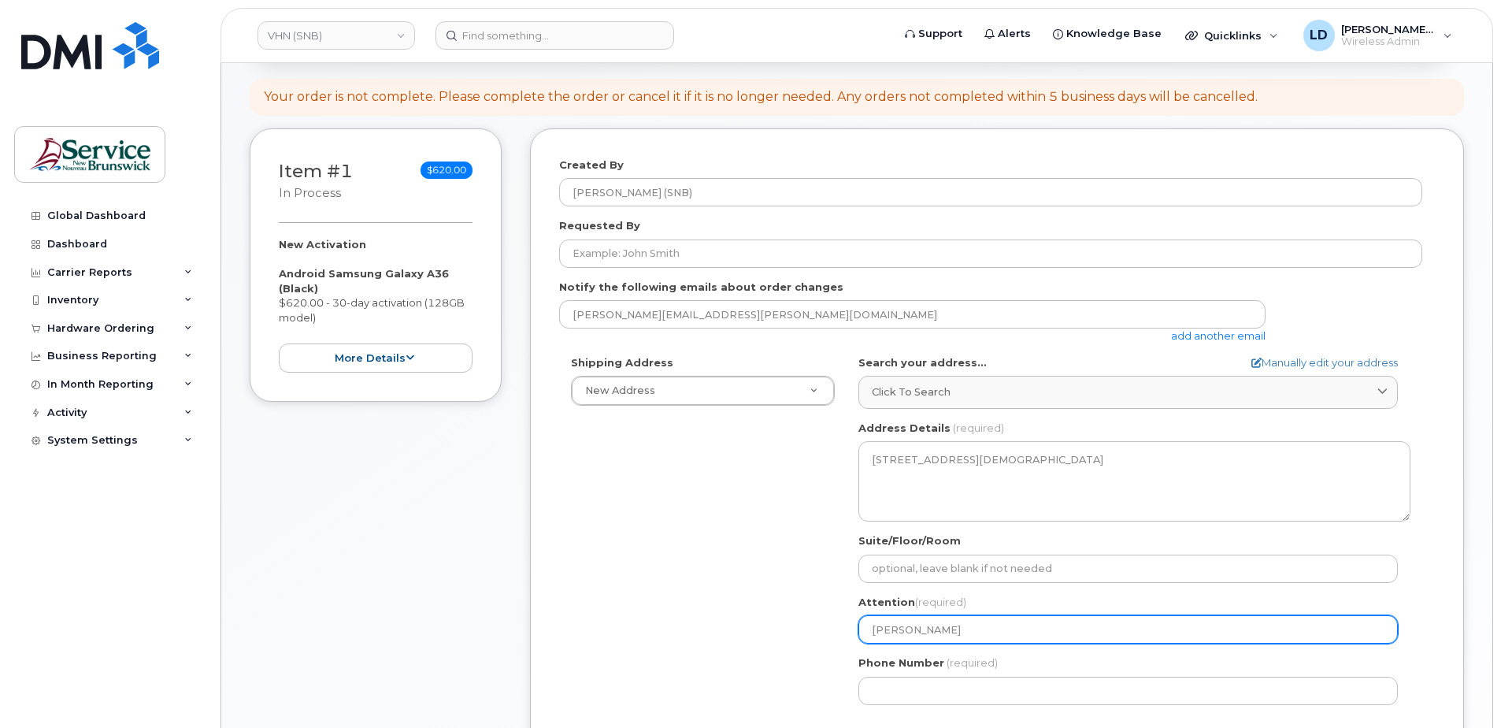
select select
type input "Daniel Levewuq"
select select
type input "Daniel Levewu"
select select
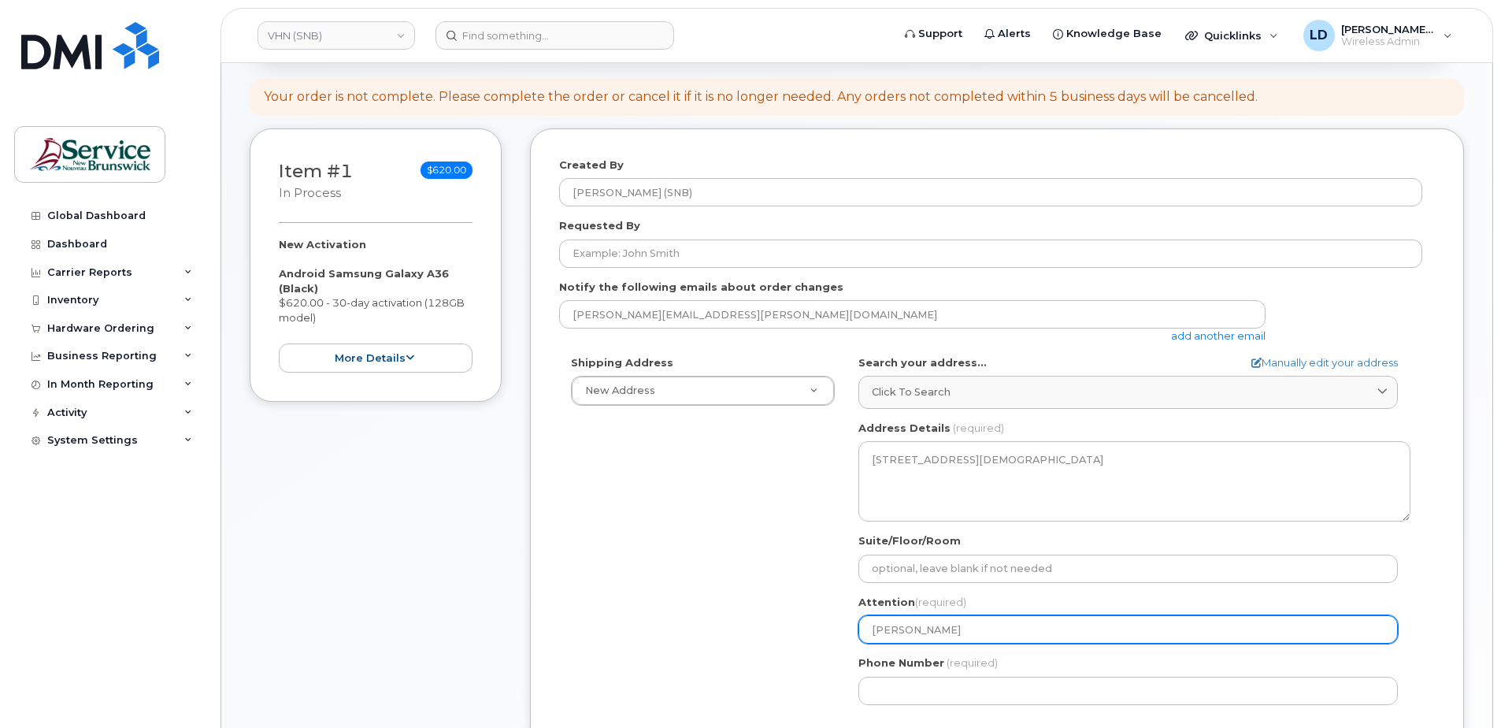
type input "Daniel Levew"
select select
type input "Daniel Leve"
select select
type input "Daniel Leves"
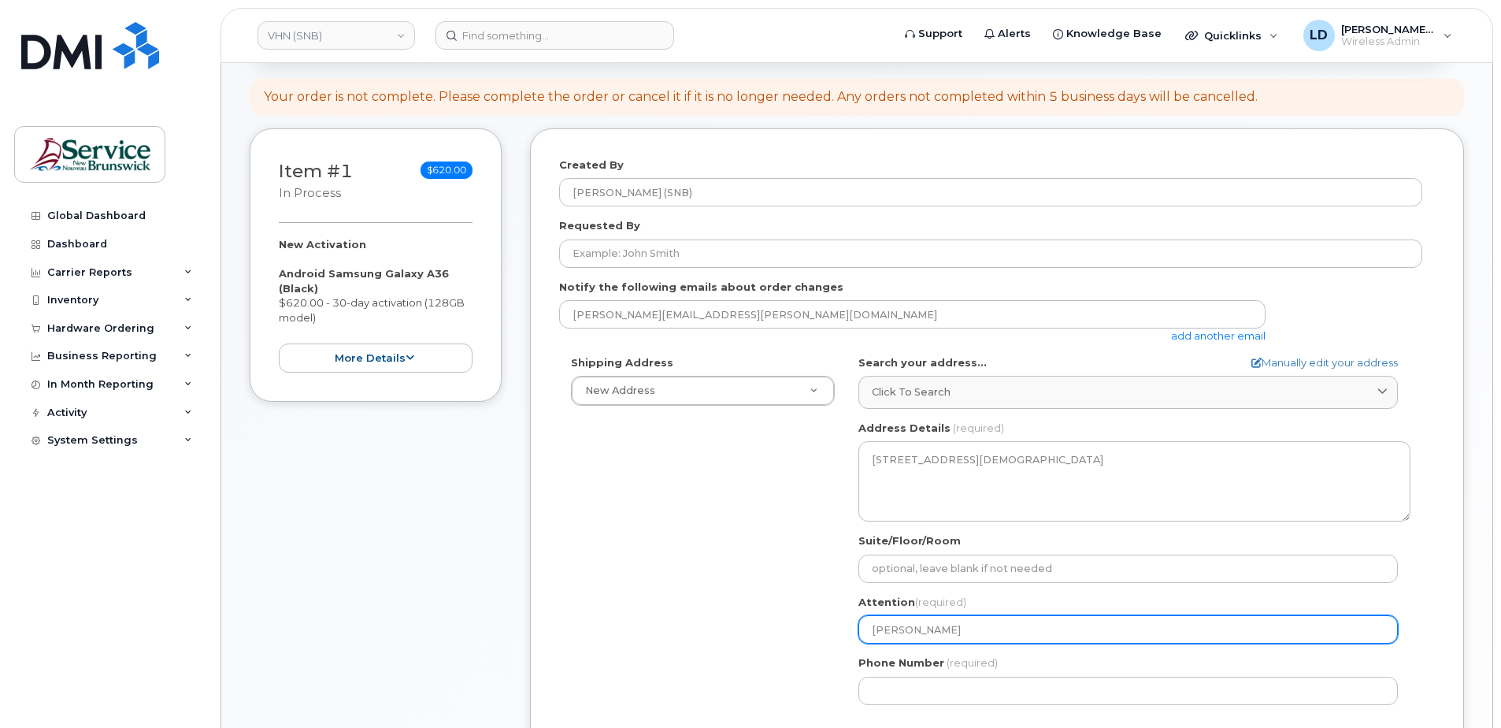
select select
type input "Daniel Levesqu"
select select
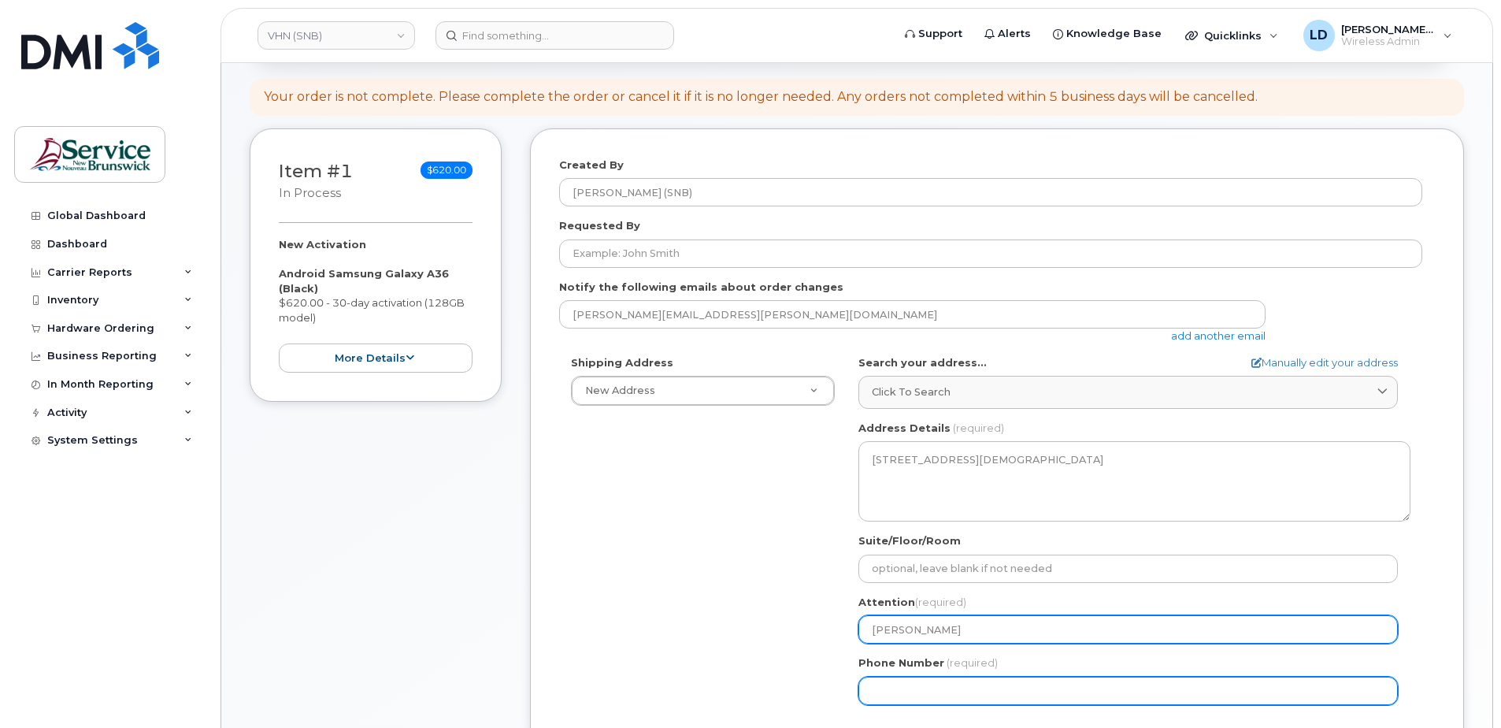
type input "[PERSON_NAME]"
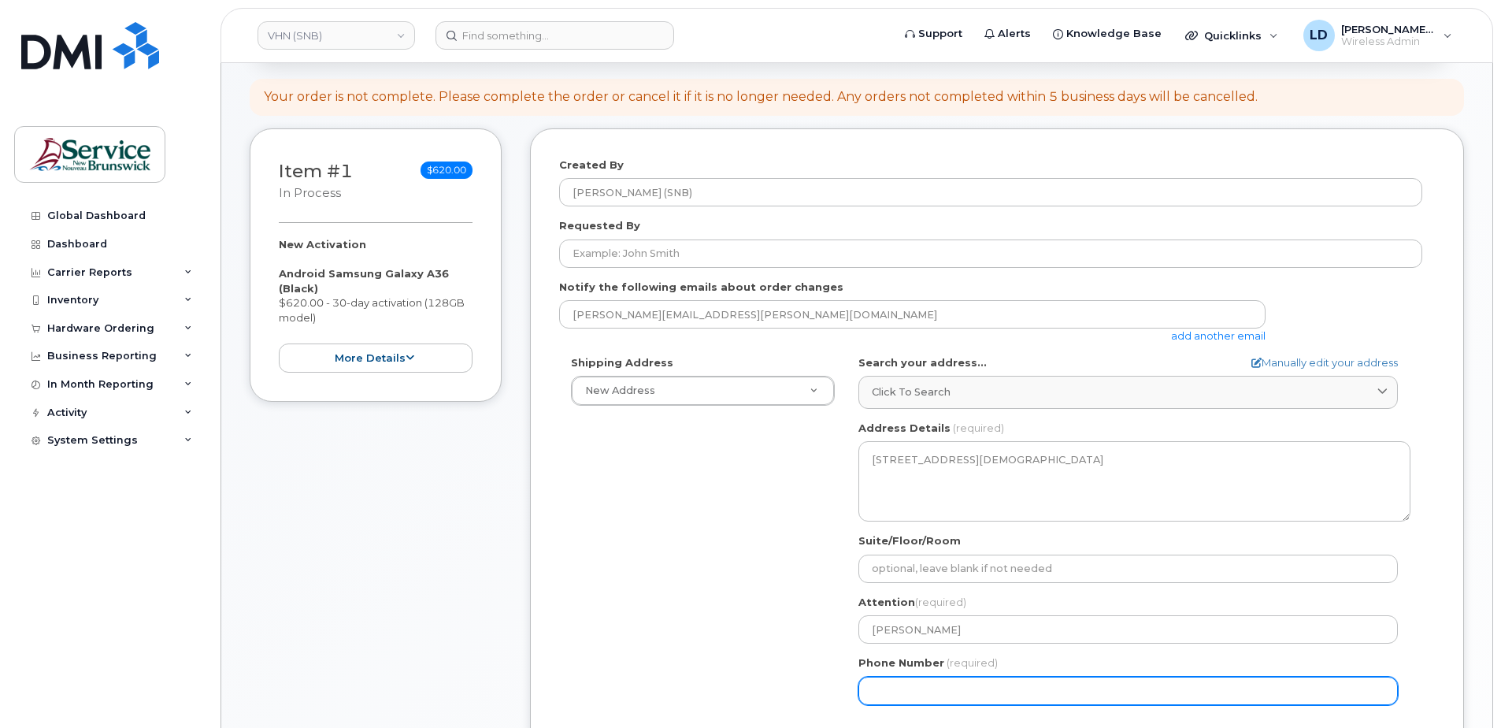
click at [917, 697] on input "Phone Number" at bounding box center [1127, 690] width 539 height 28
type input "5068383572"
type input "[PERSON_NAME]"
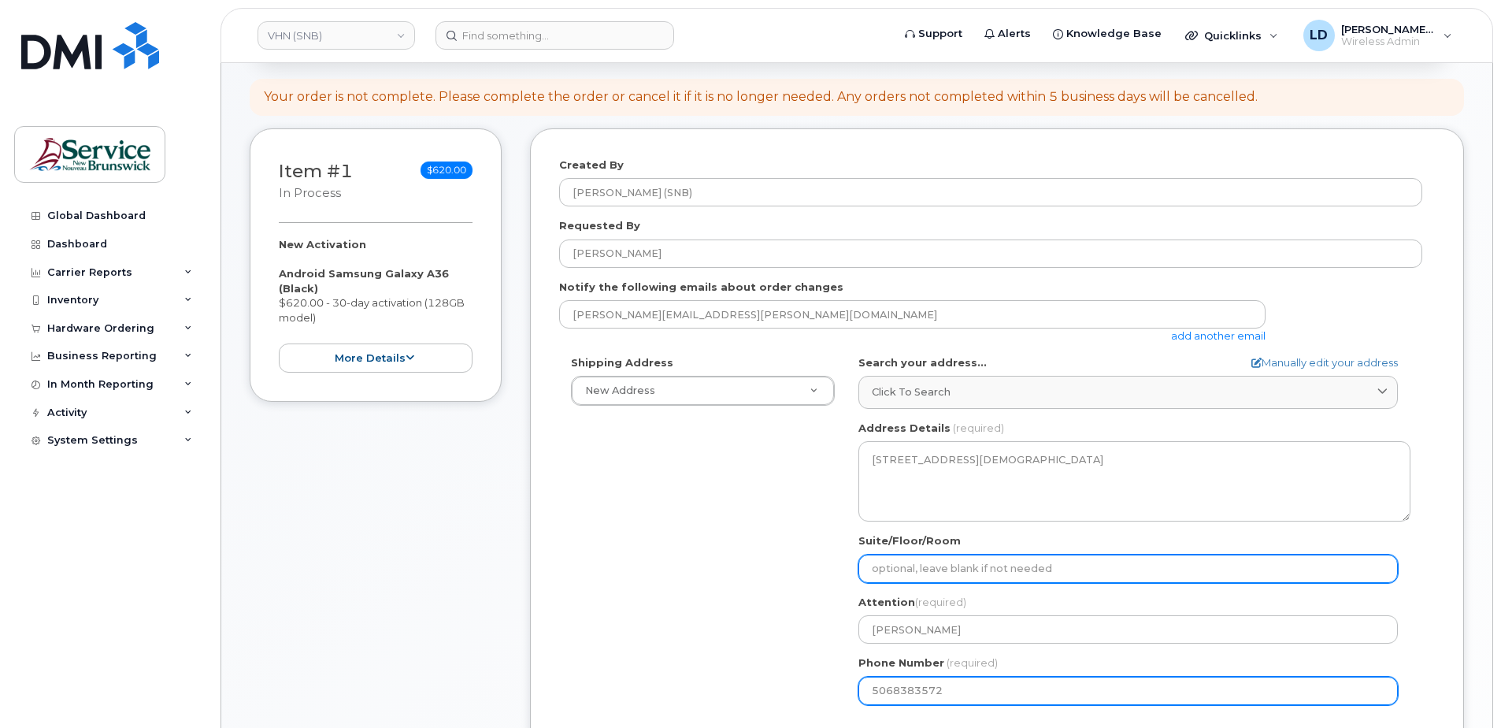
type input "WO0000000480725"
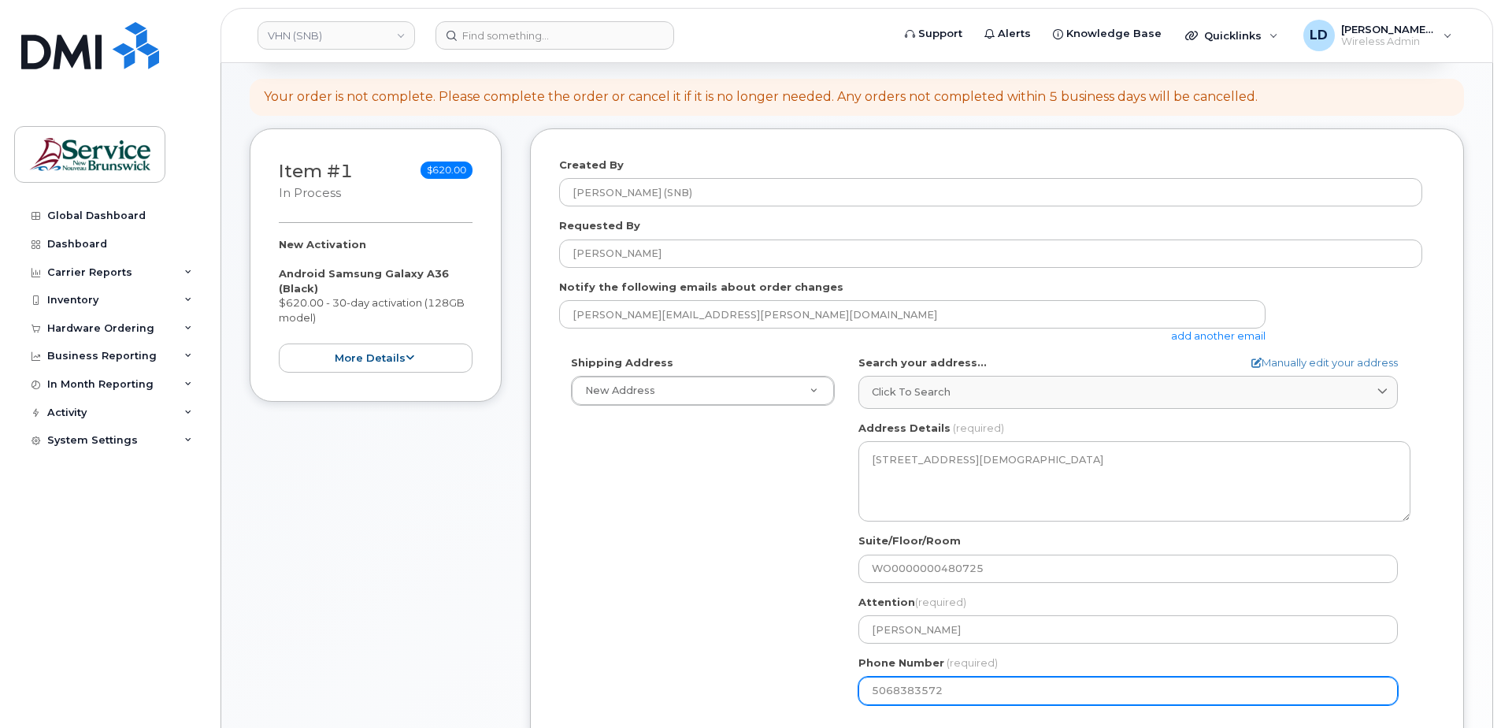
select select
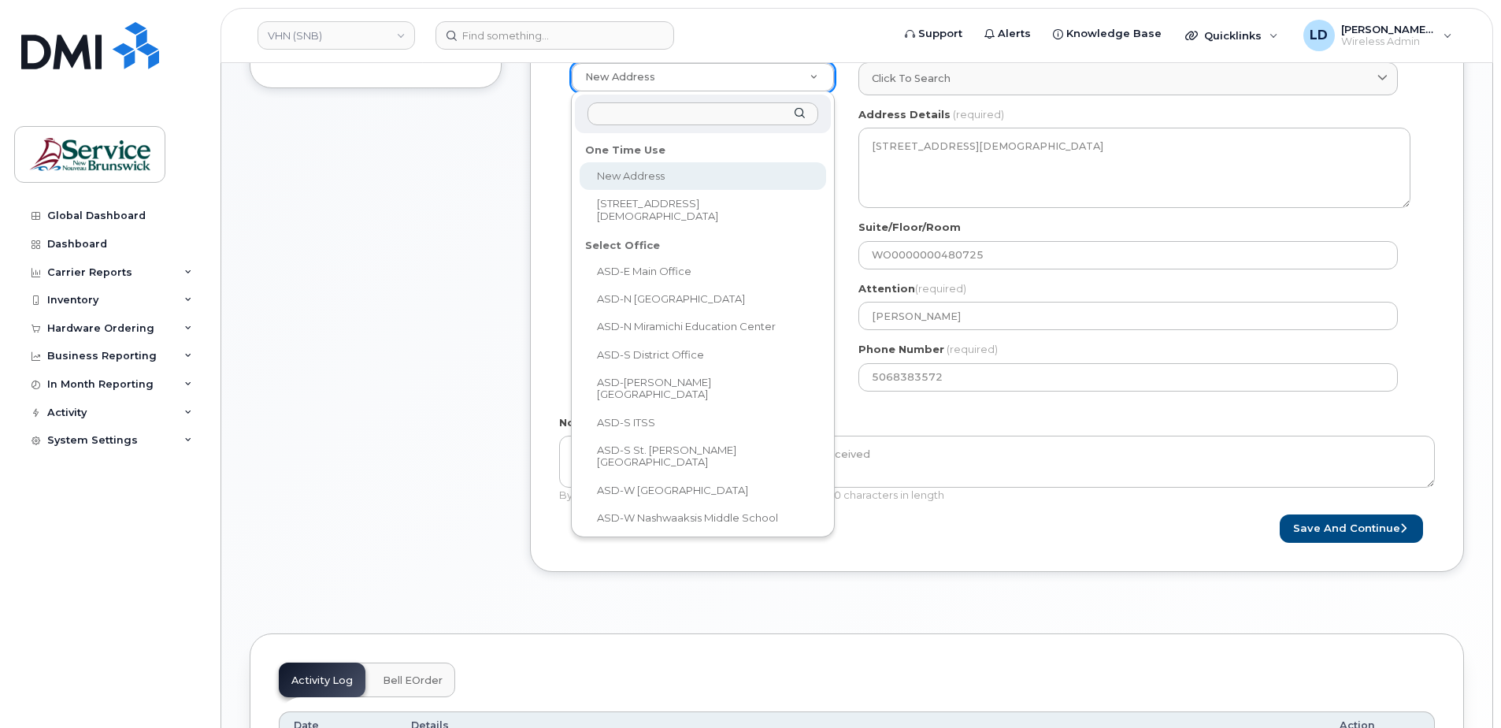
scroll to position [473, 0]
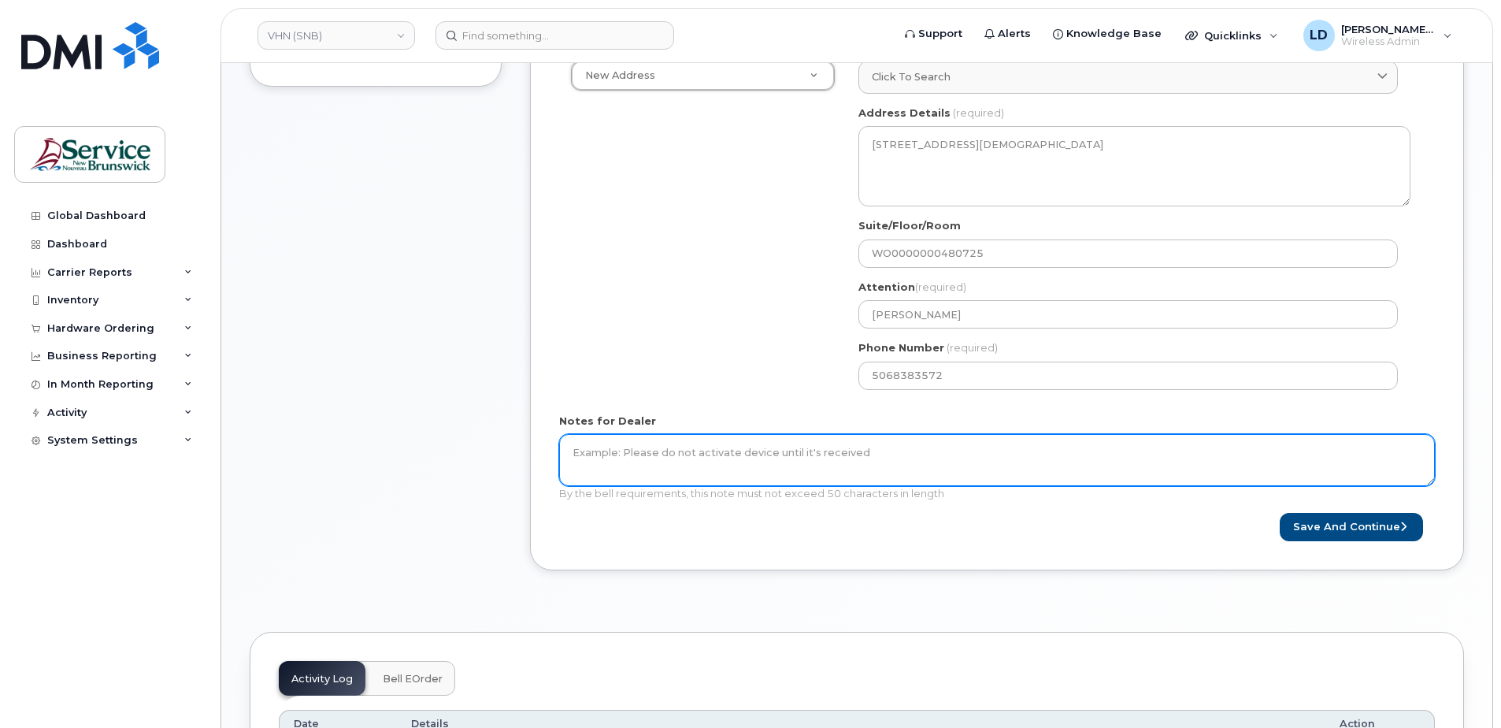
click at [712, 467] on textarea "Notes for Dealer" at bounding box center [997, 460] width 876 height 52
click at [591, 453] on textarea "Notes for Dealer" at bounding box center [997, 460] width 876 height 52
paste textarea "WO0000000491330"
type textarea "WO0000000491330"
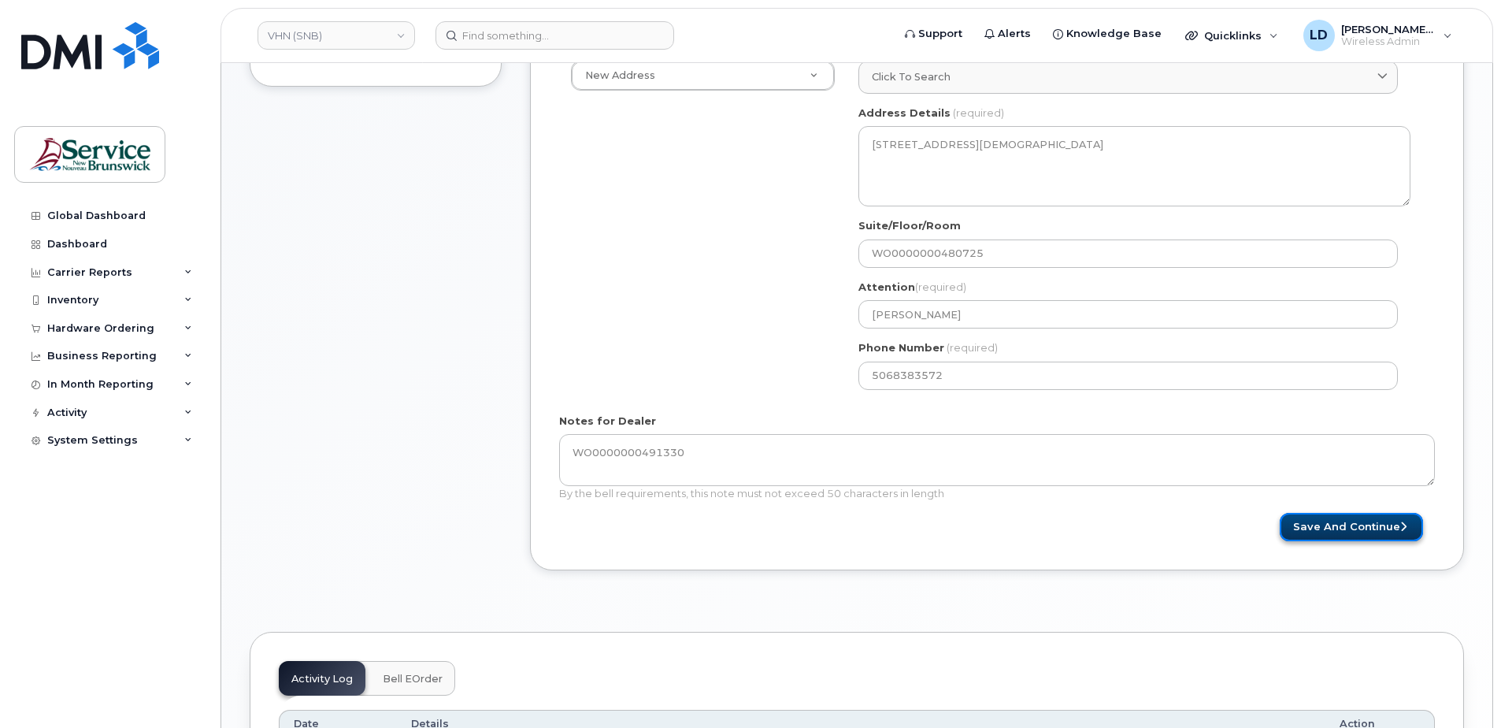
click at [1338, 530] on button "Save and Continue" at bounding box center [1351, 527] width 143 height 29
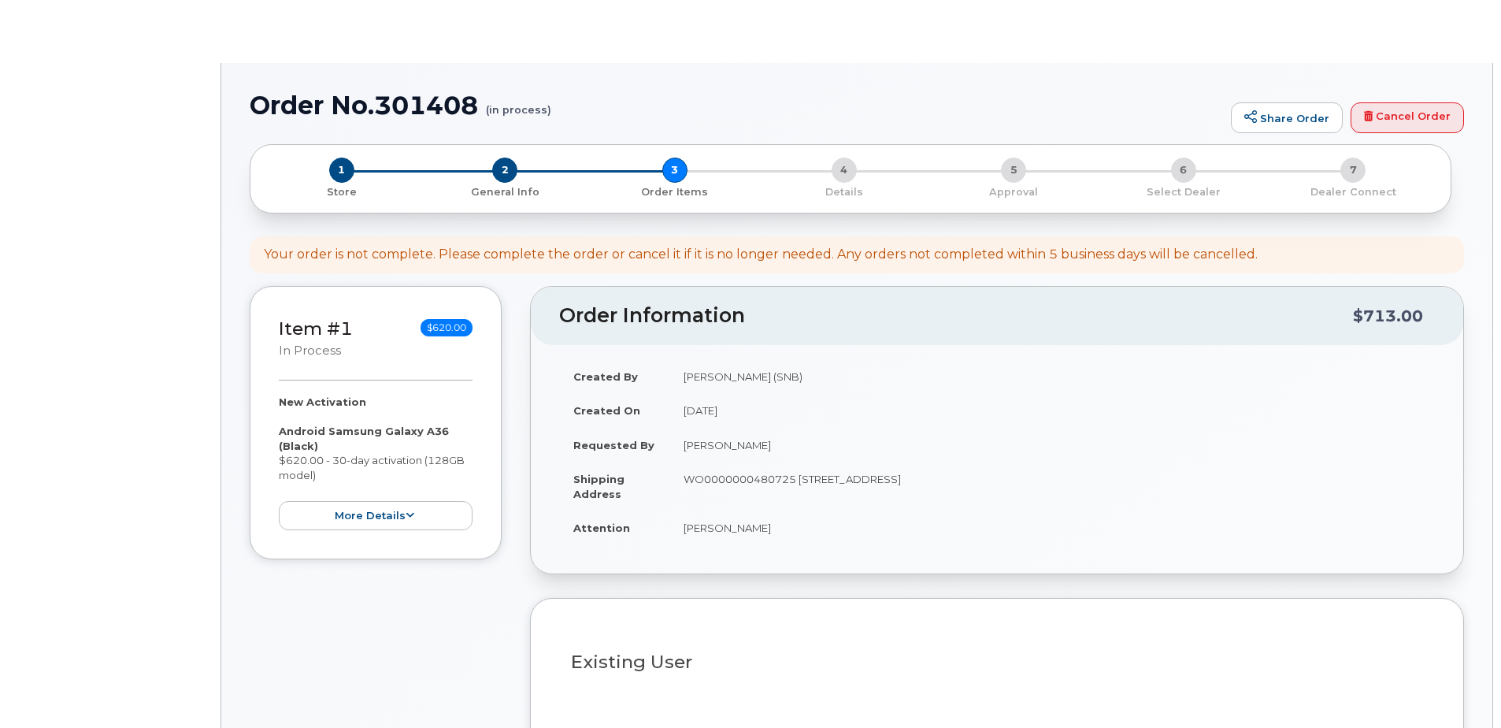
select select
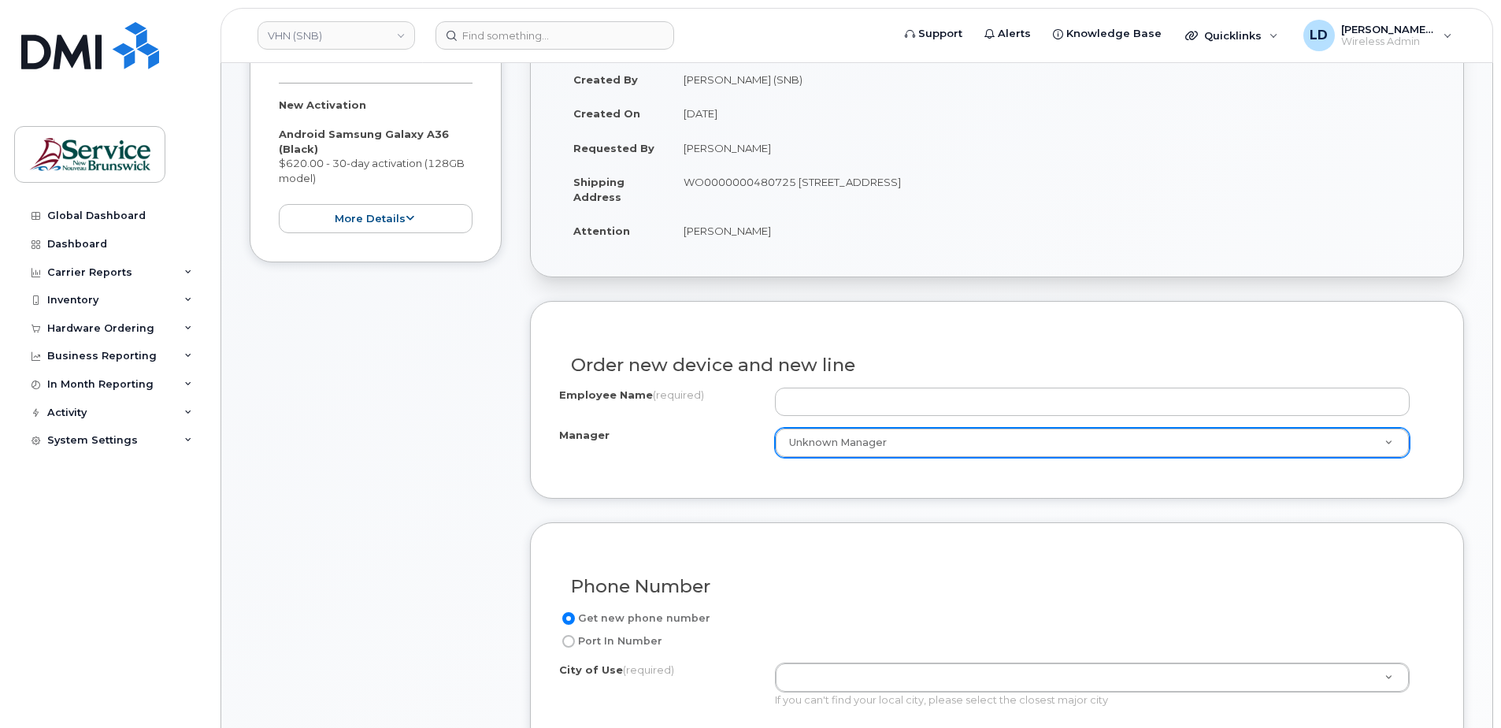
scroll to position [315, 0]
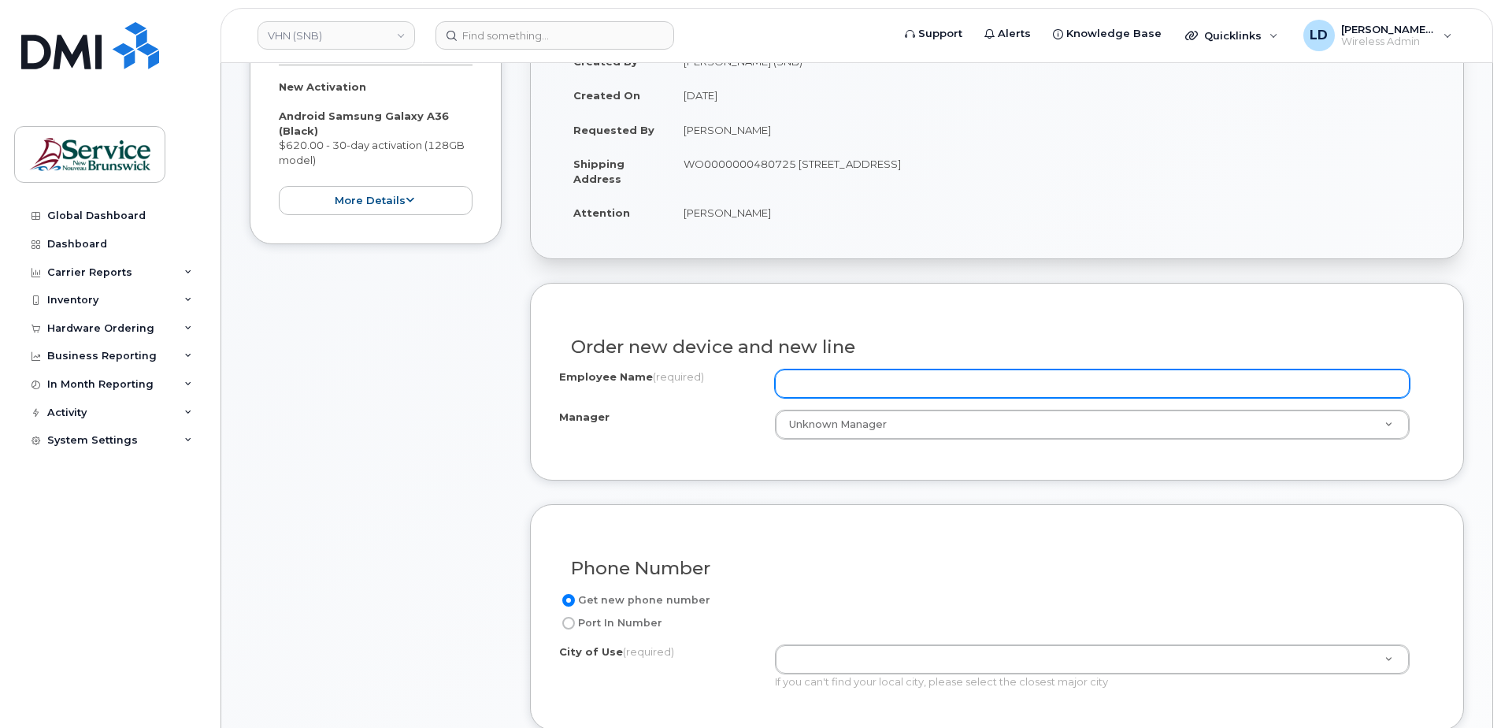
click at [829, 384] on input "Employee Name (required)" at bounding box center [1092, 383] width 635 height 28
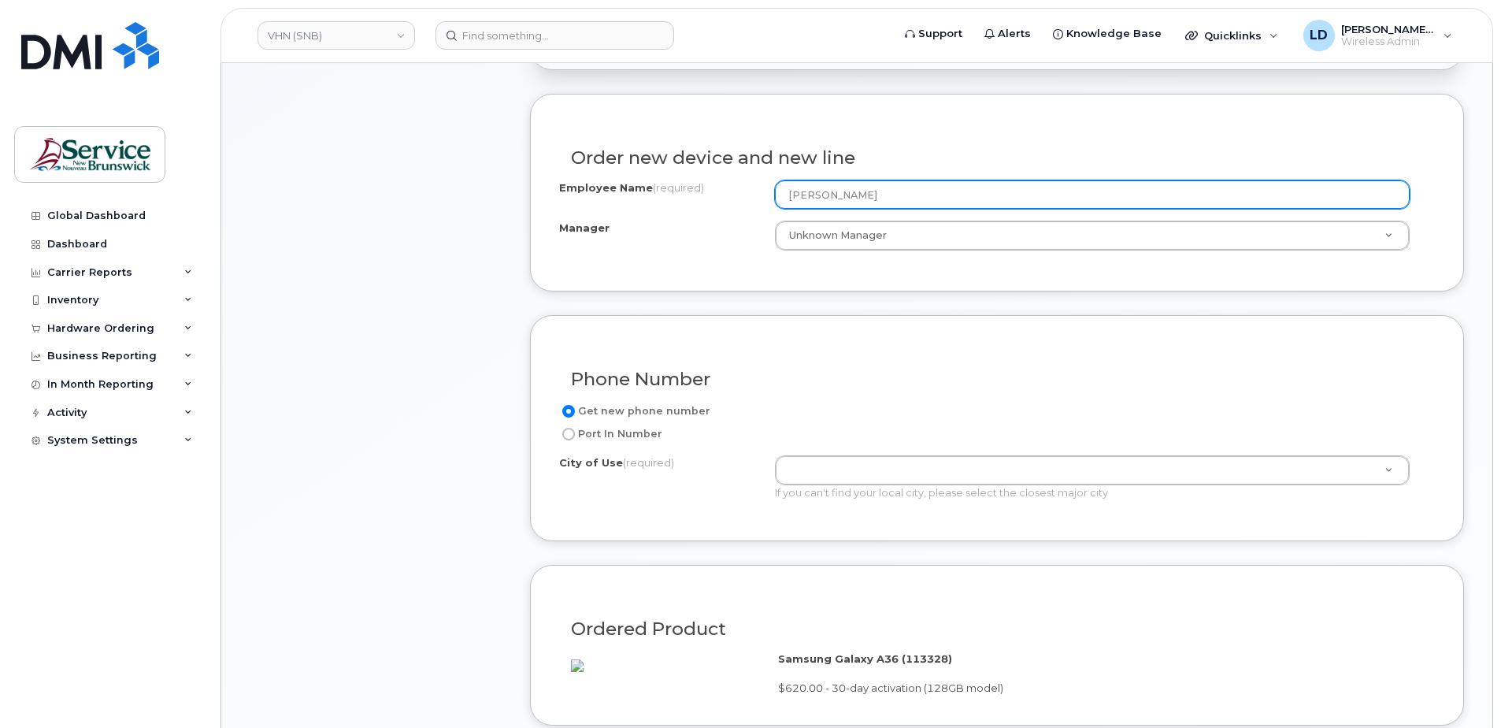
scroll to position [551, 0]
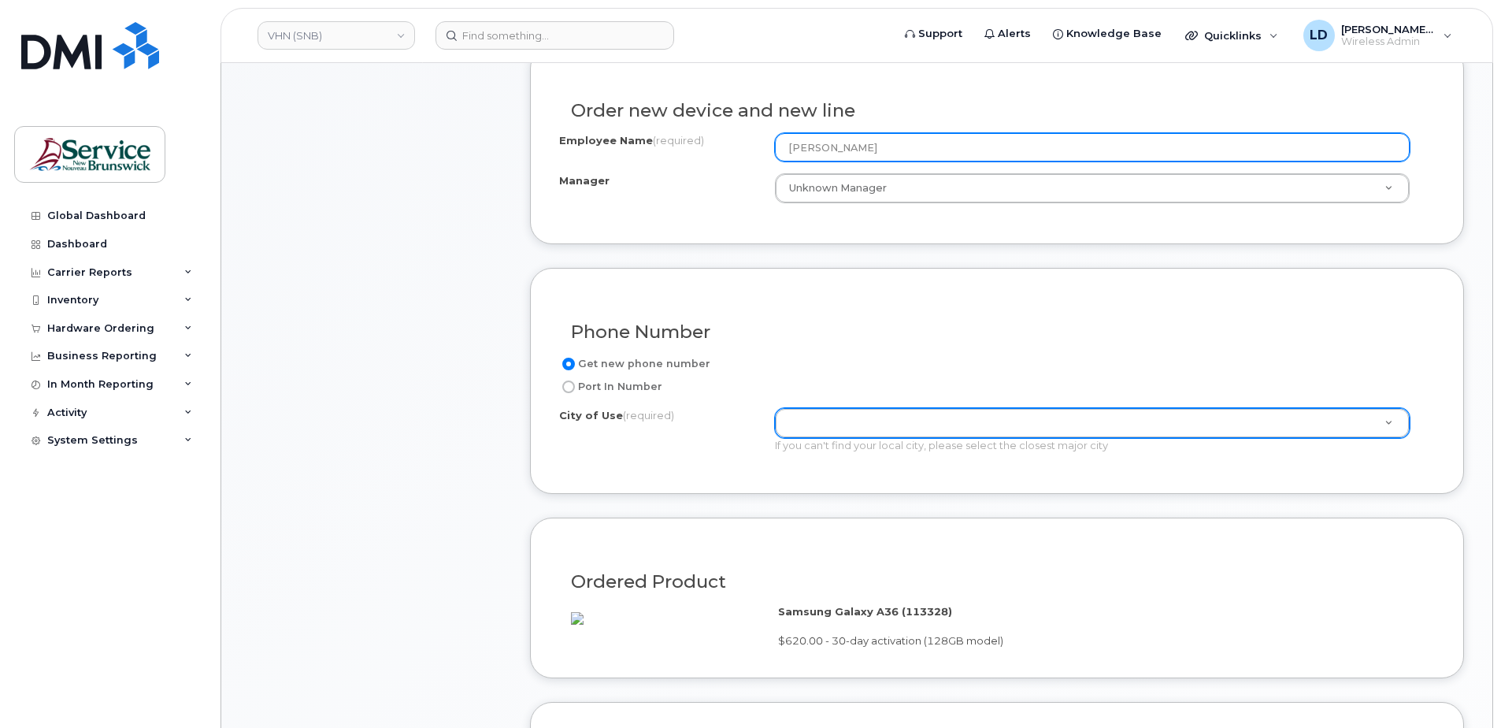
type input "[PERSON_NAME]"
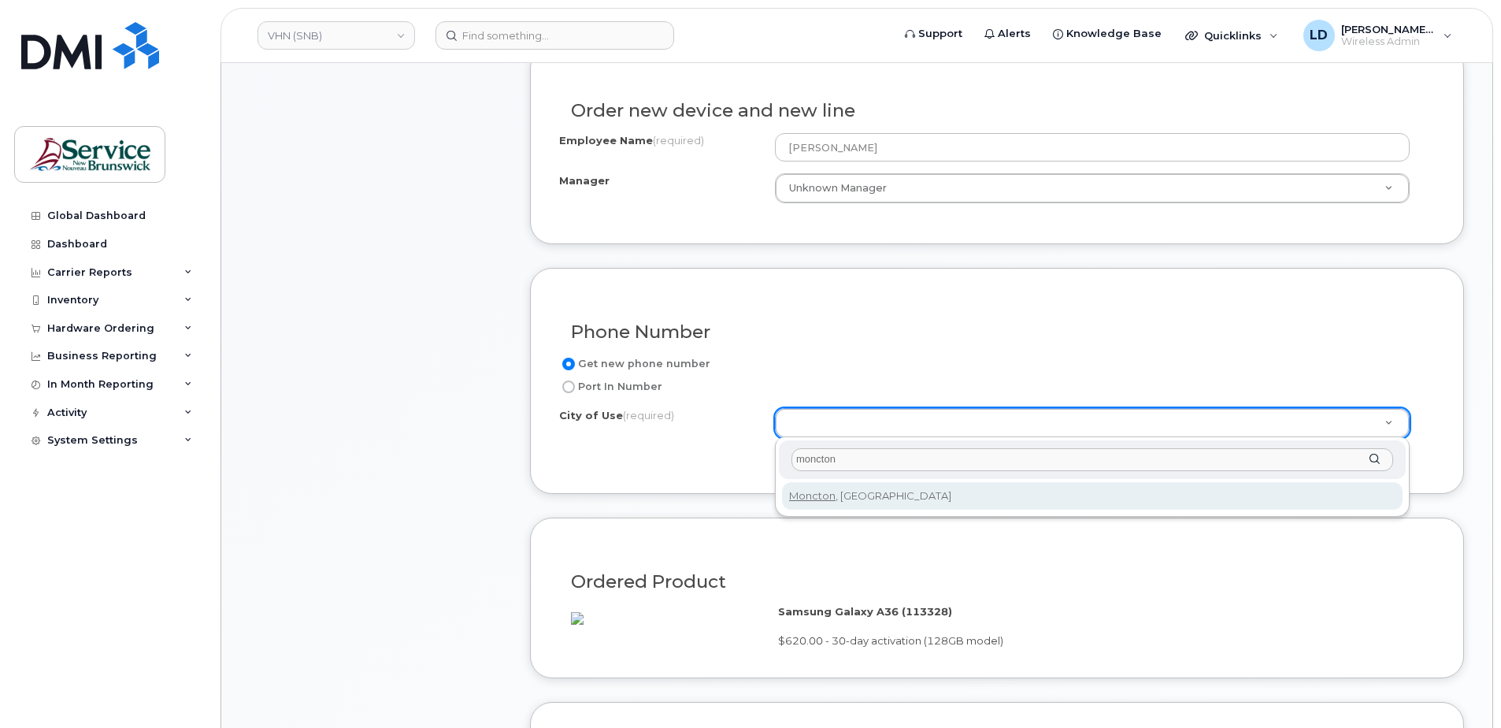
type input "moncton"
type input "1817"
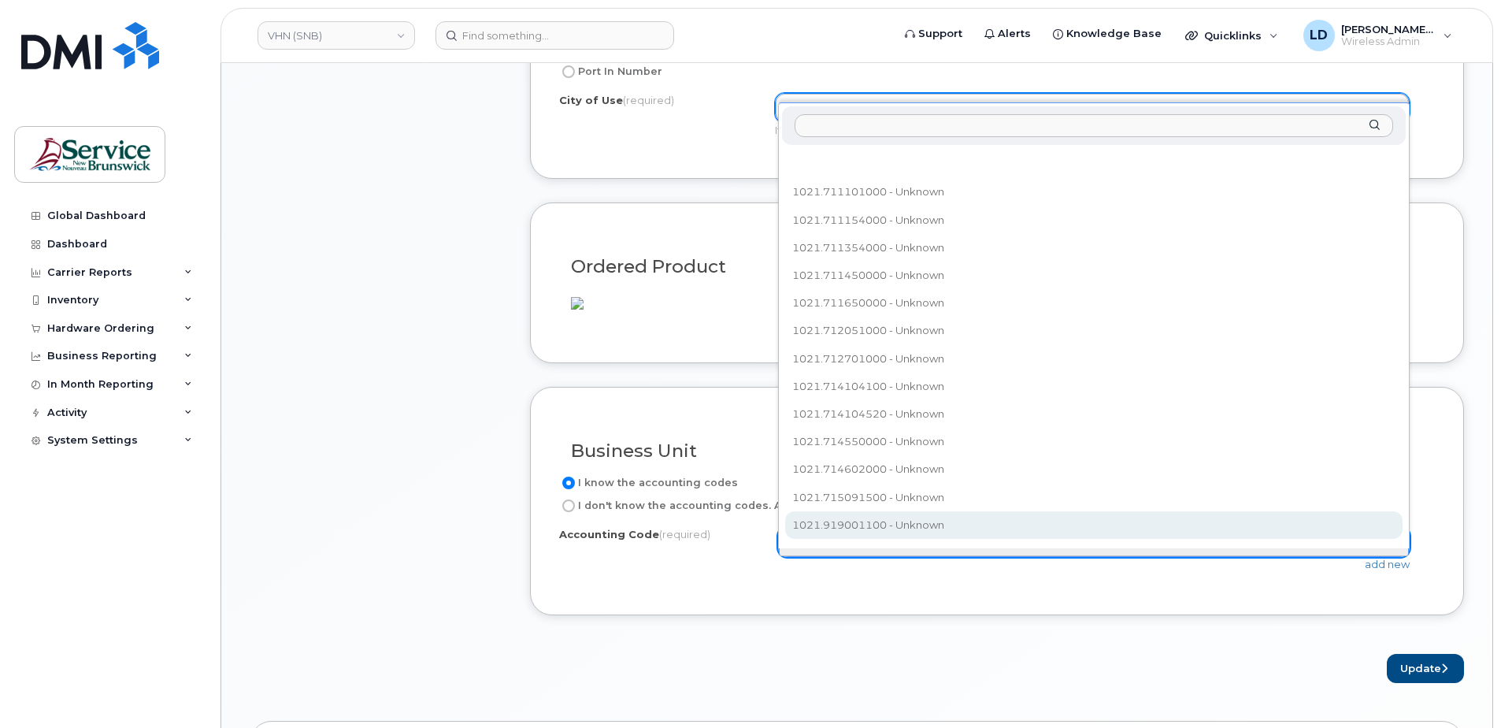
scroll to position [17, 0]
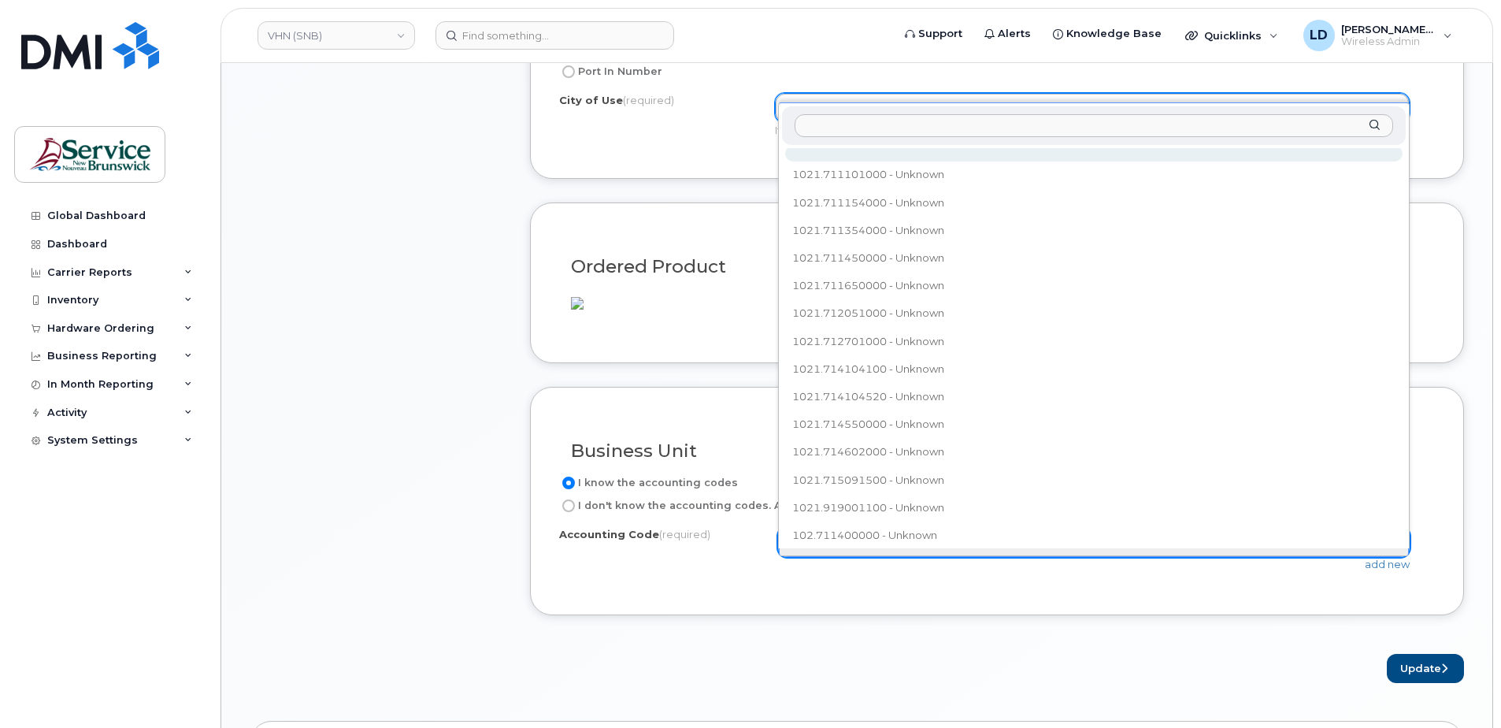
click at [820, 121] on input "text" at bounding box center [1094, 125] width 599 height 23
paste input "102.714400500"
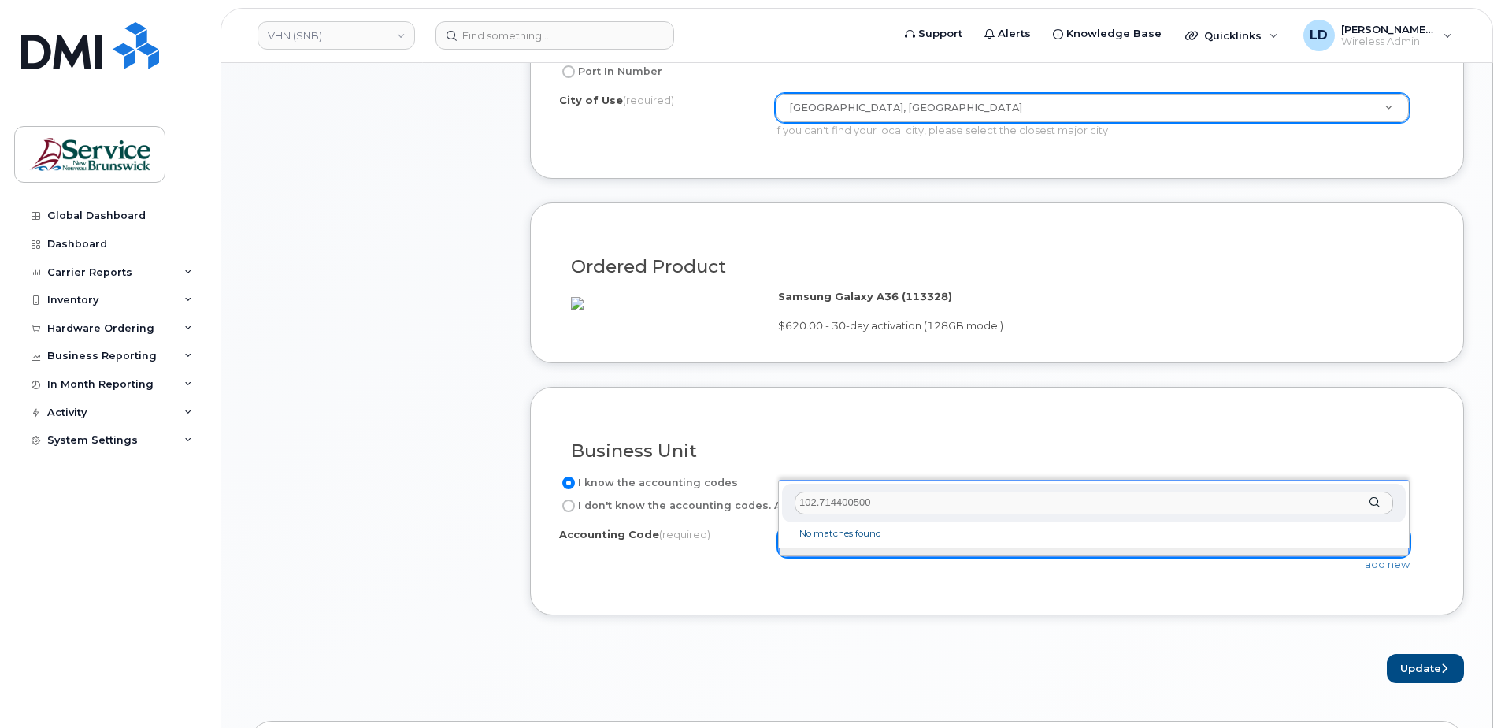
click at [815, 501] on input "102.714400500" at bounding box center [1094, 502] width 599 height 23
type input "1021.714400500"
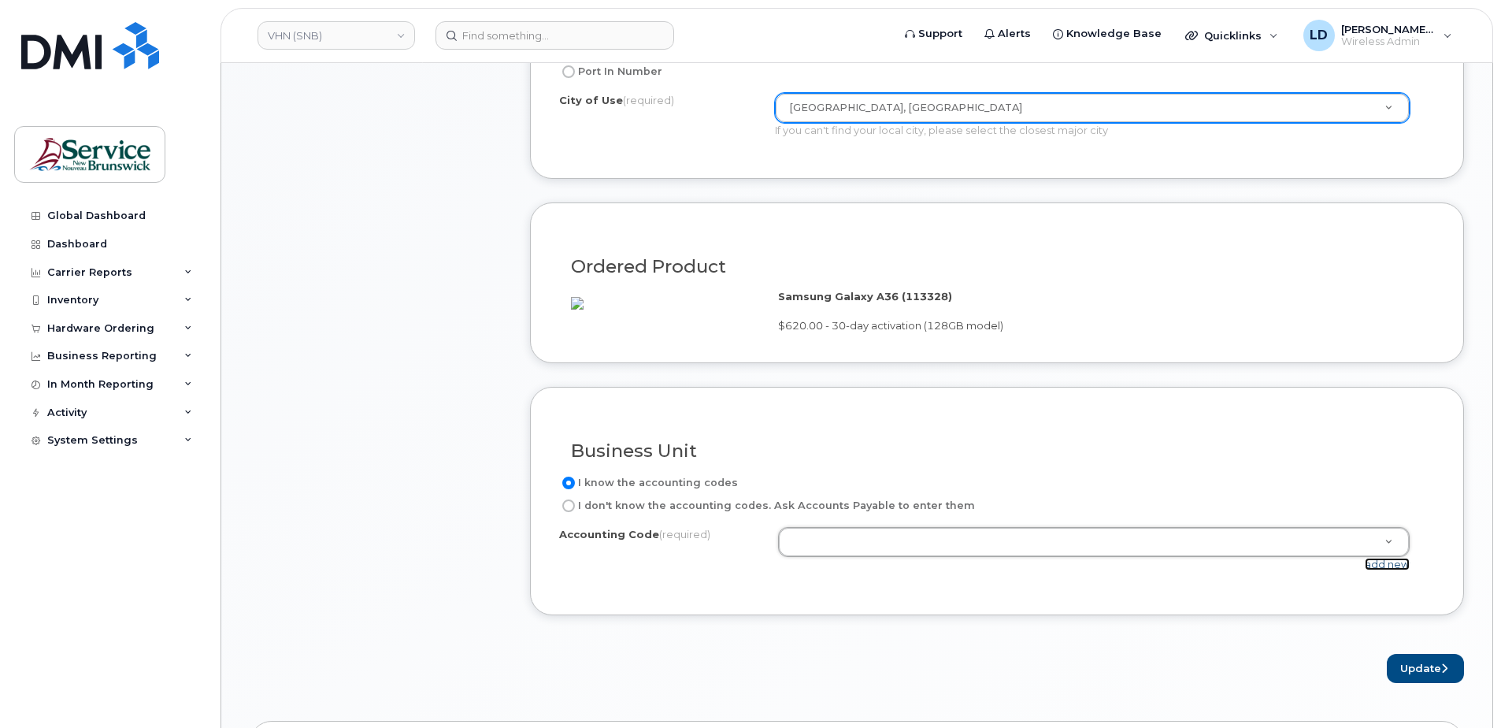
click at [1379, 570] on link "add new" at bounding box center [1387, 564] width 45 height 13
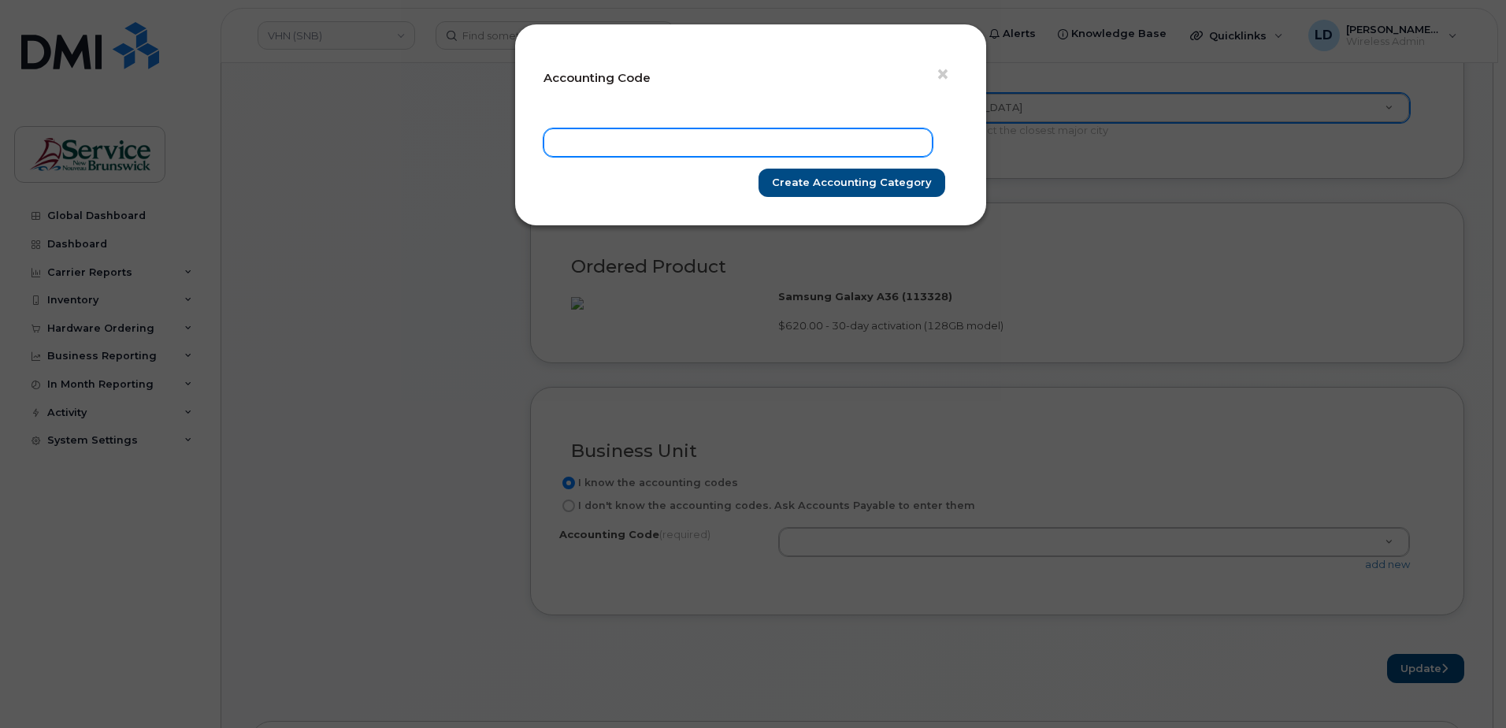
click at [640, 150] on input "text" at bounding box center [737, 142] width 389 height 28
paste input "102.714400500"
click at [575, 139] on input "102.714400500" at bounding box center [737, 142] width 389 height 28
type input "1021.714400500"
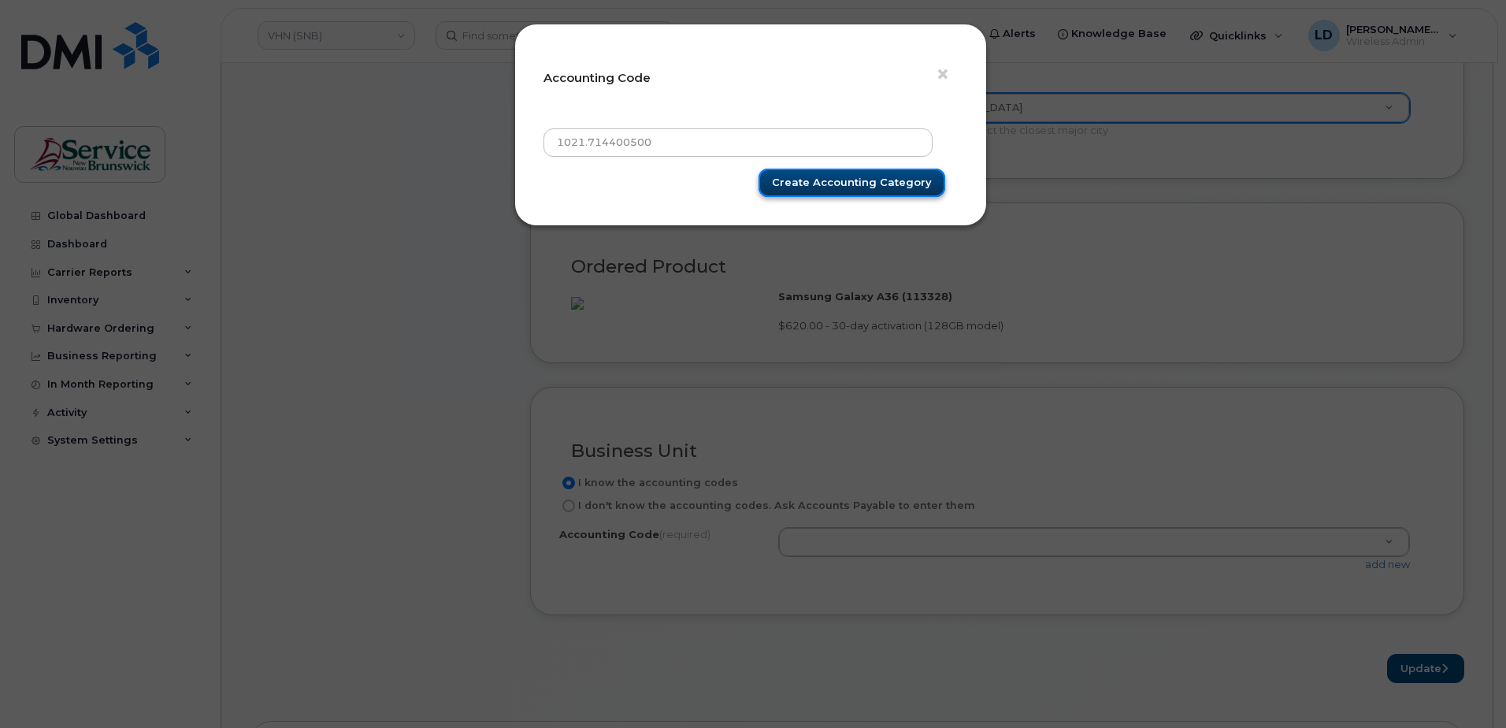
click at [854, 183] on input "Create Accounting category" at bounding box center [851, 183] width 187 height 29
type input "Create Accounting category"
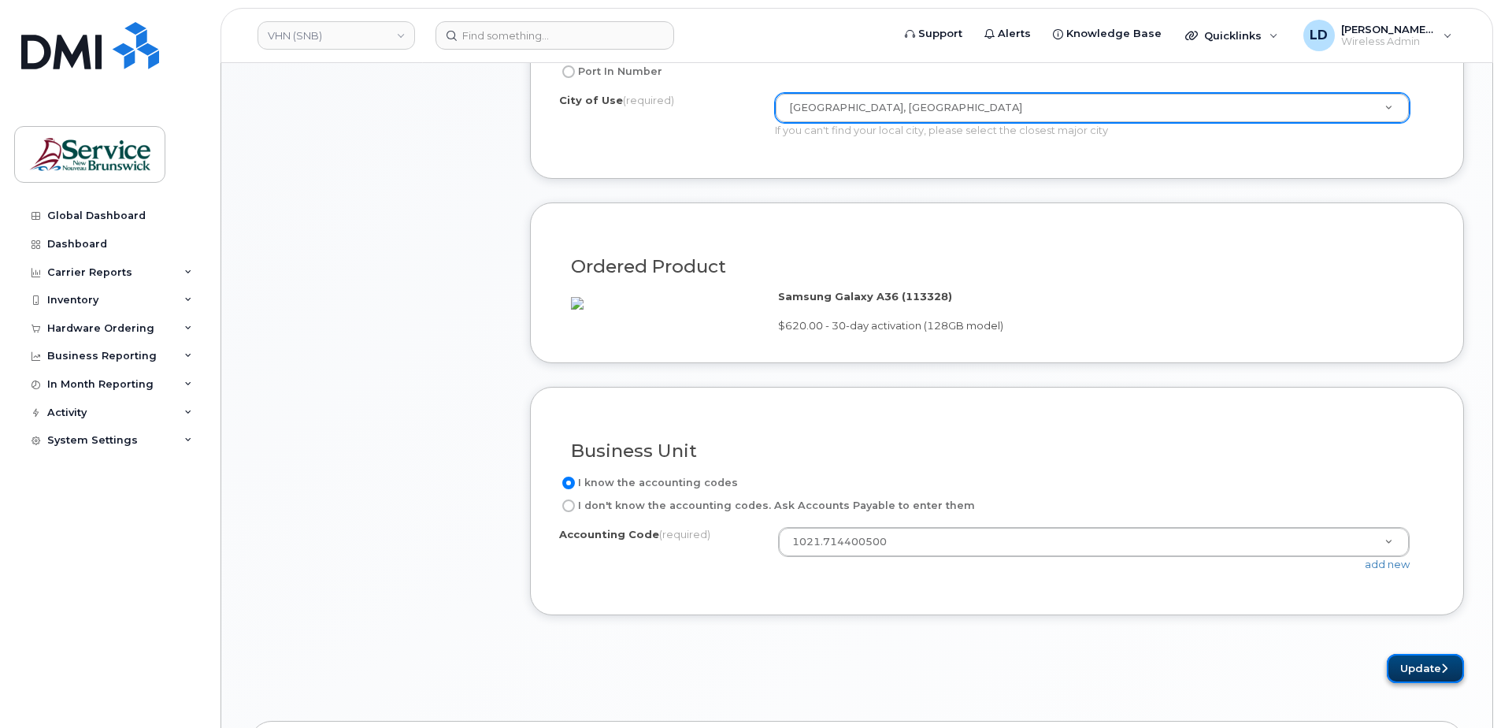
click at [1421, 680] on button "Update" at bounding box center [1425, 668] width 77 height 29
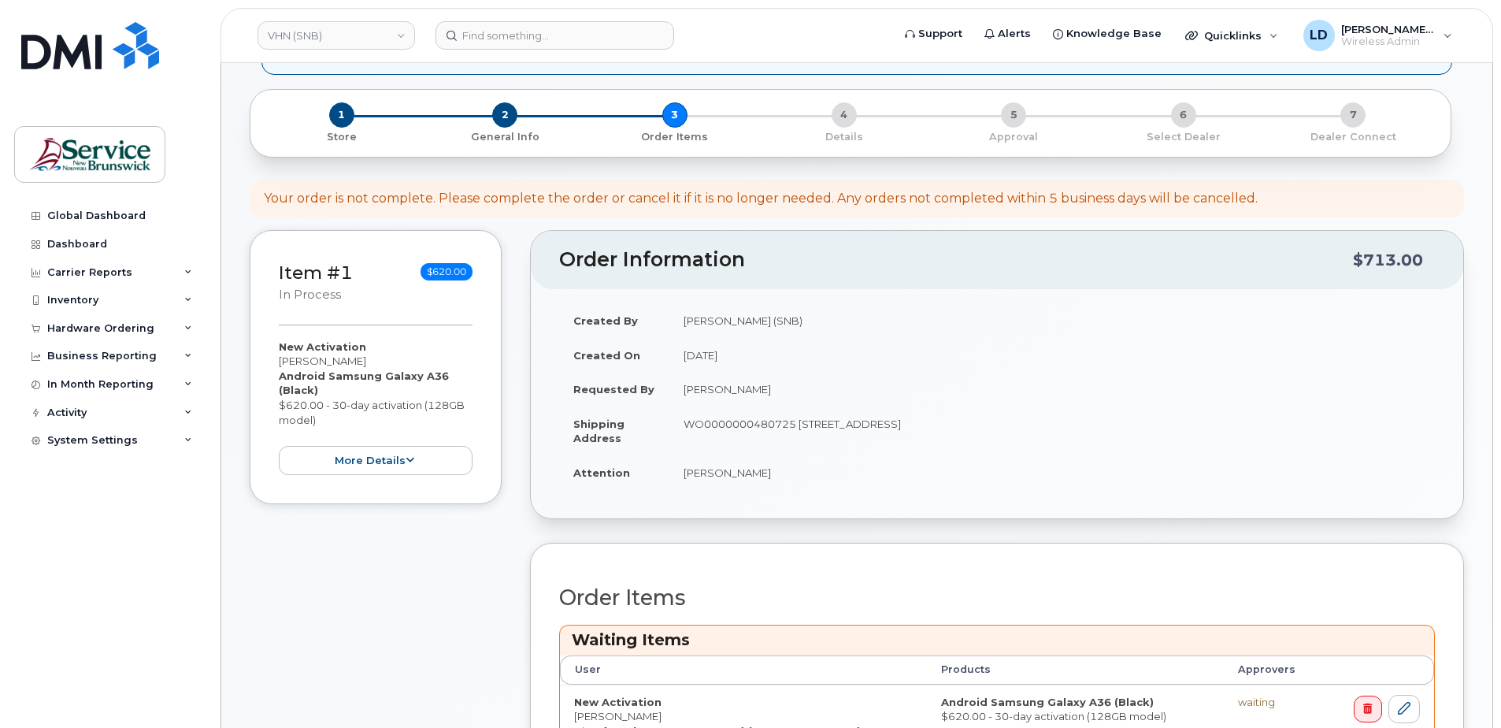
scroll to position [158, 0]
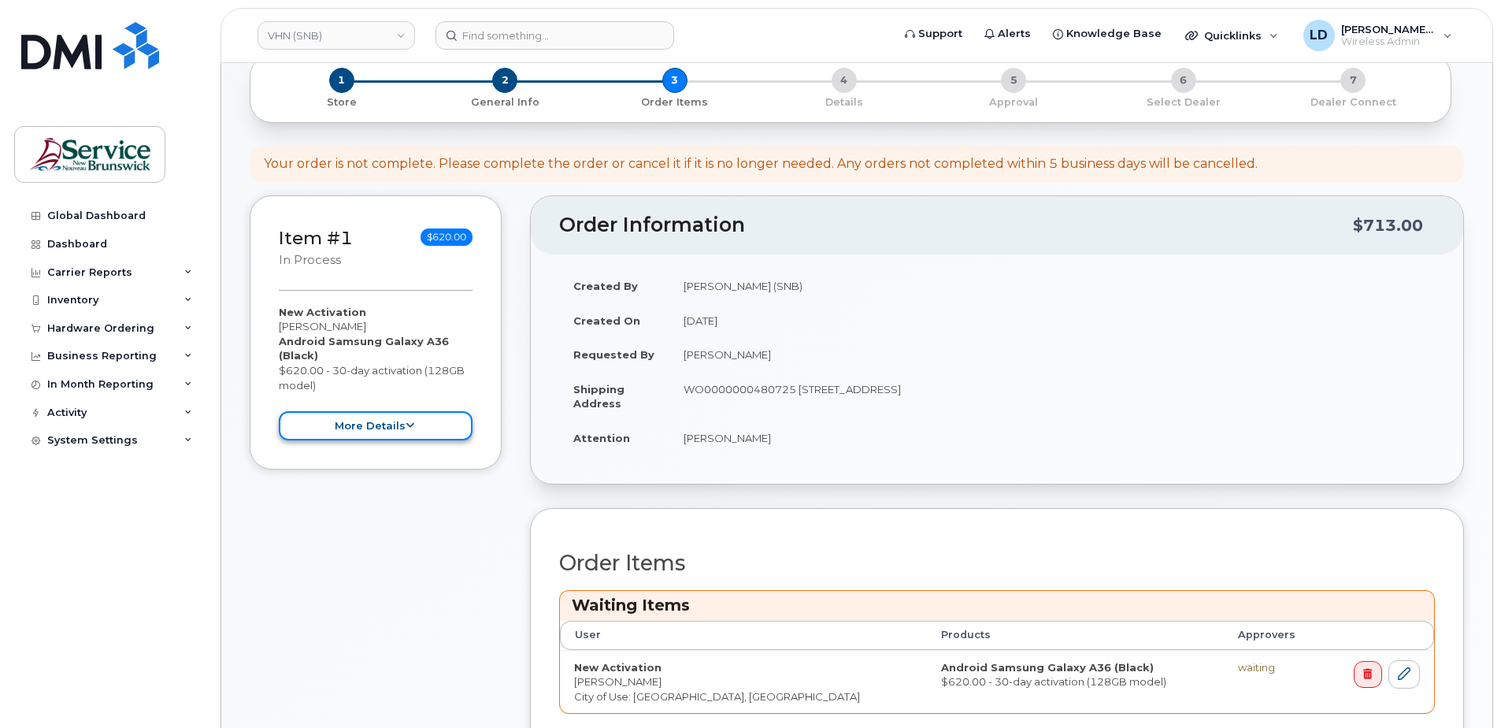
click at [385, 427] on button "more details" at bounding box center [376, 425] width 194 height 29
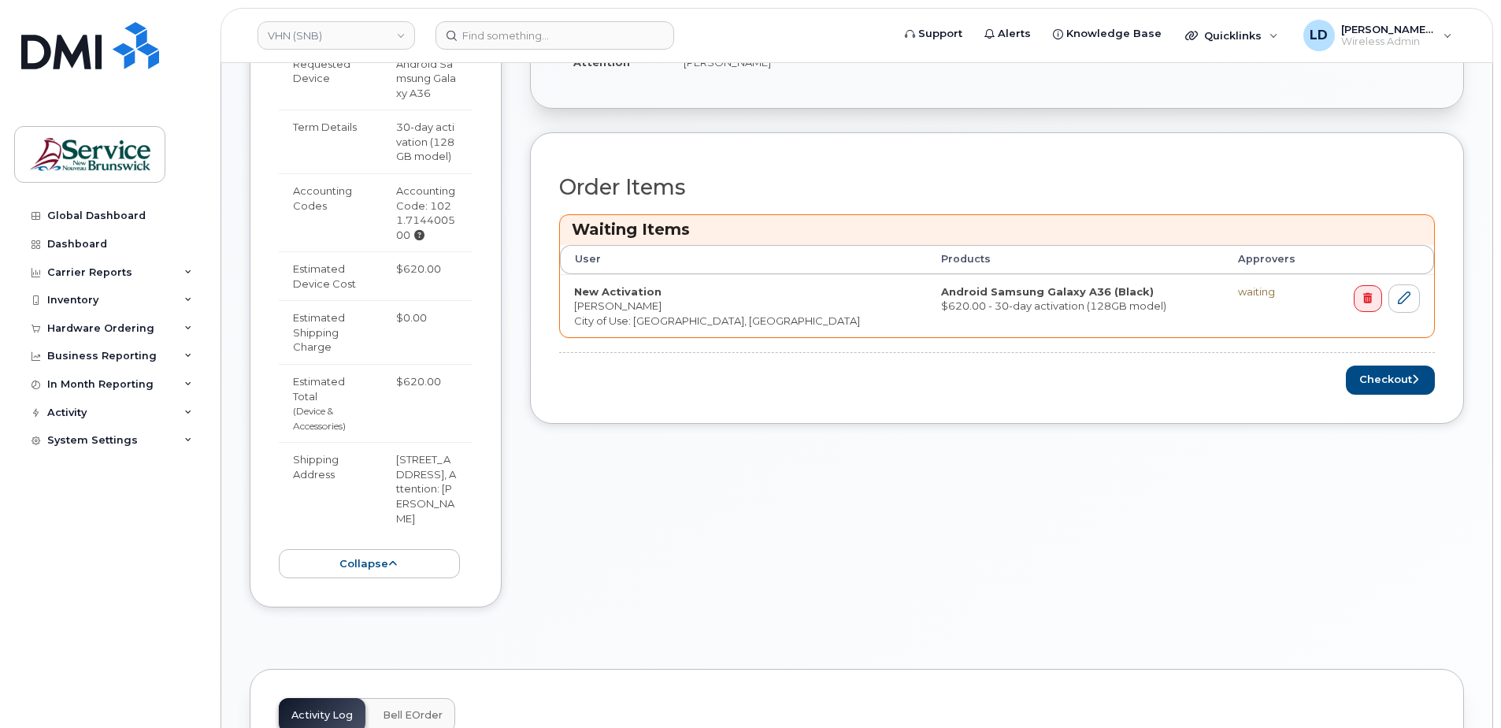
scroll to position [630, 0]
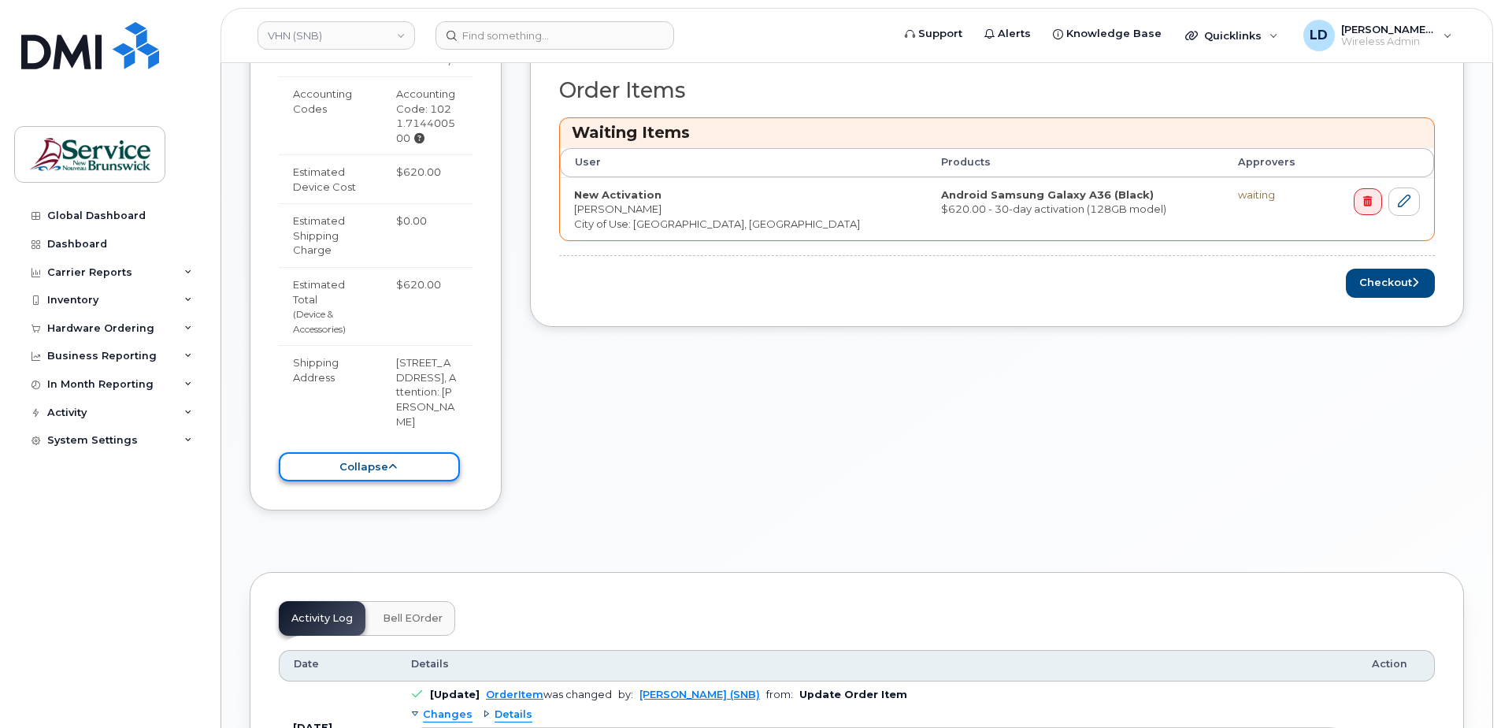
click at [431, 481] on button "collapse" at bounding box center [369, 466] width 181 height 29
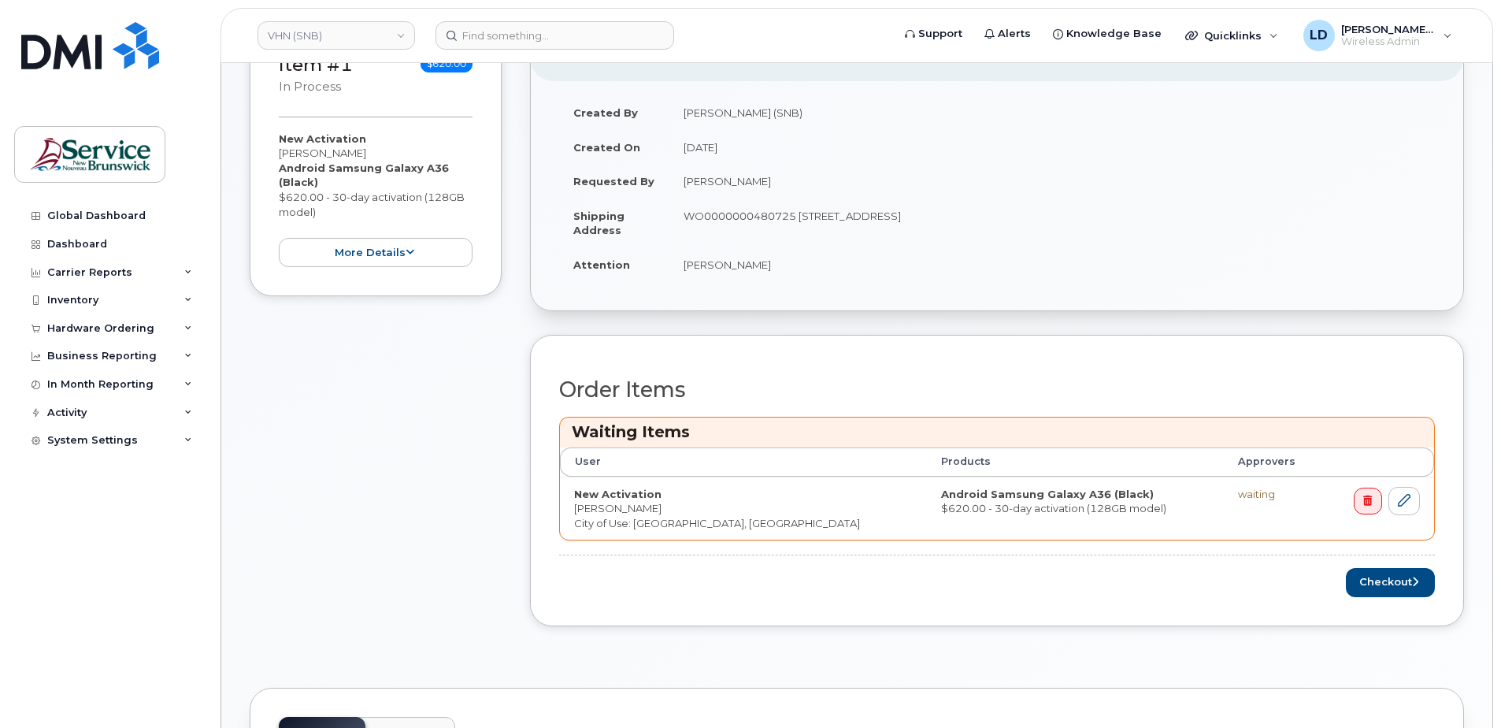
scroll to position [315, 0]
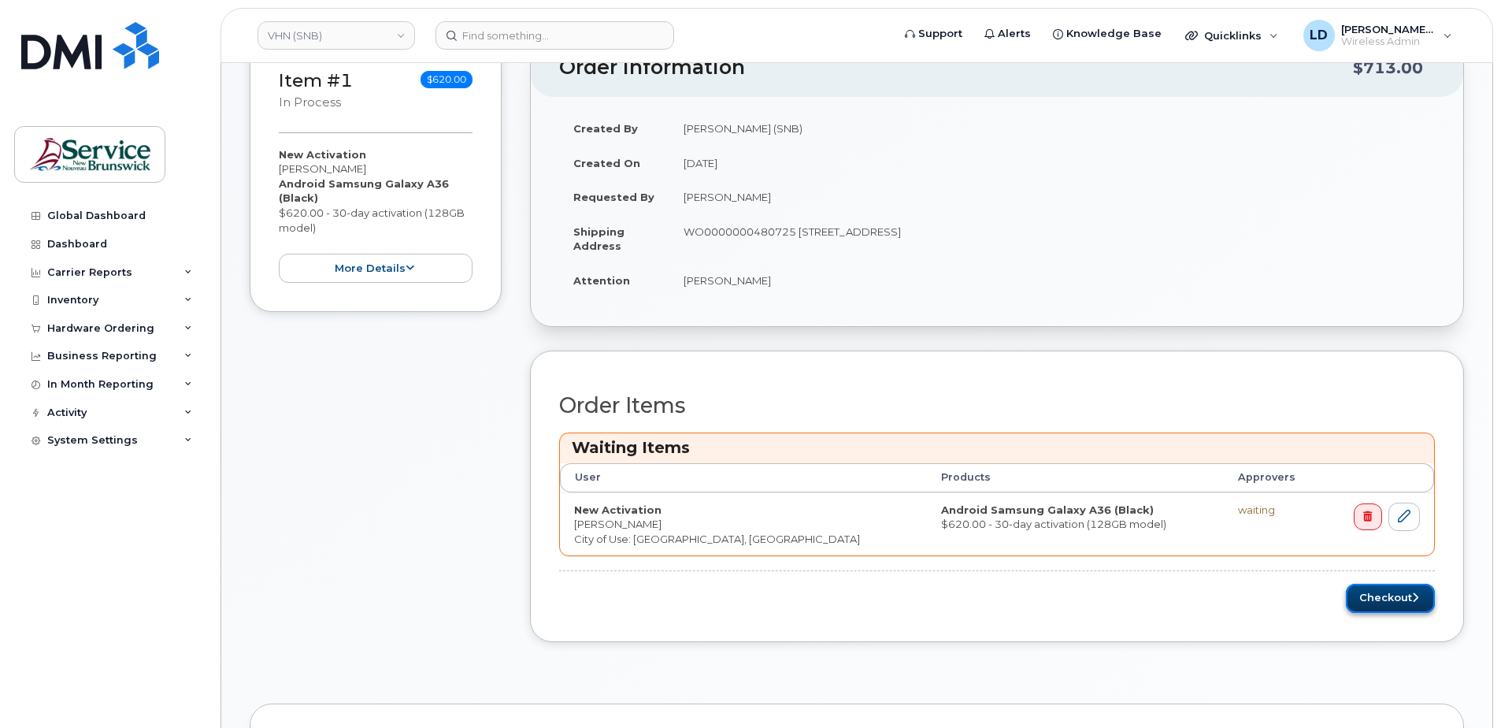
click at [1366, 596] on button "Checkout" at bounding box center [1390, 598] width 89 height 29
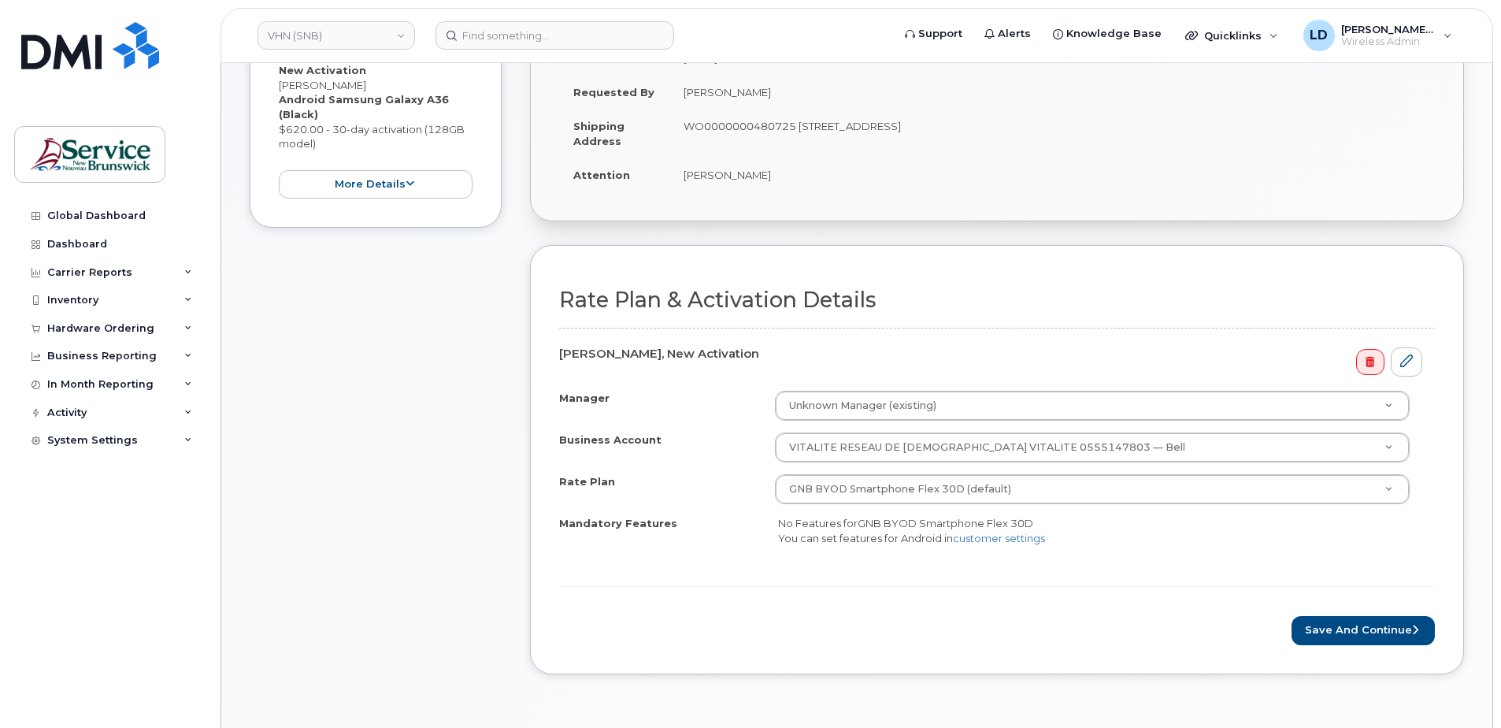
scroll to position [473, 0]
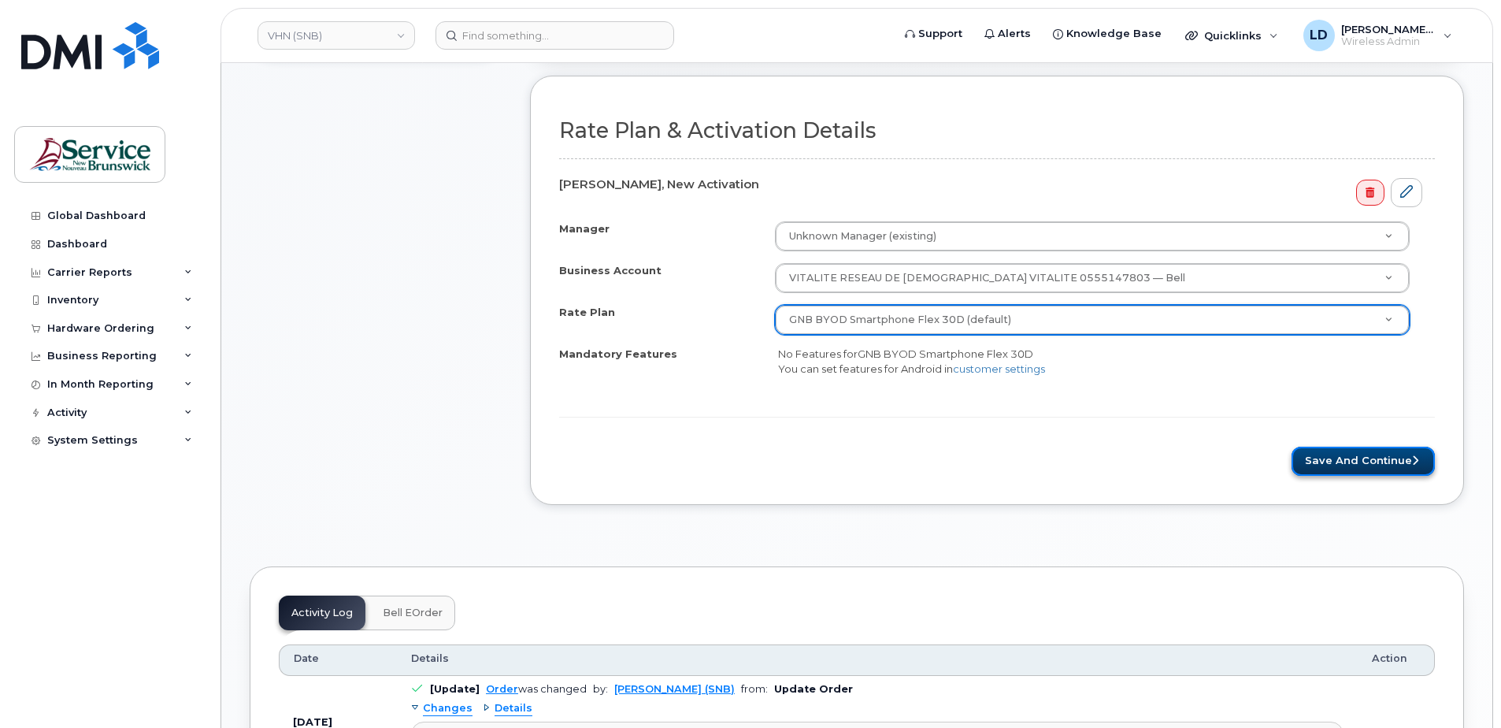
click at [1351, 461] on button "Save and Continue" at bounding box center [1363, 461] width 143 height 29
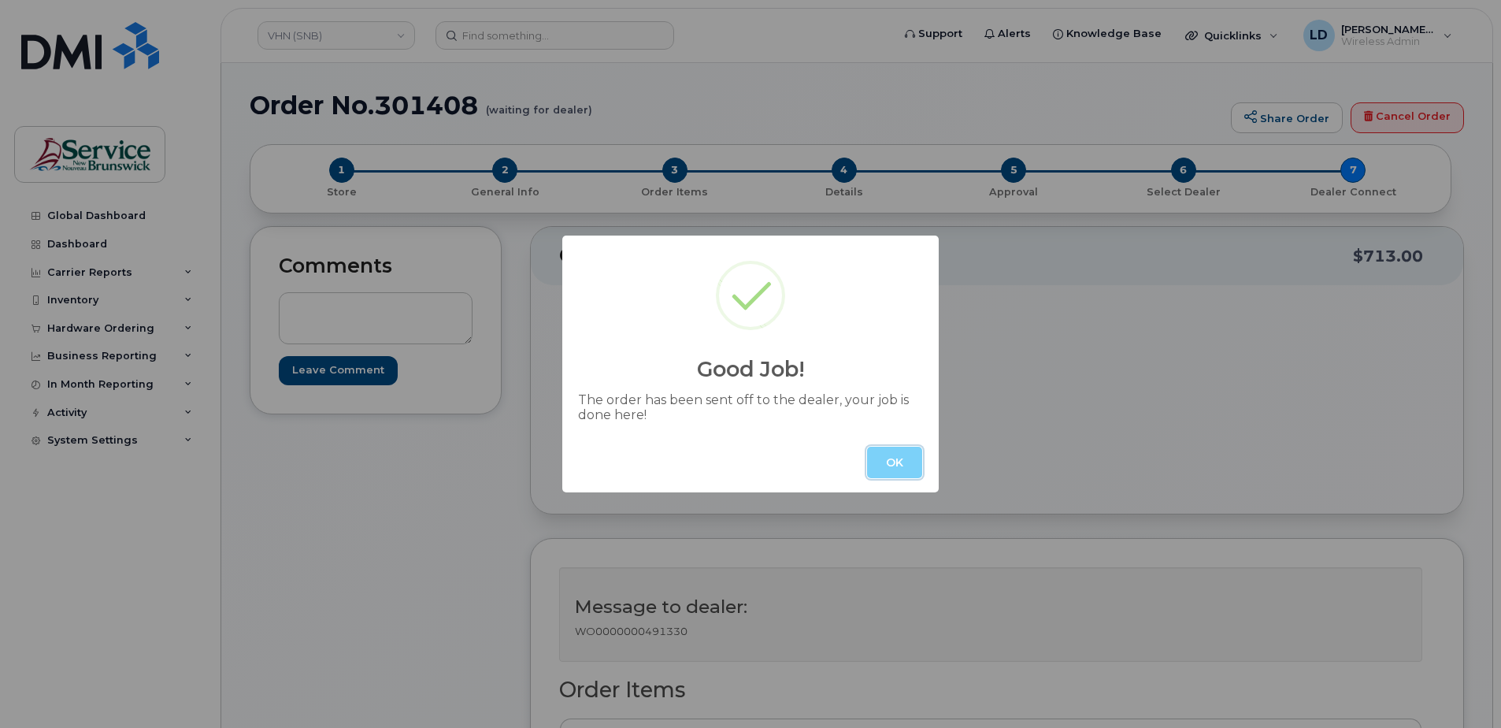
click at [882, 469] on button "OK" at bounding box center [894, 463] width 55 height 32
